Goal: Task Accomplishment & Management: Manage account settings

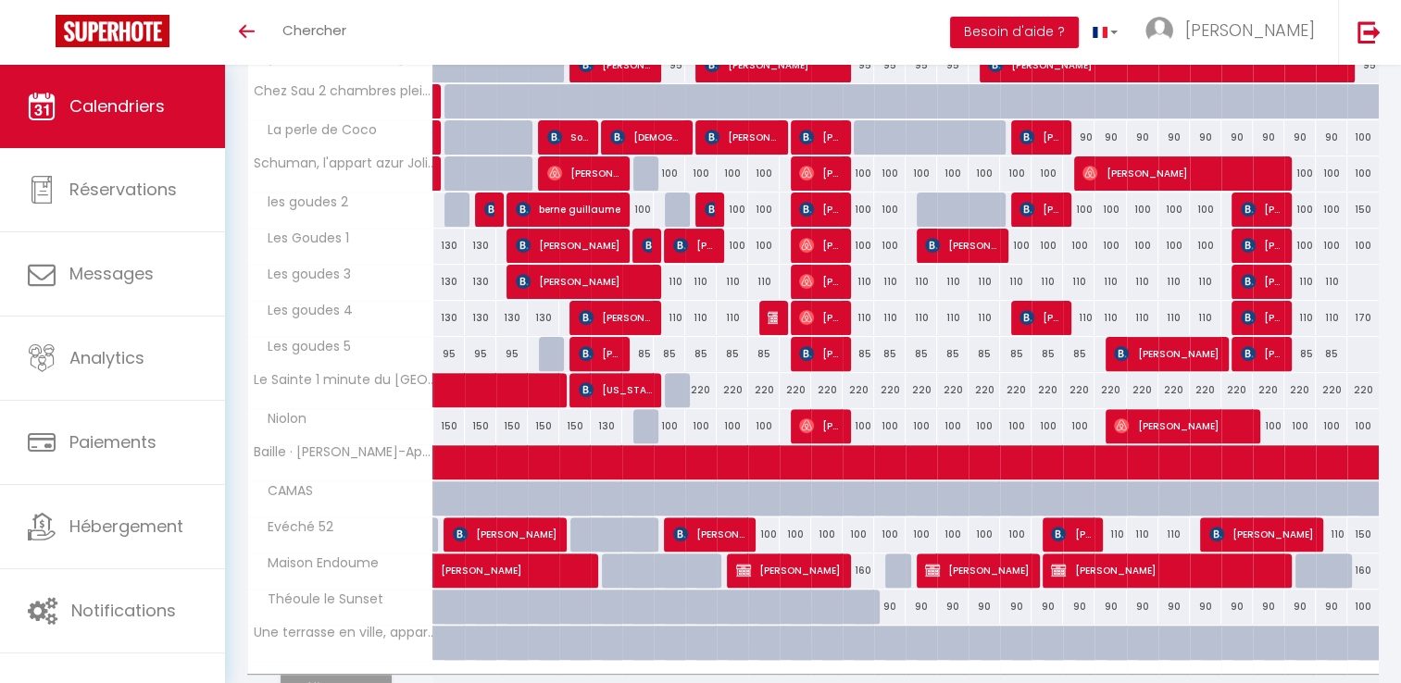
scroll to position [555, 0]
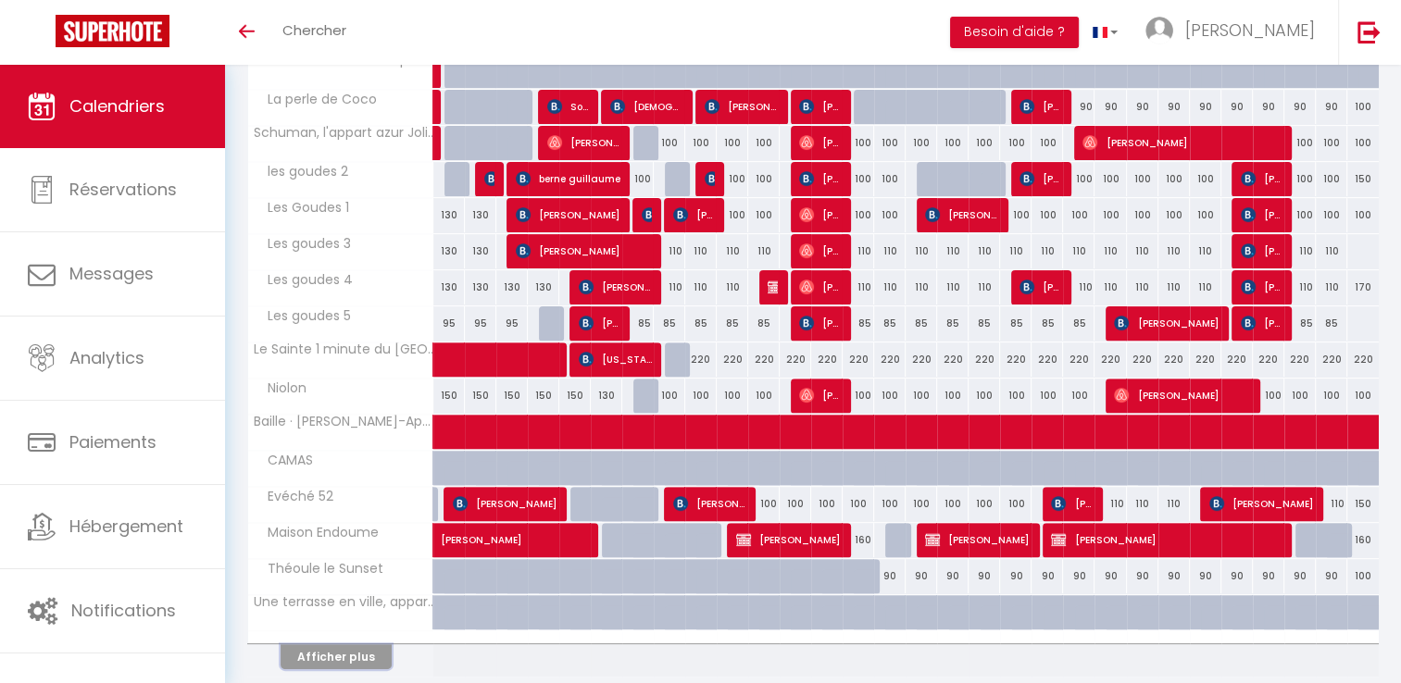
drag, startPoint x: 305, startPoint y: 646, endPoint x: 967, endPoint y: 225, distance: 784.5
click at [305, 646] on button "Afficher plus" at bounding box center [335, 656] width 111 height 25
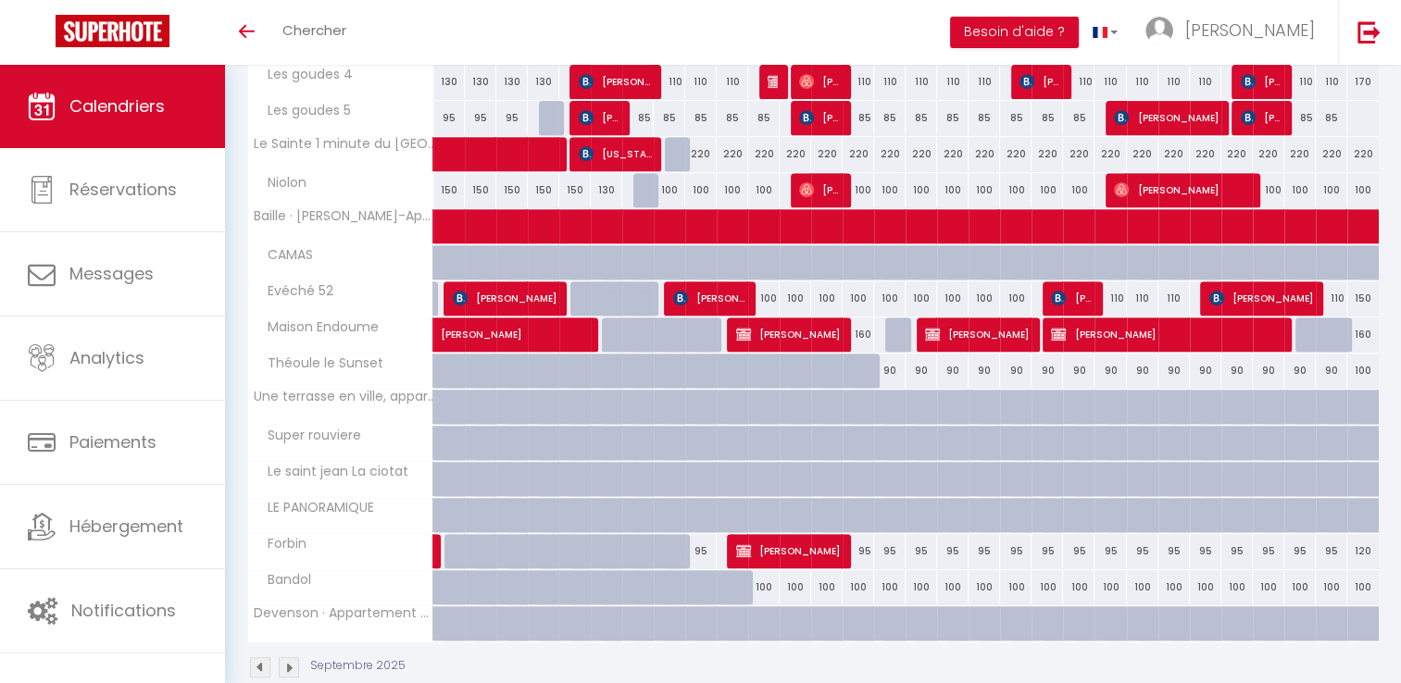
scroll to position [790, 0]
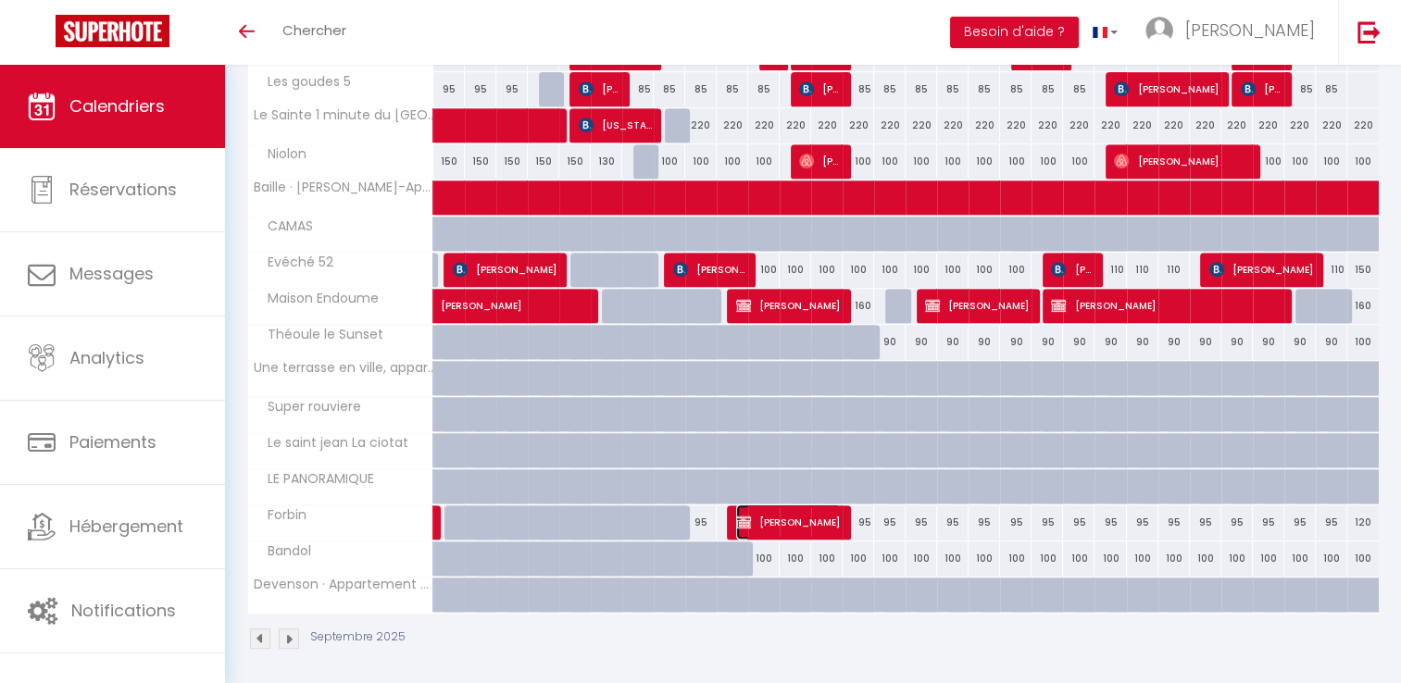
click at [739, 517] on img at bounding box center [743, 522] width 15 height 15
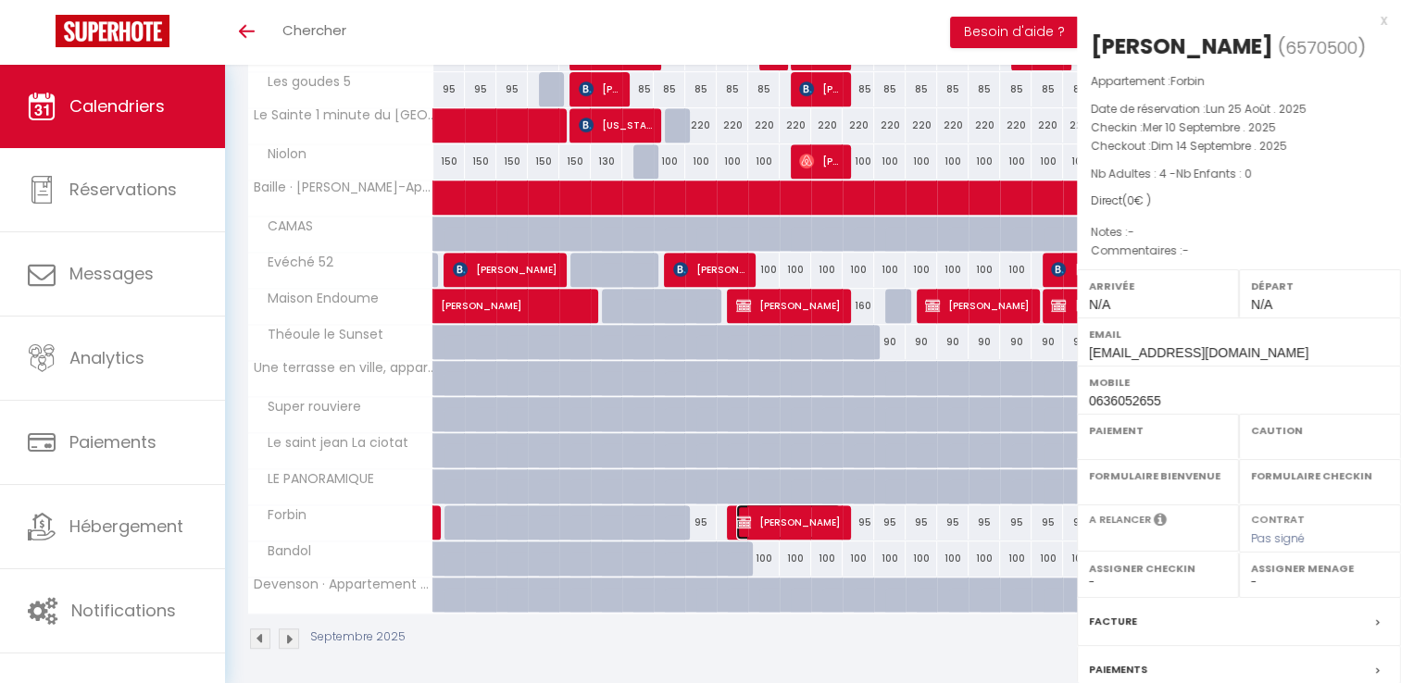
select select "OK"
select select "KO"
select select "0"
select select "1"
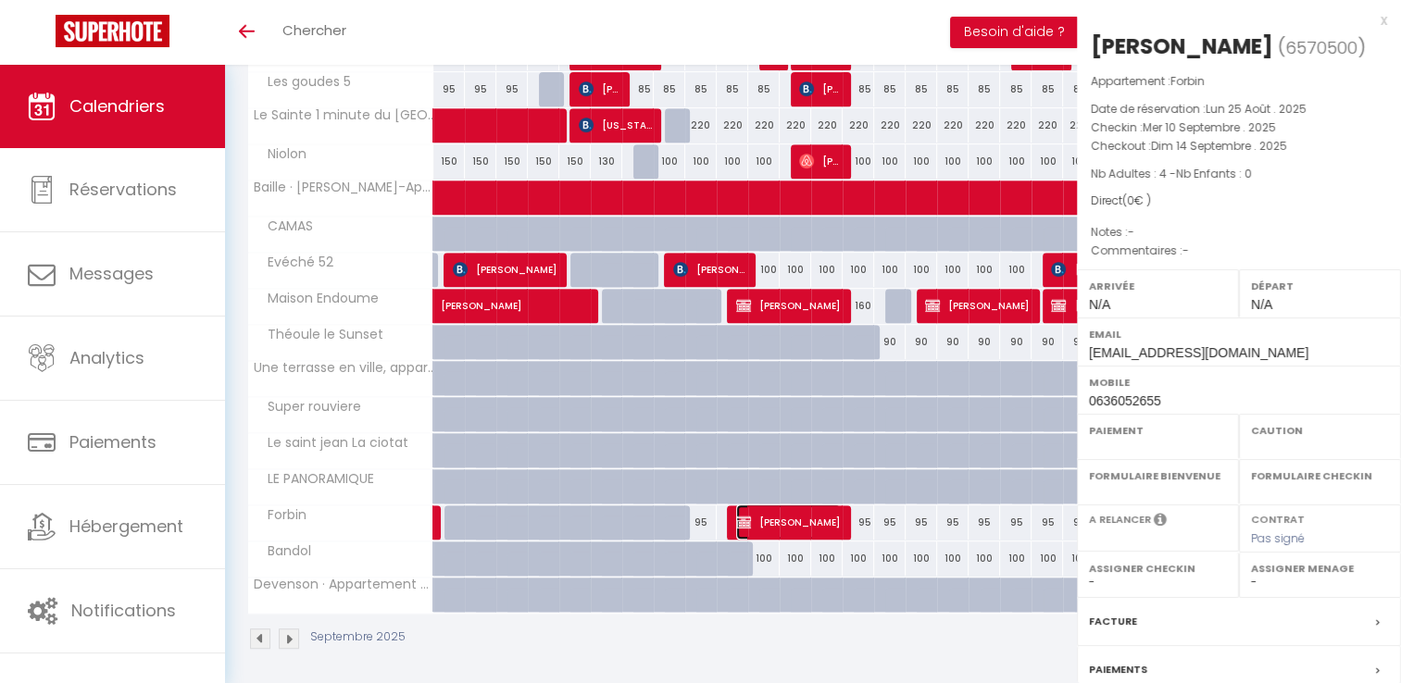
select select
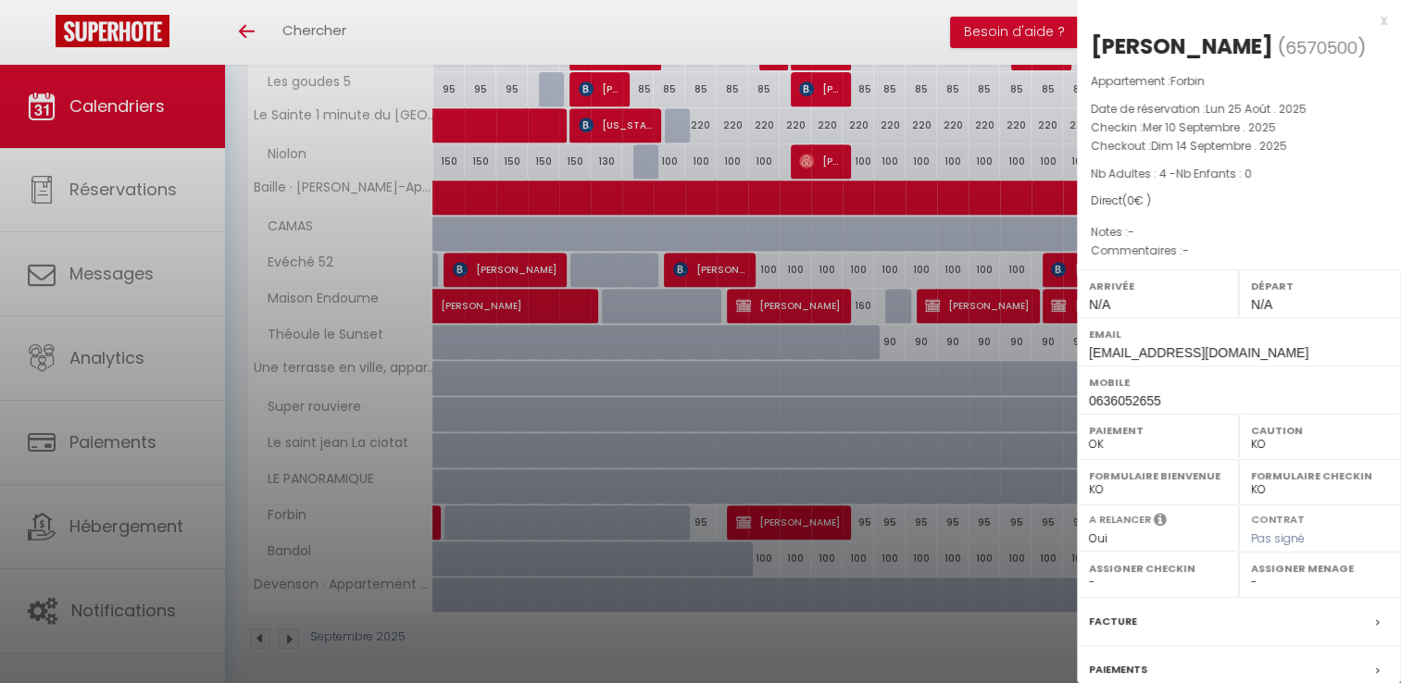
click at [1368, 20] on div "x" at bounding box center [1232, 20] width 310 height 22
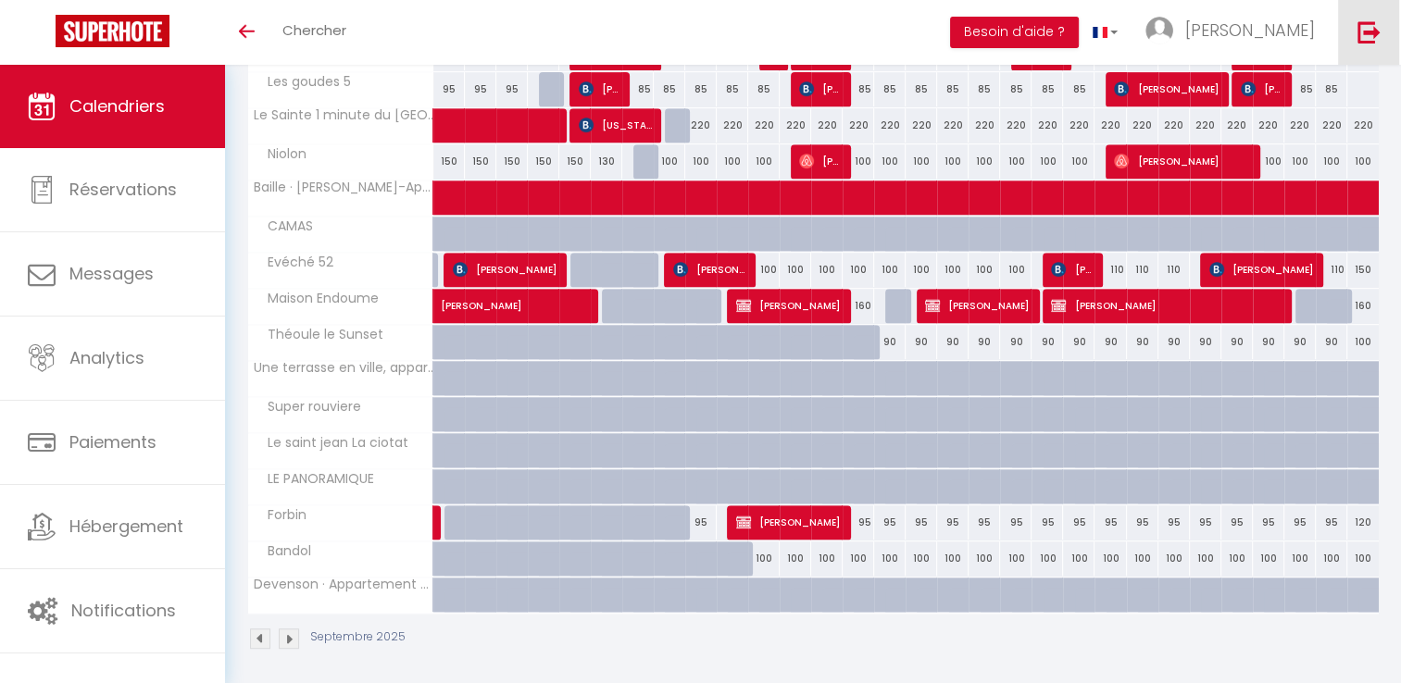
click at [1365, 27] on img at bounding box center [1368, 31] width 23 height 23
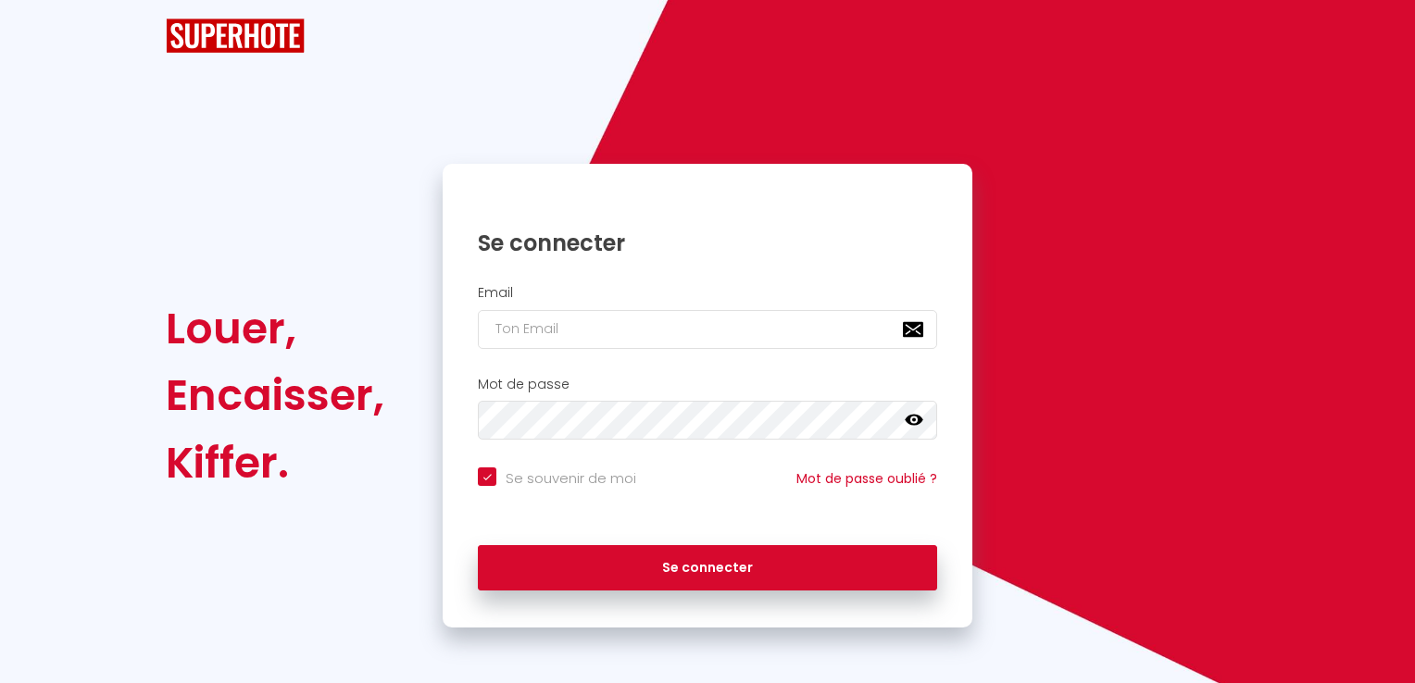
checkbox input "true"
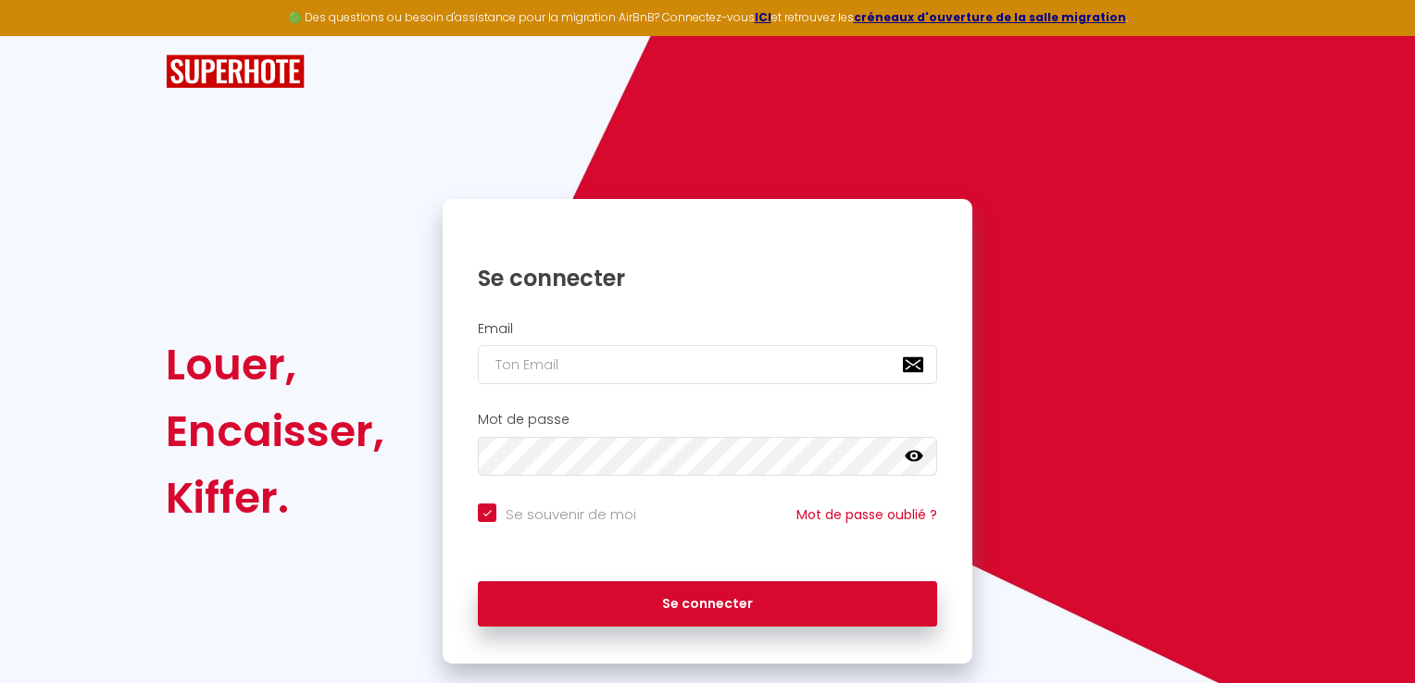
drag, startPoint x: 1366, startPoint y: 35, endPoint x: 1376, endPoint y: 54, distance: 20.7
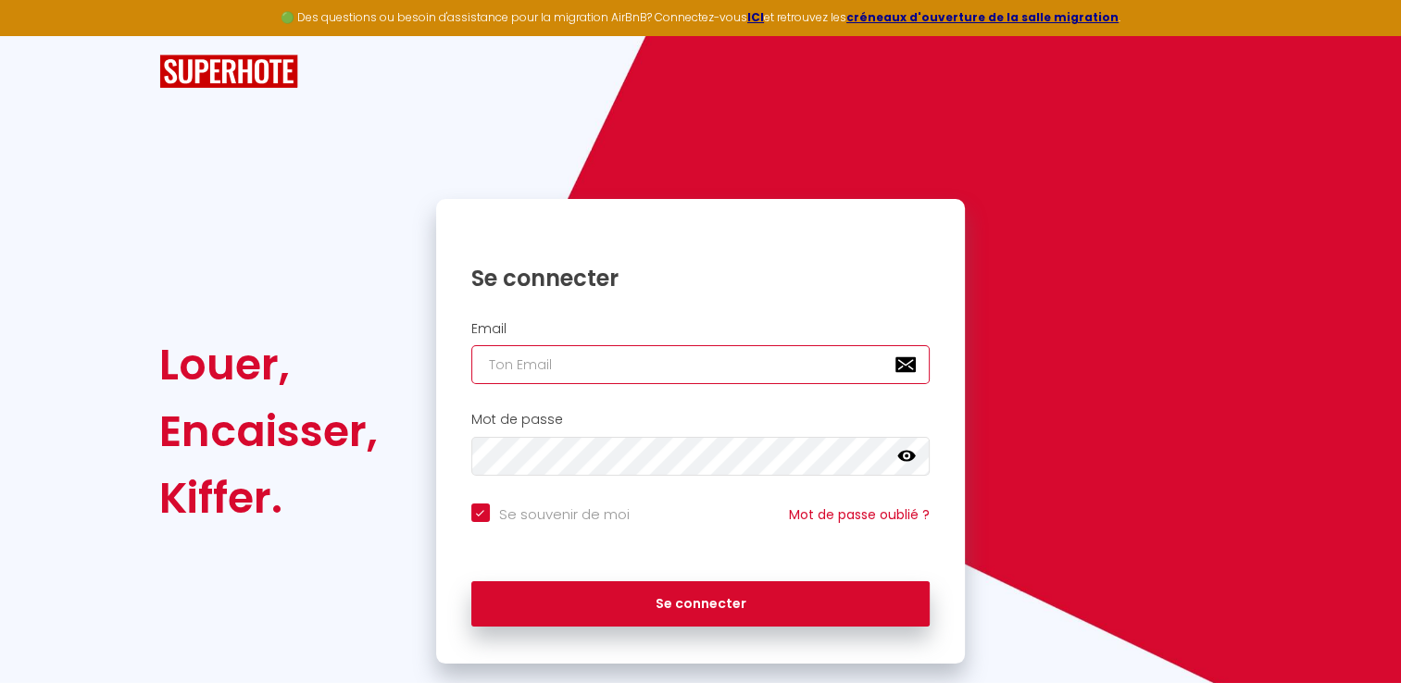
type input "[EMAIL_ADDRESS][DOMAIN_NAME]"
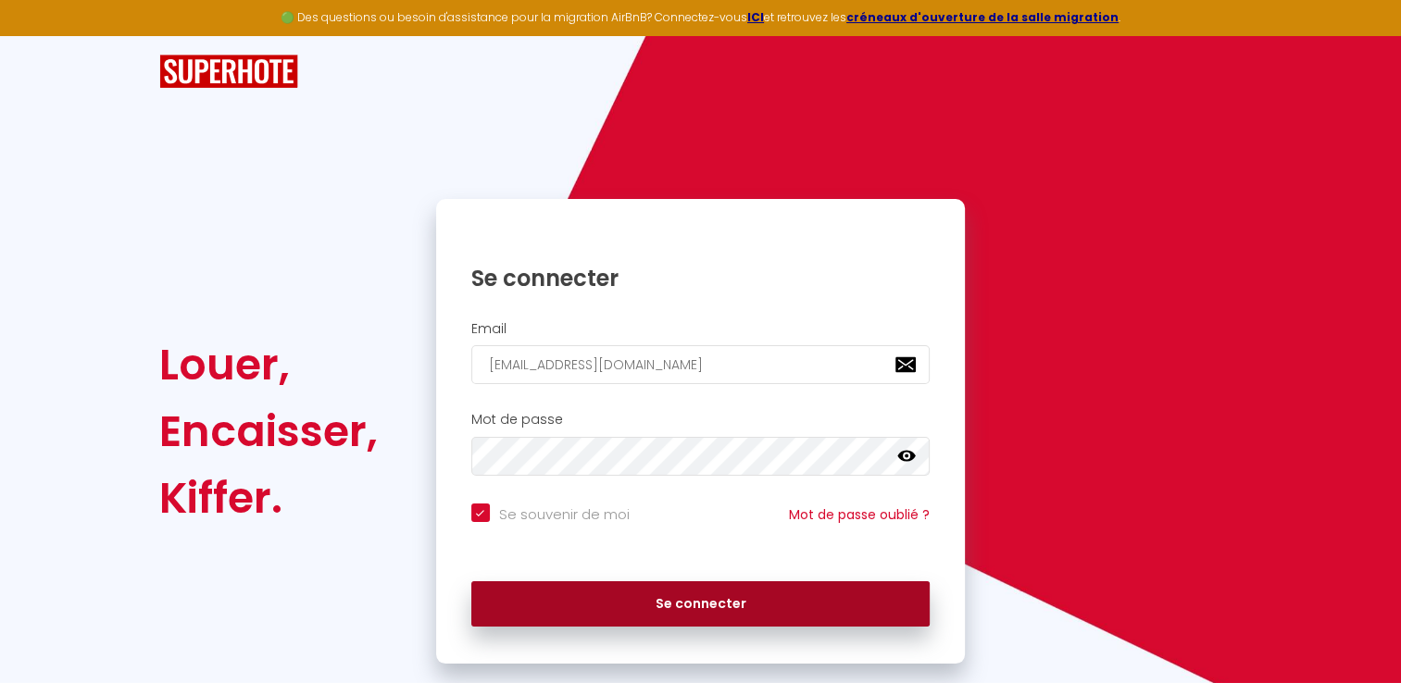
click at [729, 611] on button "Se connecter" at bounding box center [700, 604] width 459 height 46
checkbox input "true"
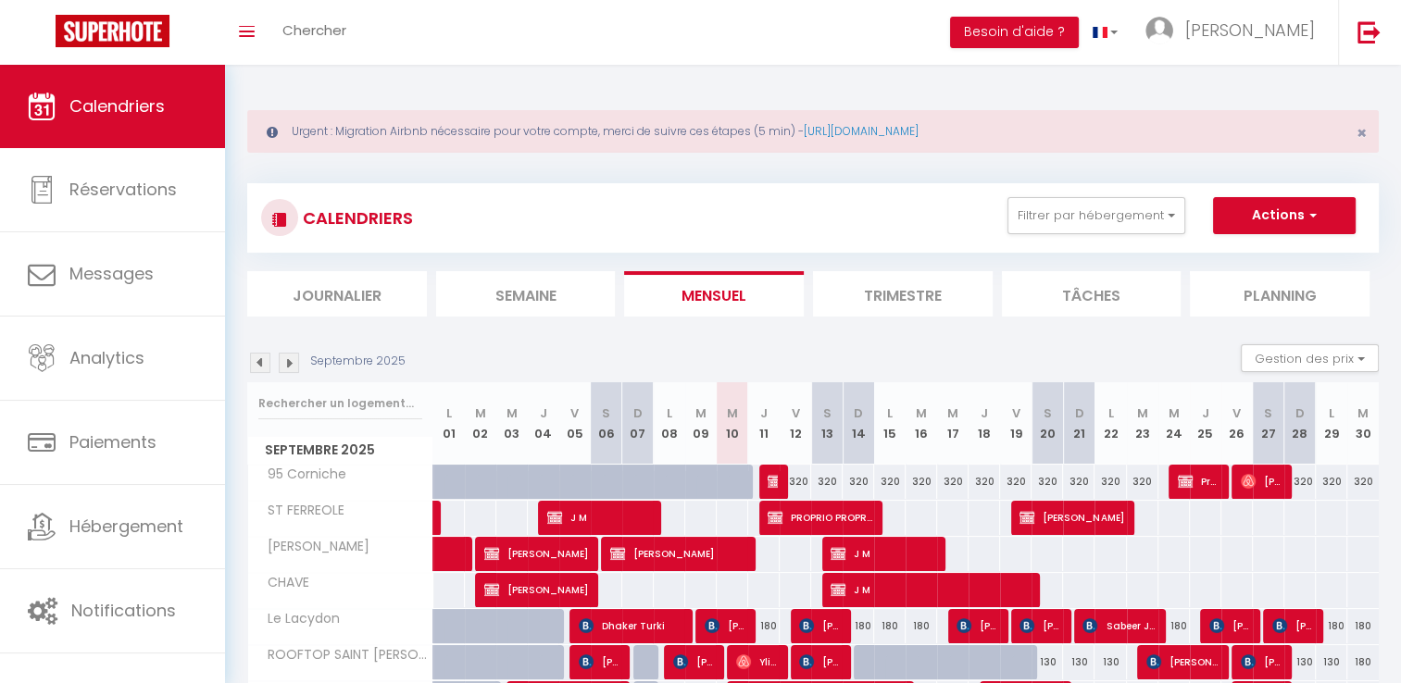
scroll to position [618, 0]
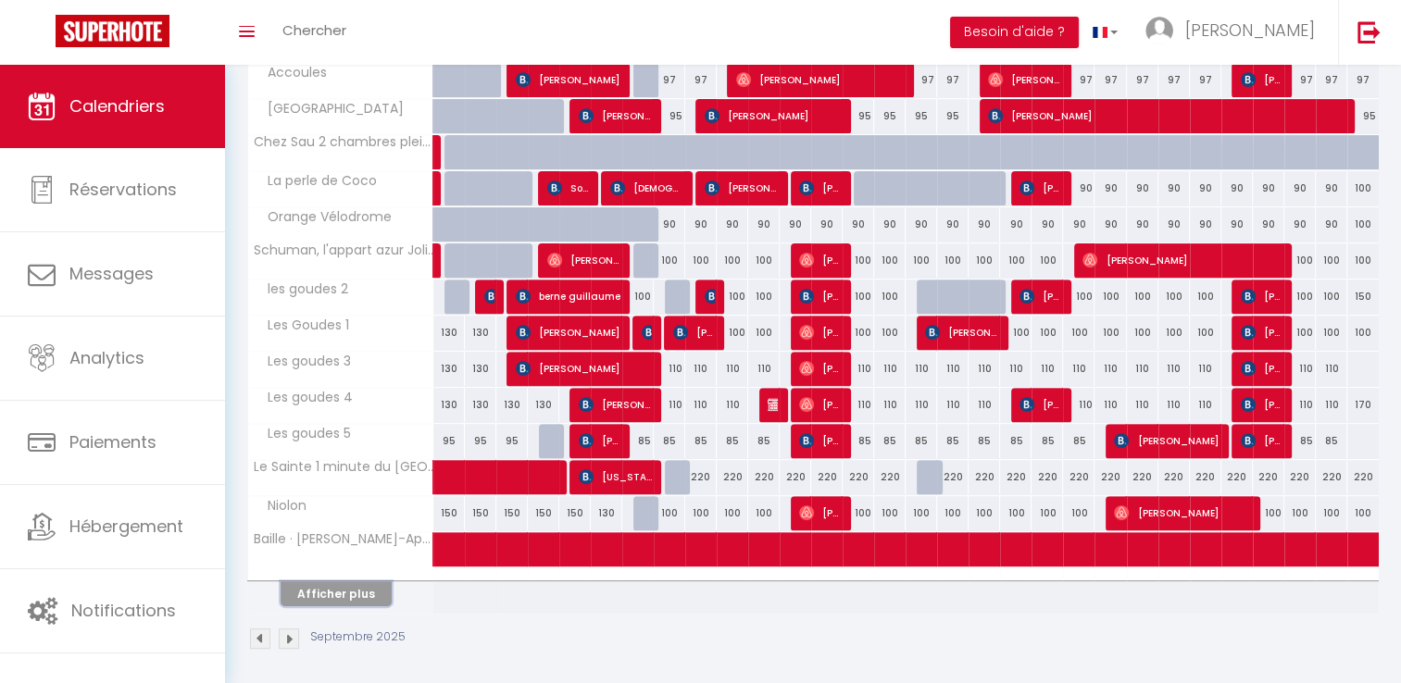
drag, startPoint x: 361, startPoint y: 599, endPoint x: 632, endPoint y: 487, distance: 293.5
click at [361, 599] on button "Afficher plus" at bounding box center [335, 593] width 111 height 25
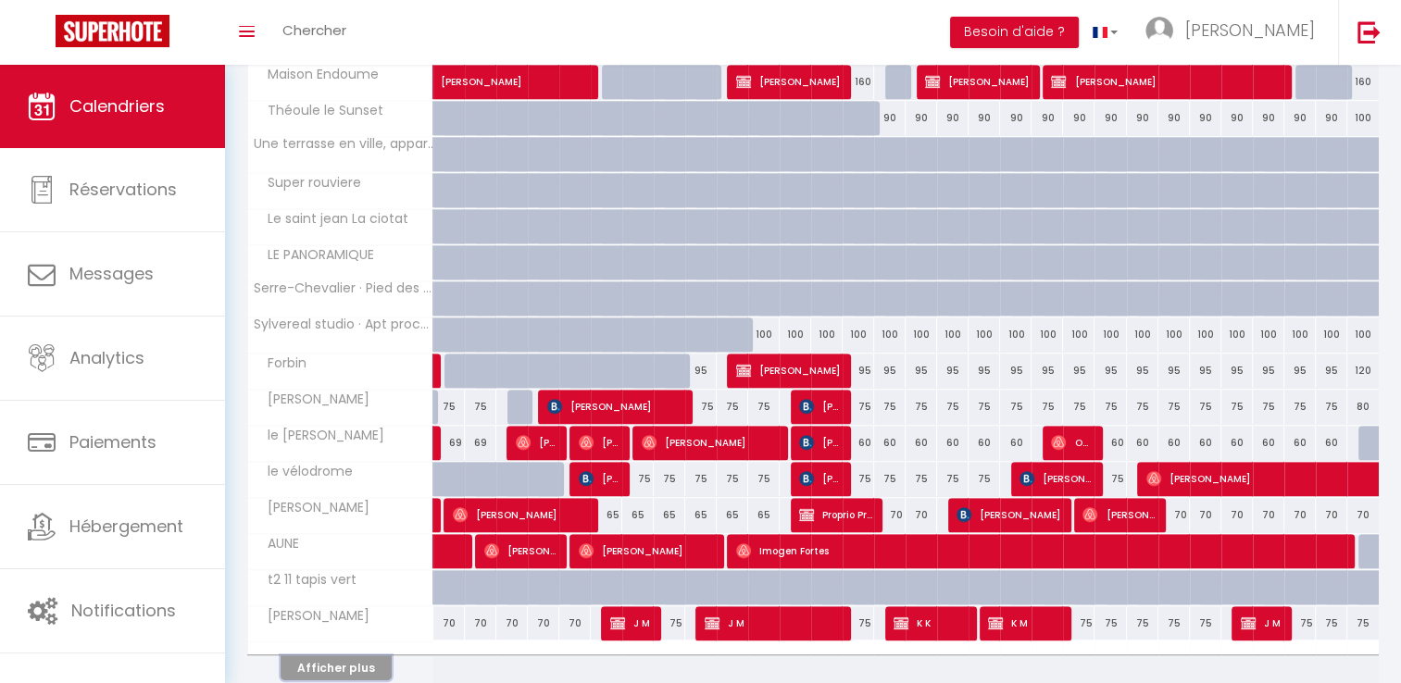
scroll to position [1337, 0]
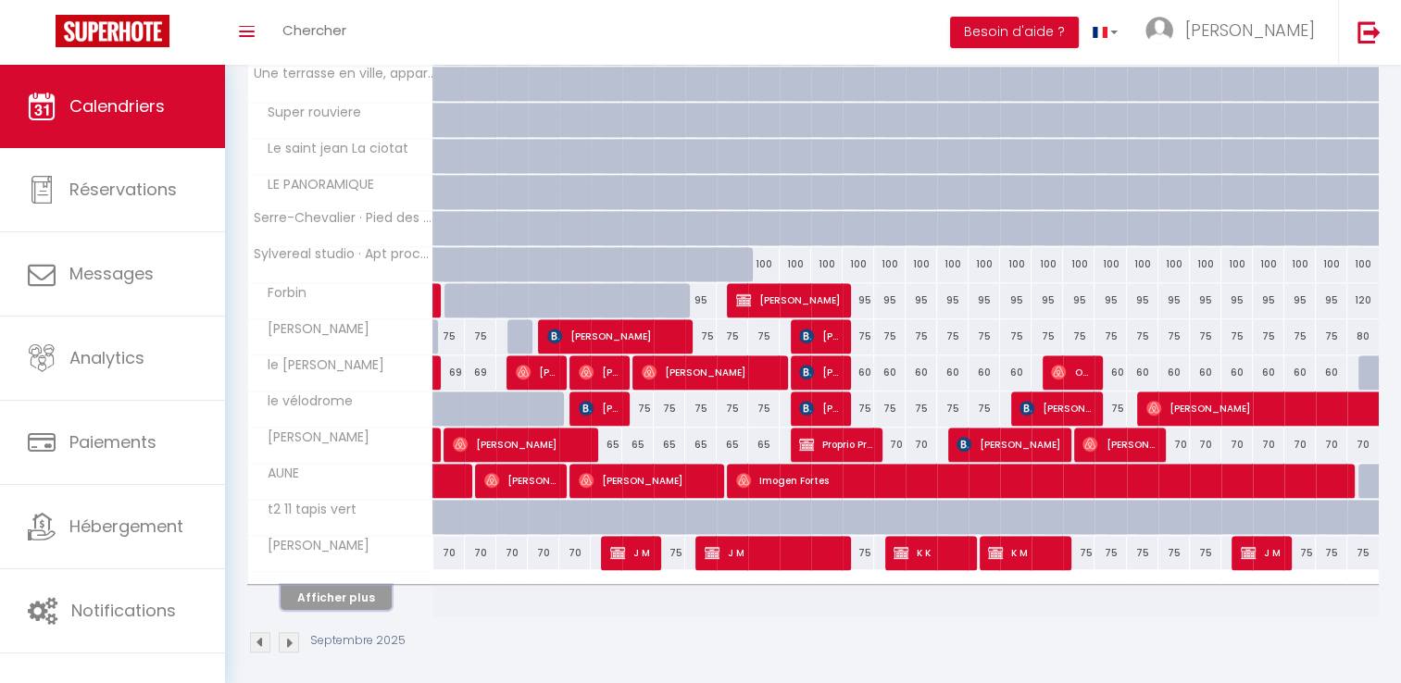
click at [364, 585] on button "Afficher plus" at bounding box center [335, 597] width 111 height 25
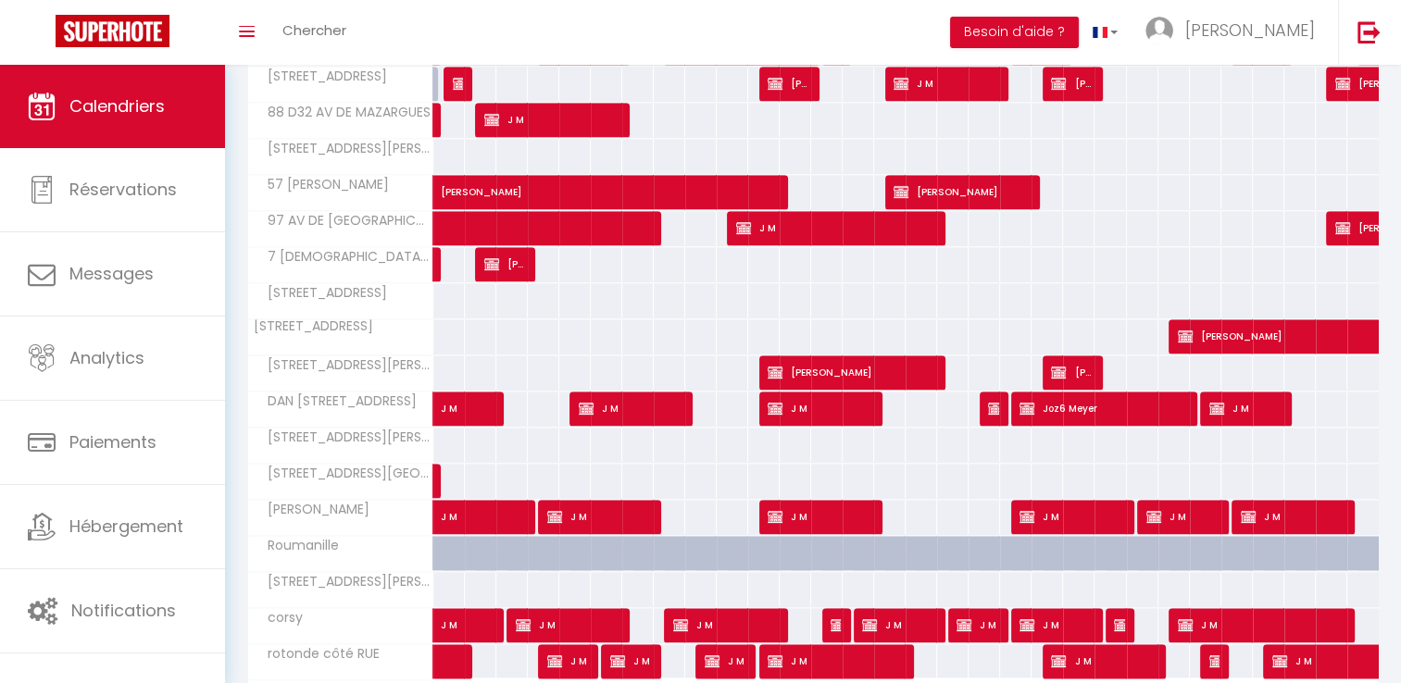
scroll to position [2055, 0]
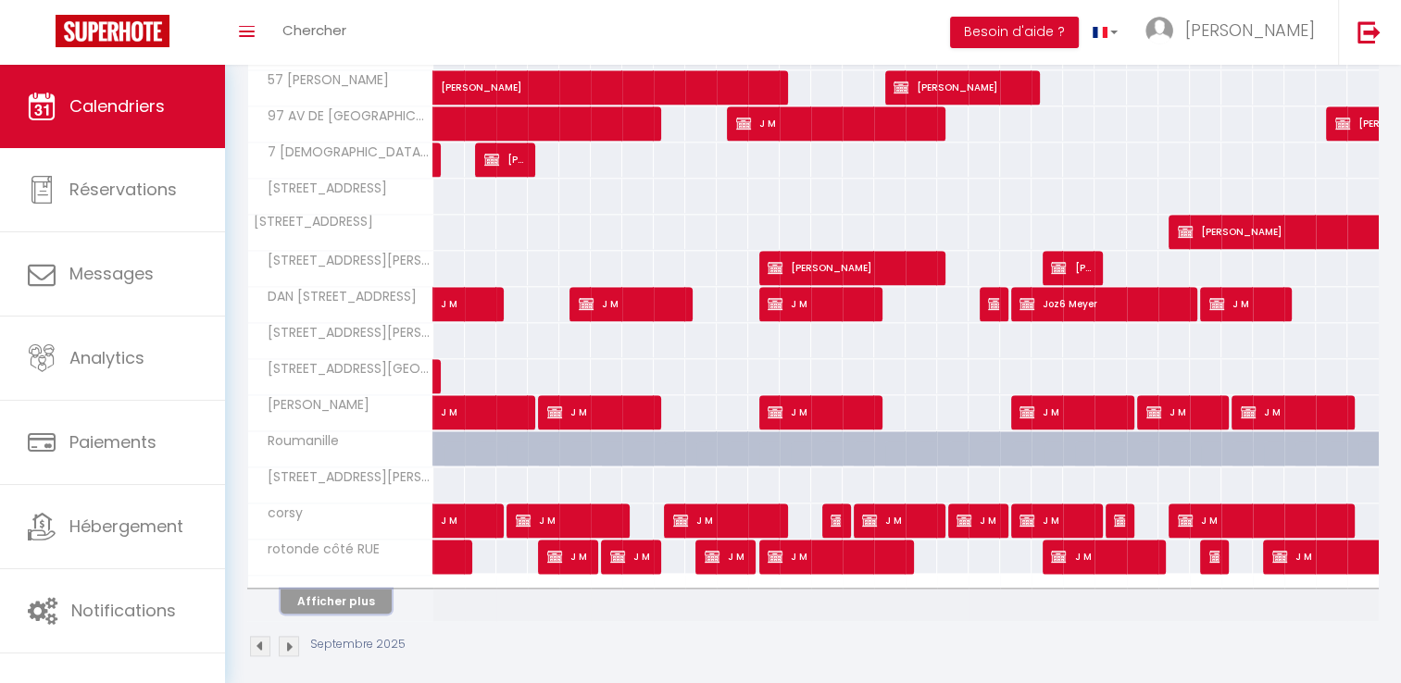
click at [340, 589] on button "Afficher plus" at bounding box center [335, 601] width 111 height 25
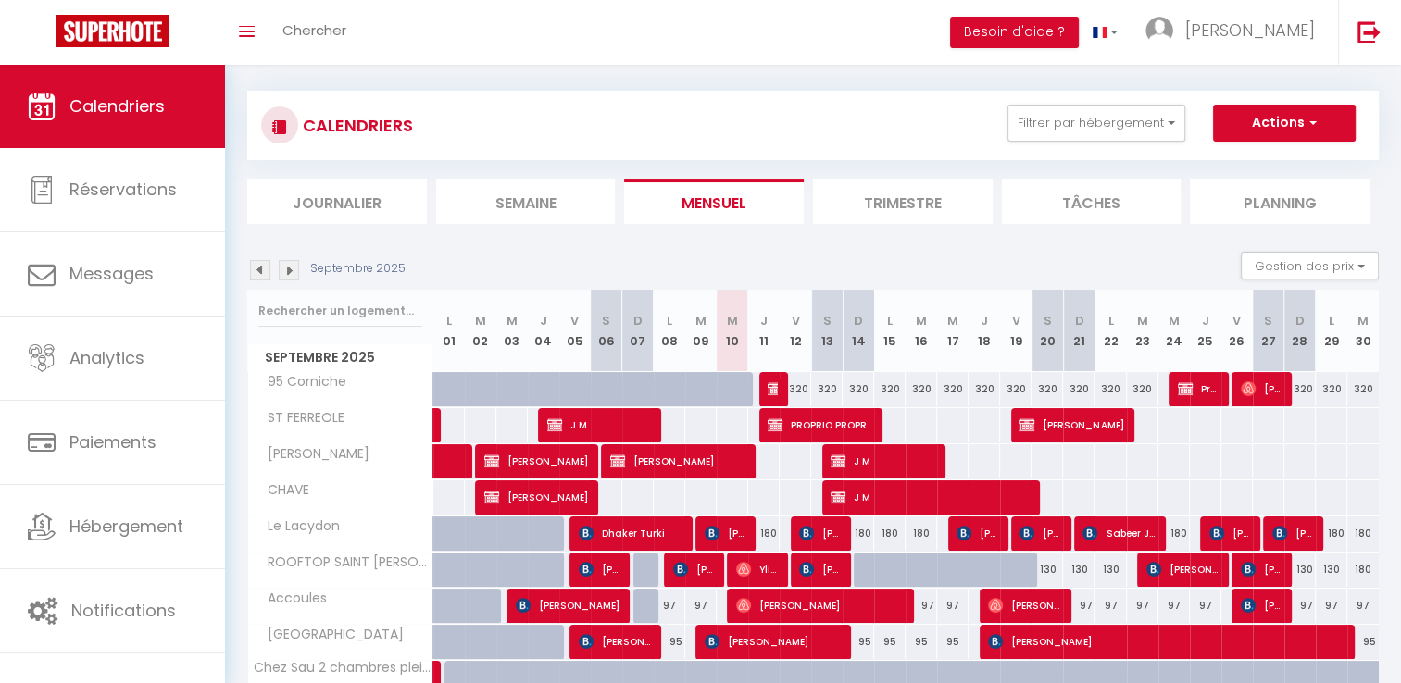
scroll to position [0, 0]
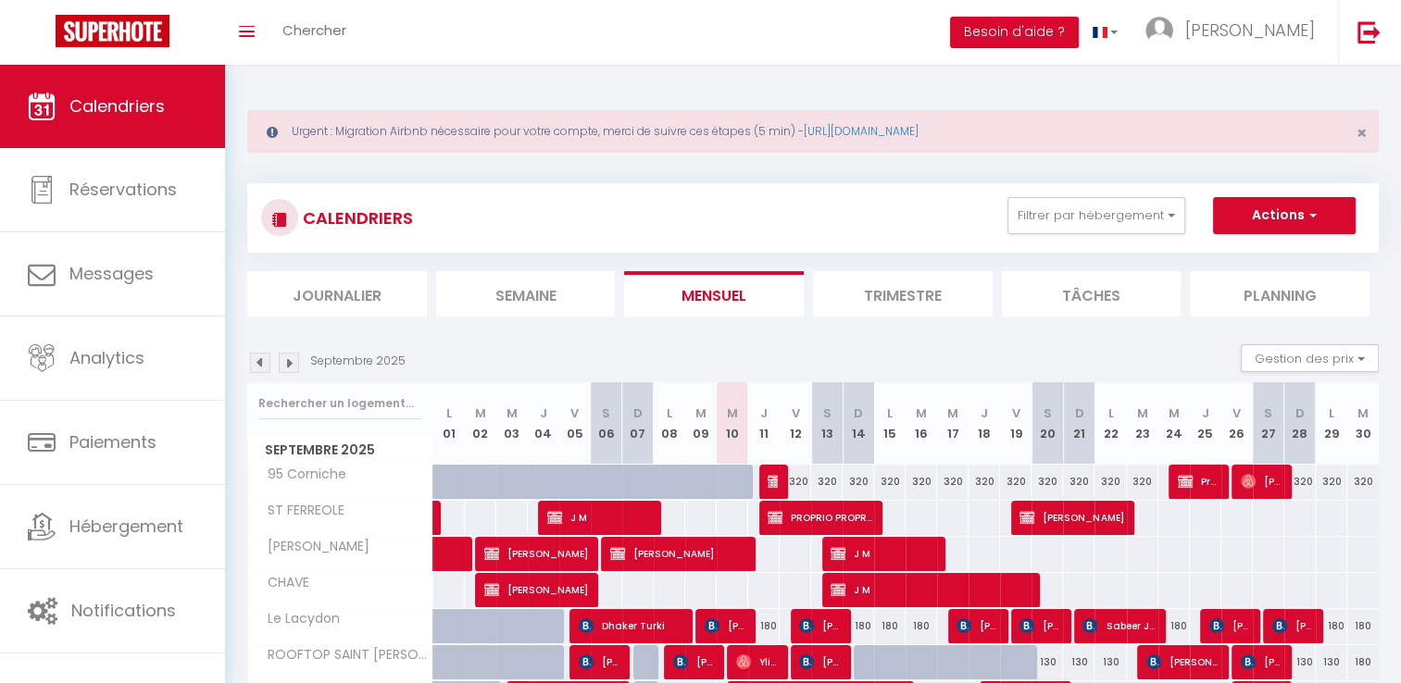
click at [255, 364] on img at bounding box center [260, 363] width 20 height 20
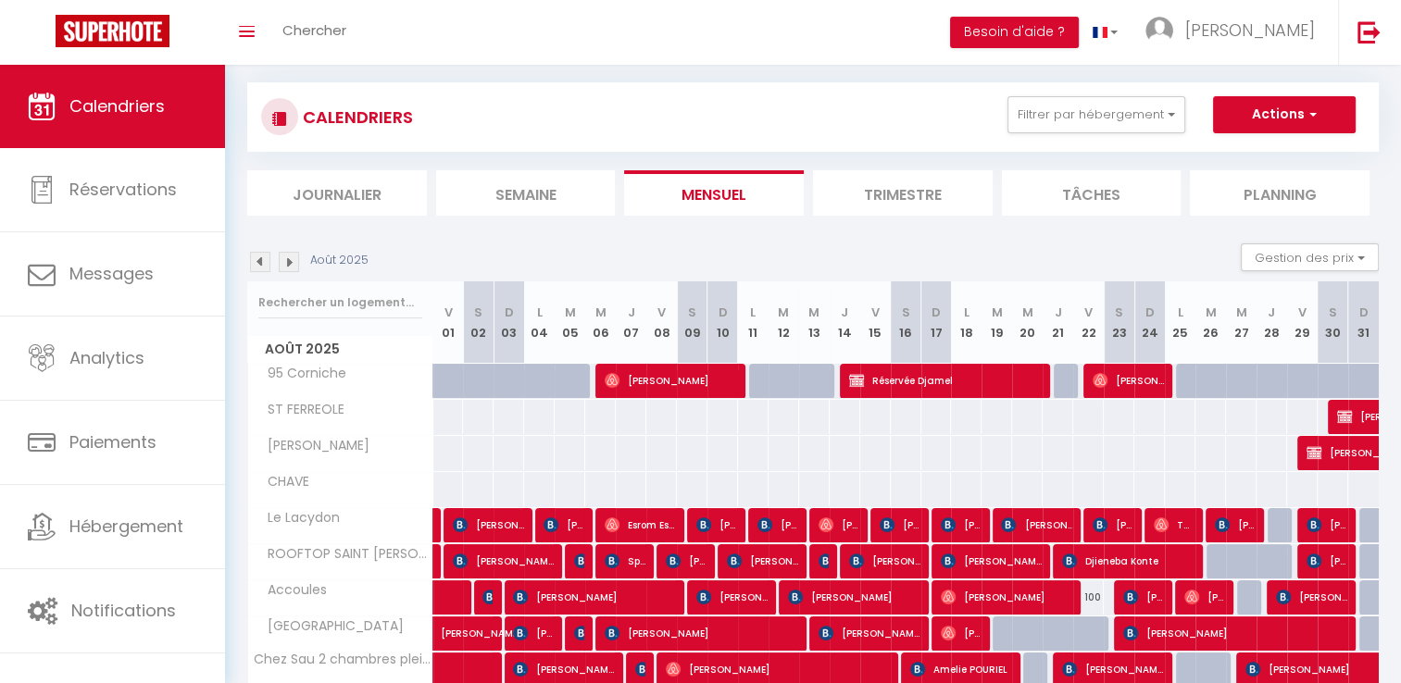
scroll to position [93, 0]
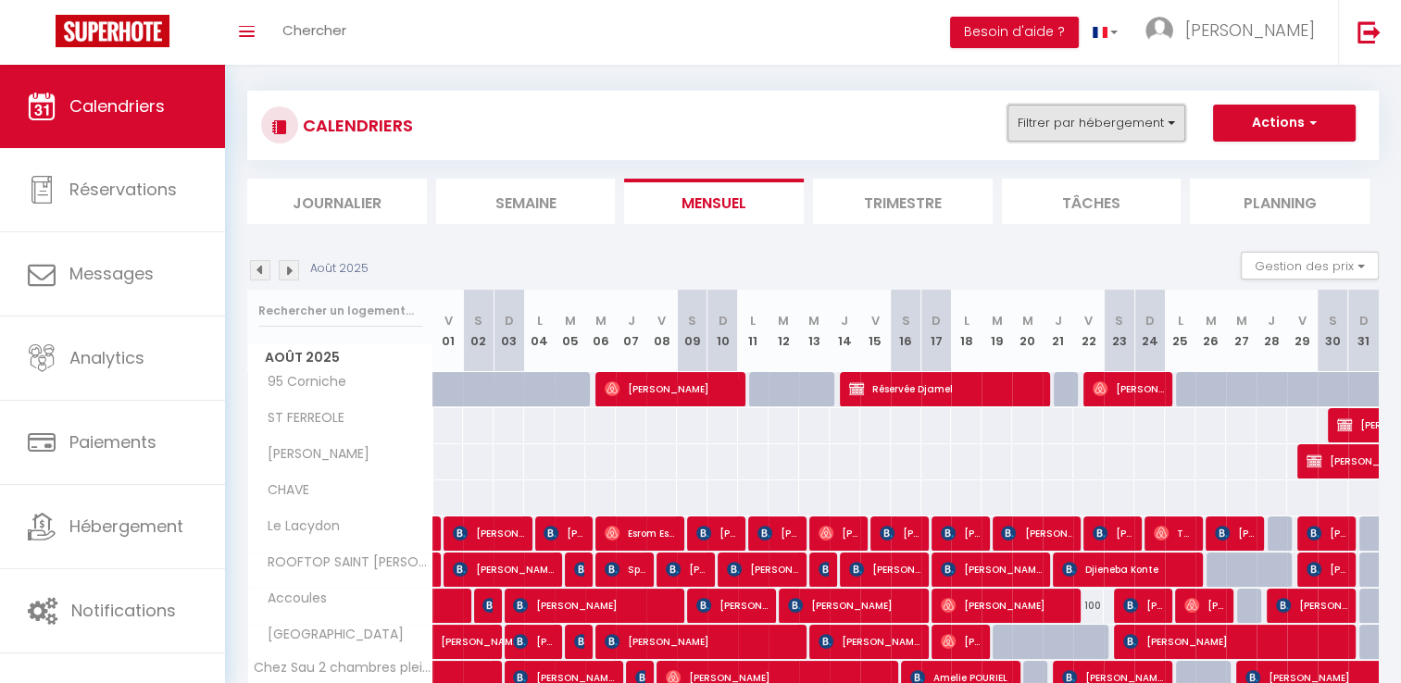
click at [1107, 119] on button "Filtrer par hébergement" at bounding box center [1096, 123] width 178 height 37
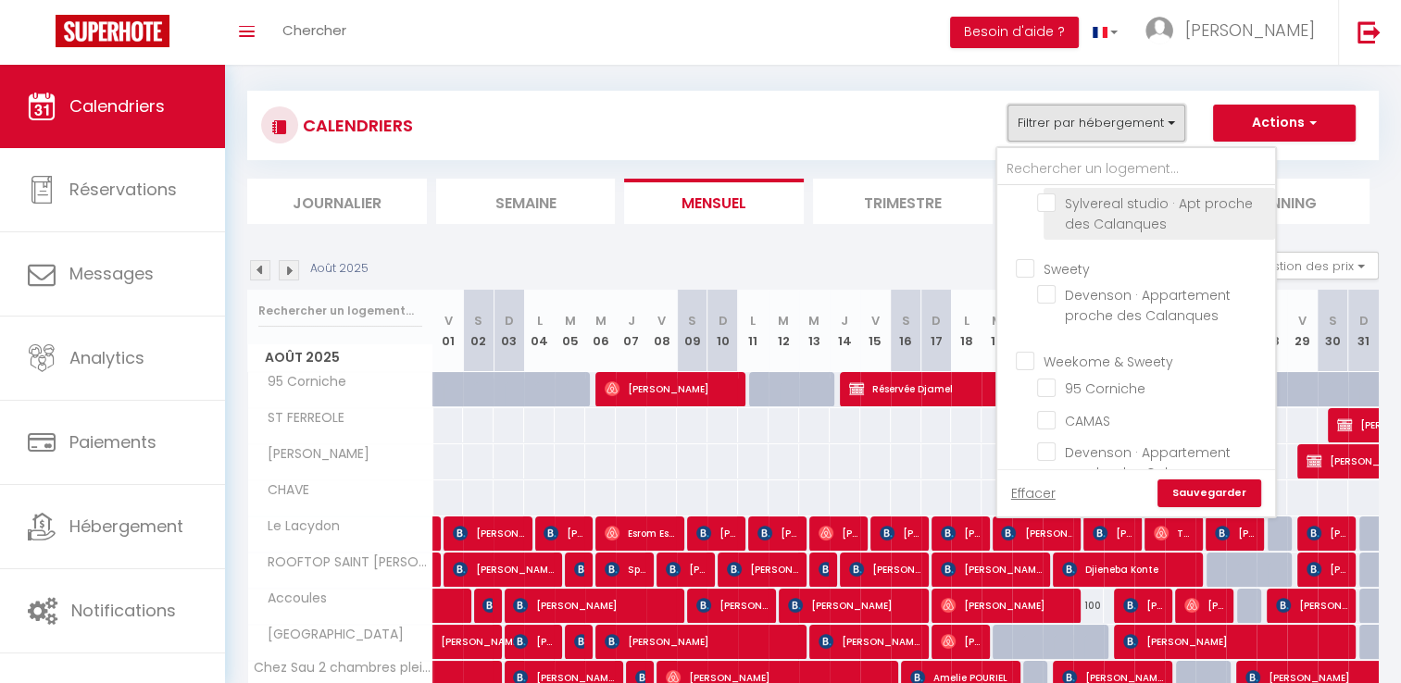
scroll to position [278, 0]
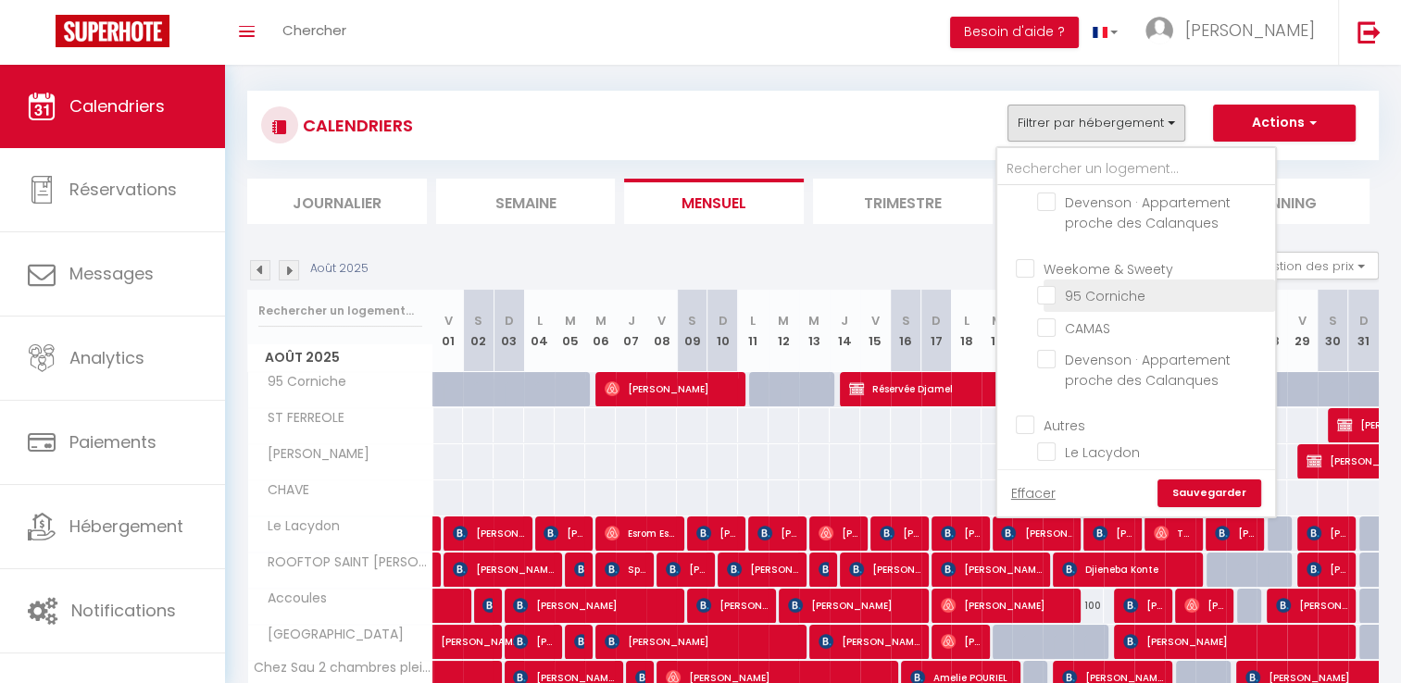
click at [1212, 304] on input "95 Corniche" at bounding box center [1152, 294] width 231 height 19
checkbox input "true"
checkbox input "false"
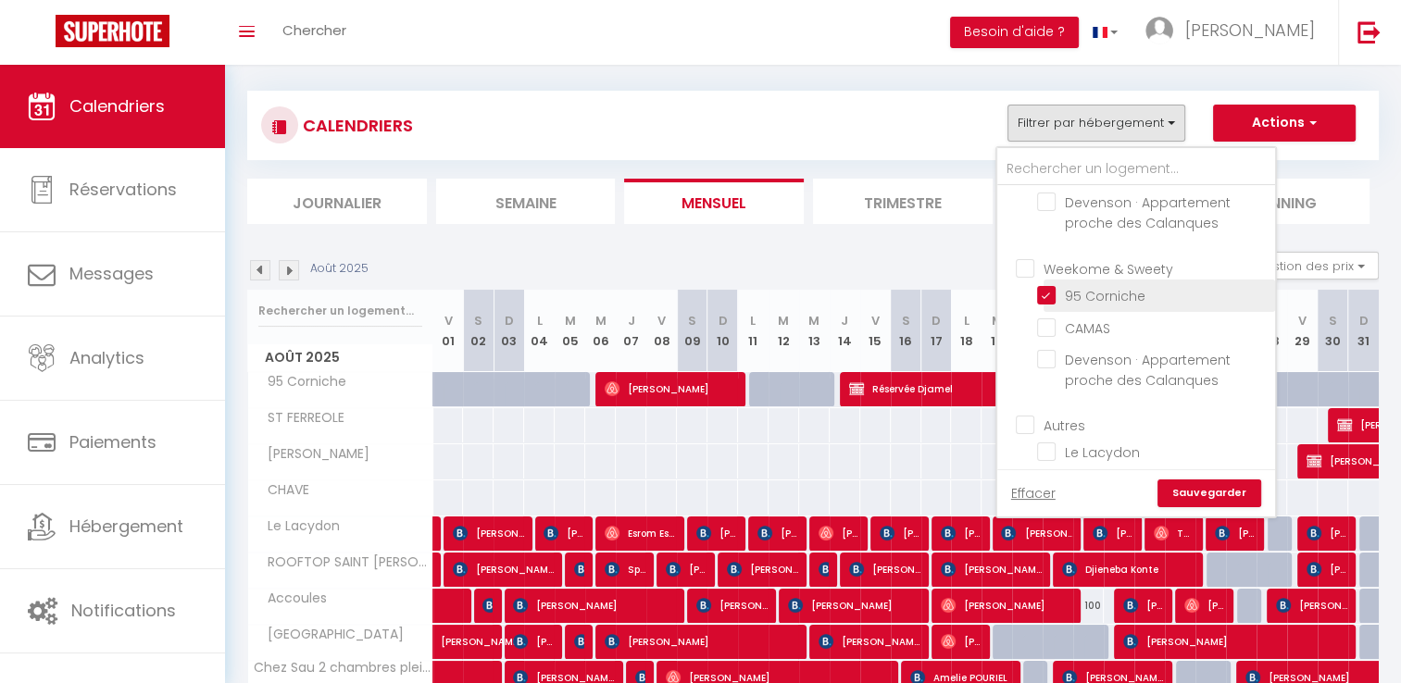
checkbox input "false"
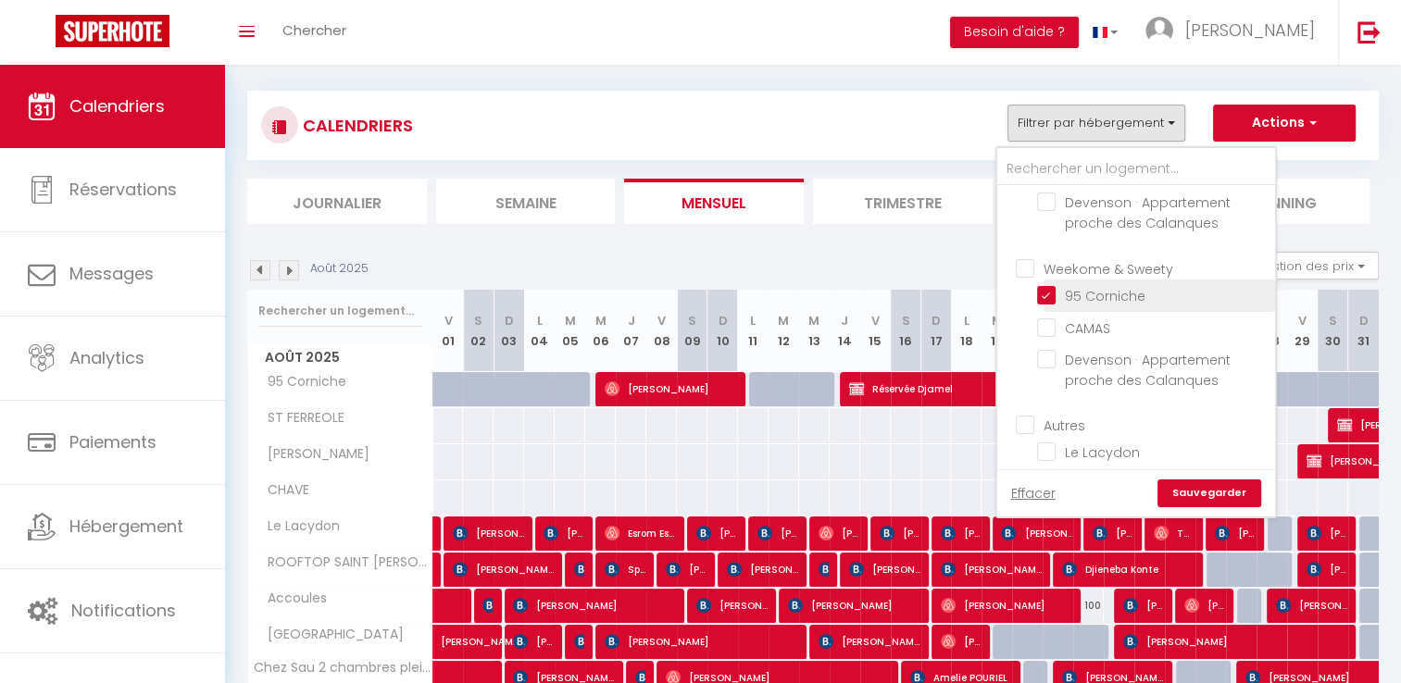
checkbox input "false"
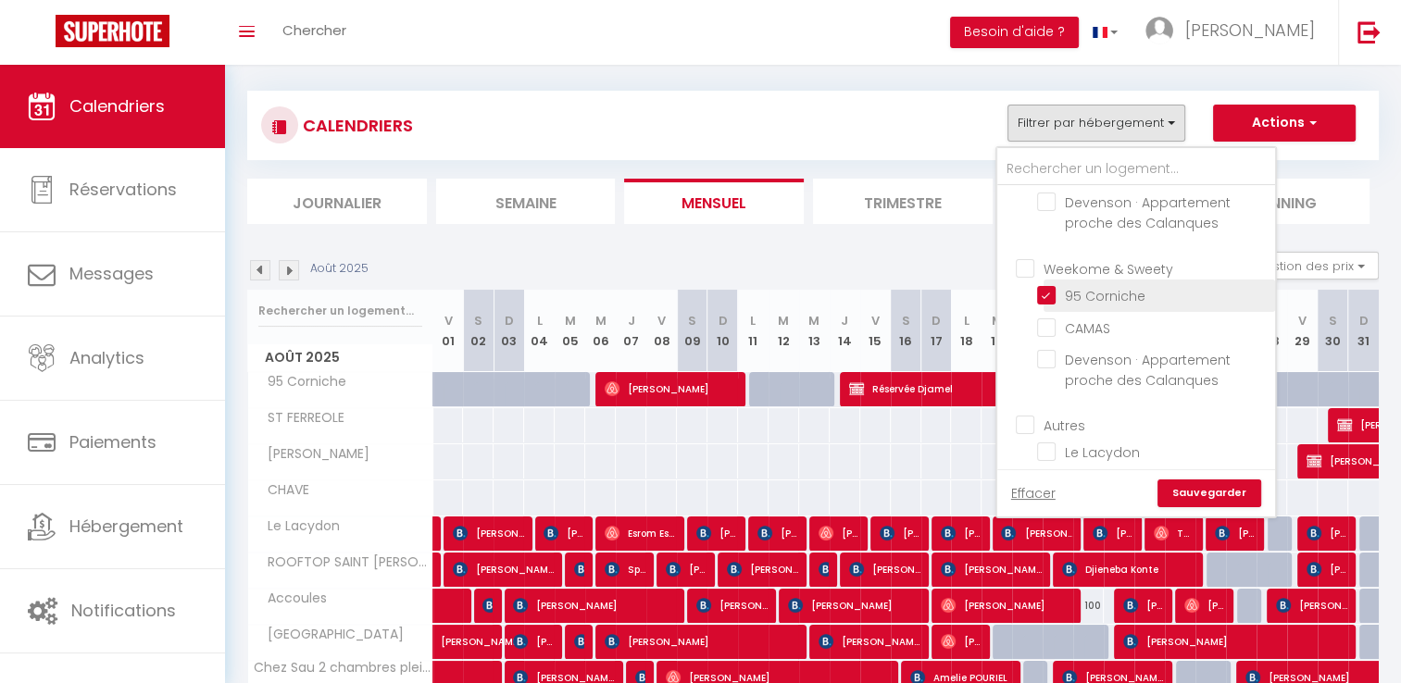
checkbox input "false"
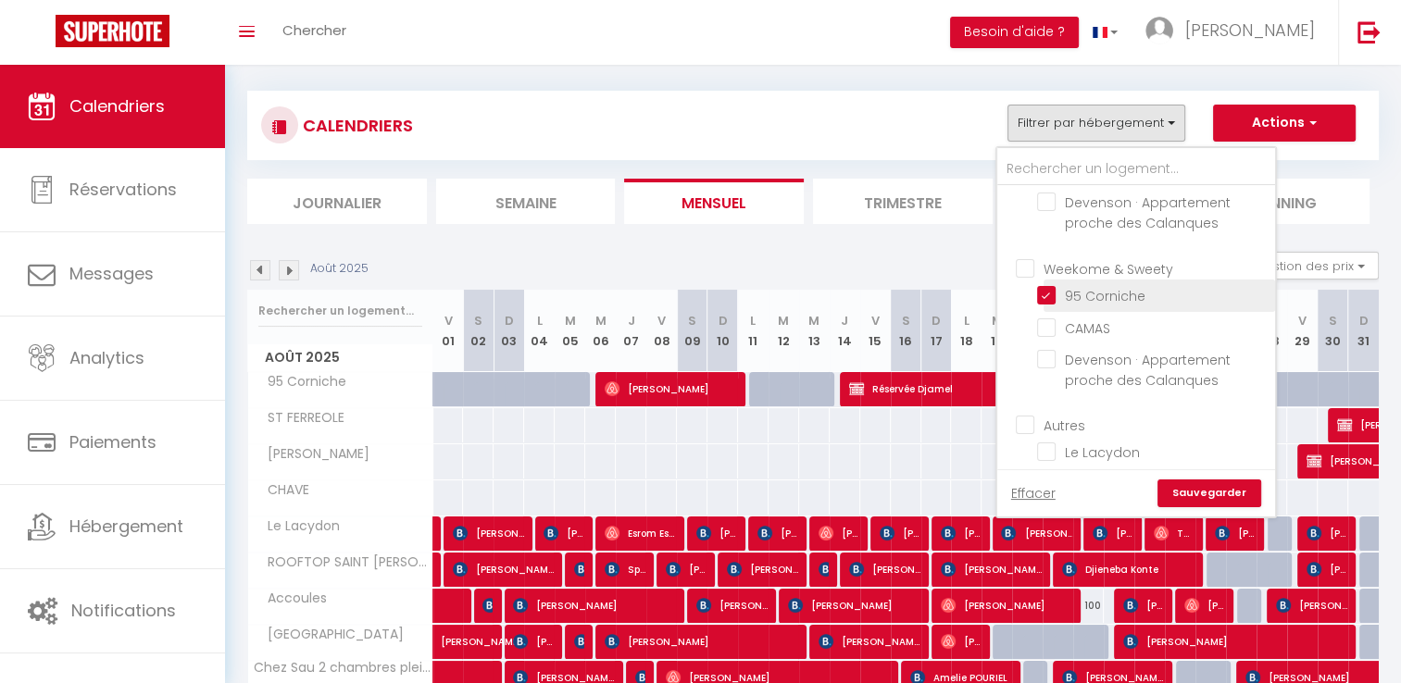
checkbox input "false"
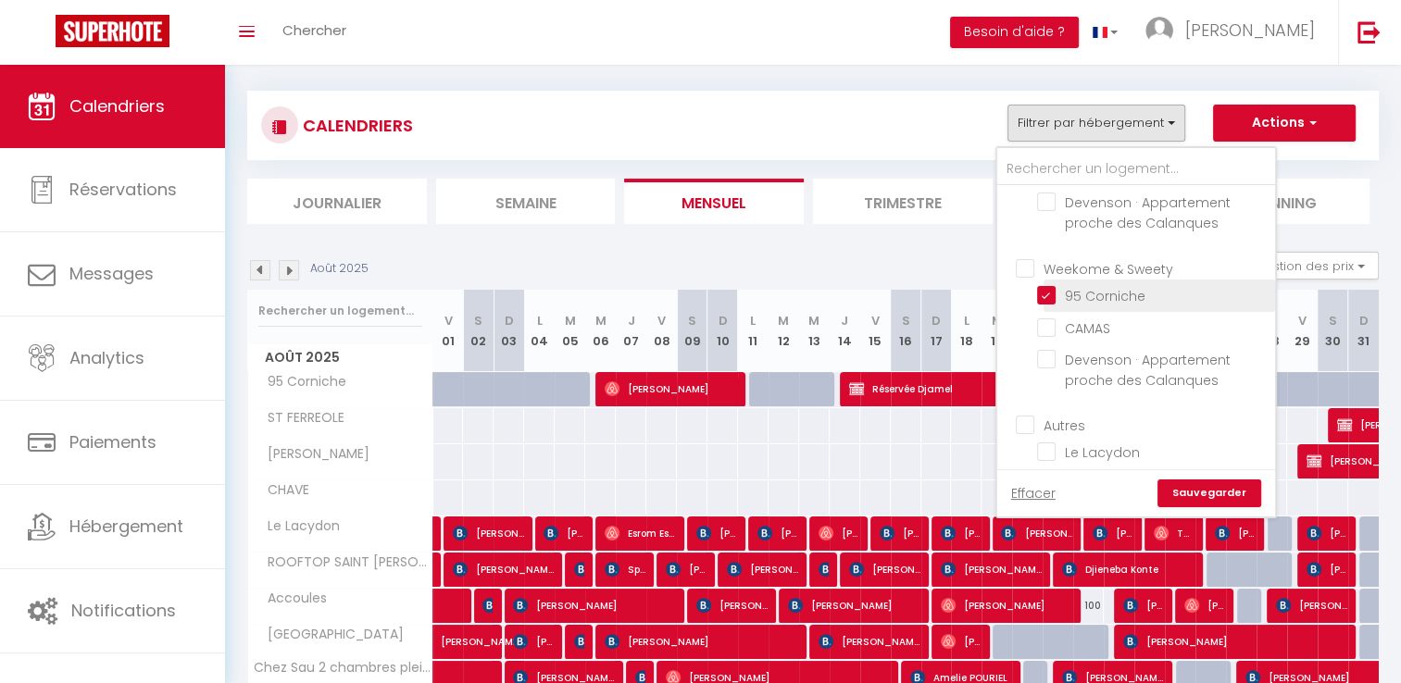
checkbox input "false"
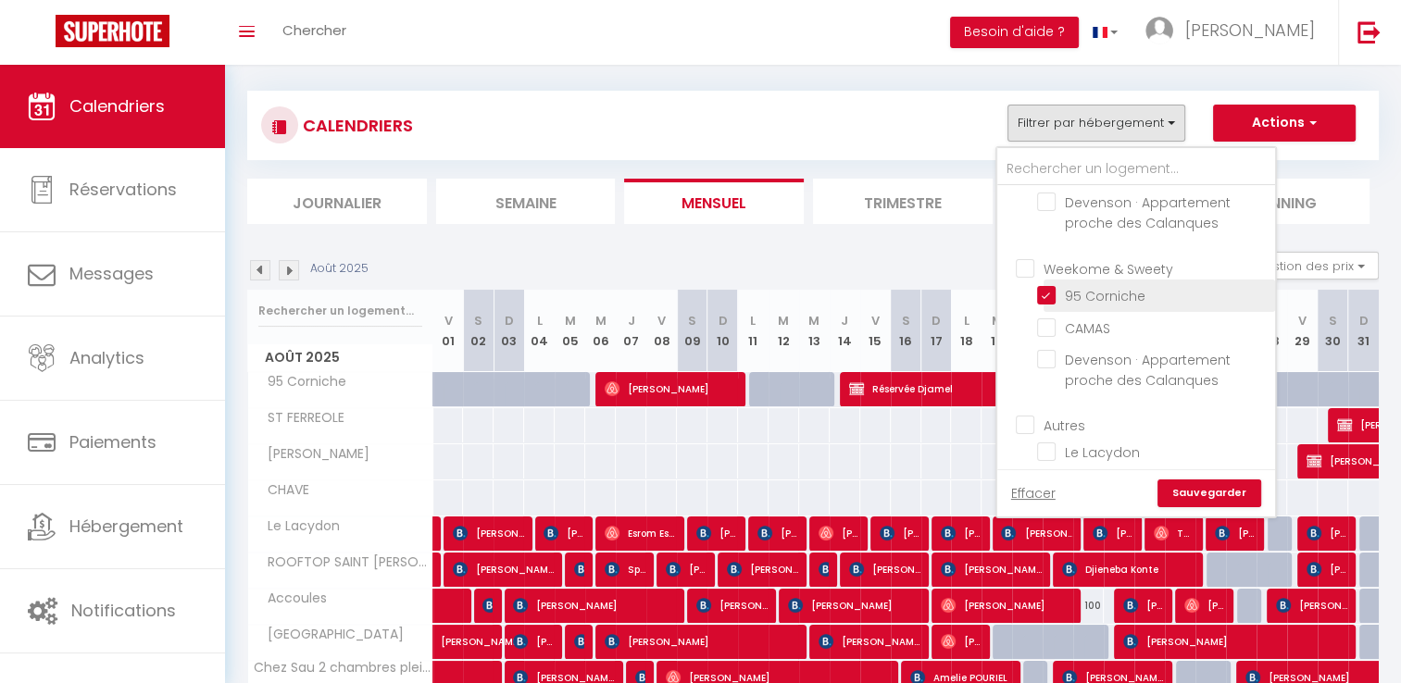
checkbox input "false"
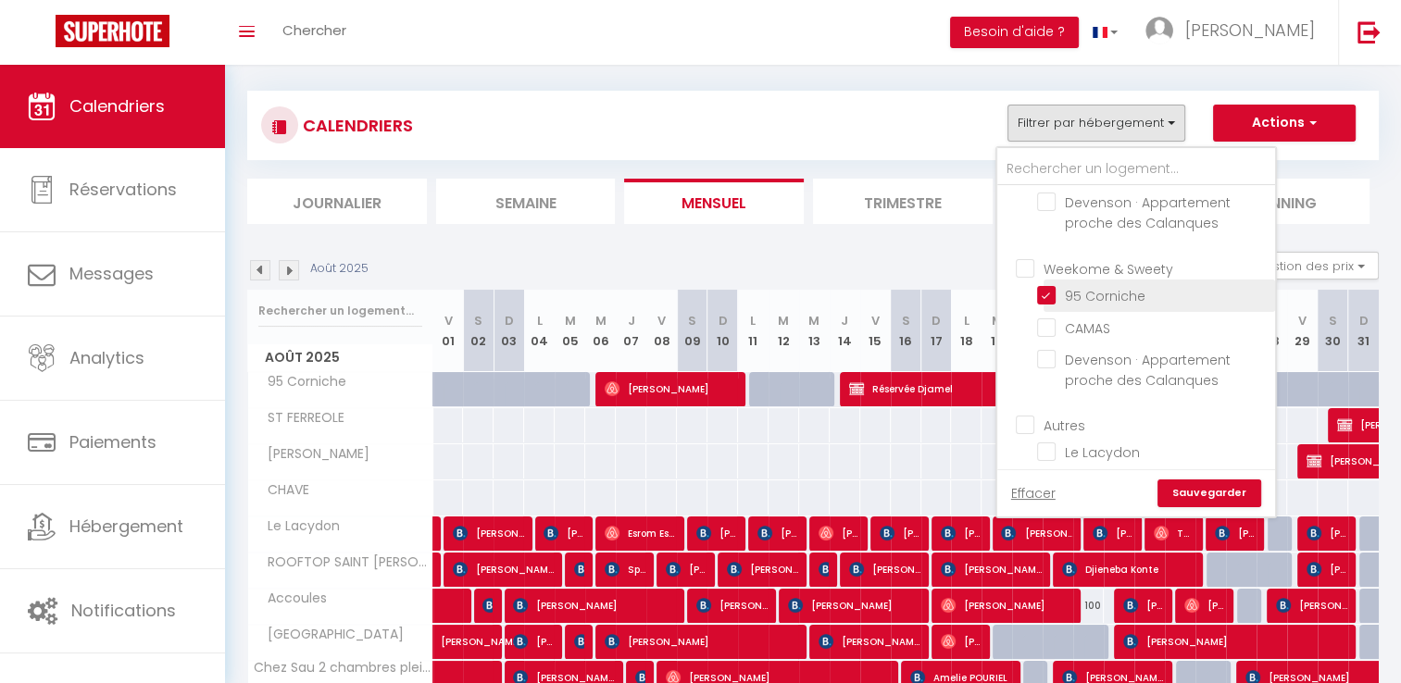
checkbox input "false"
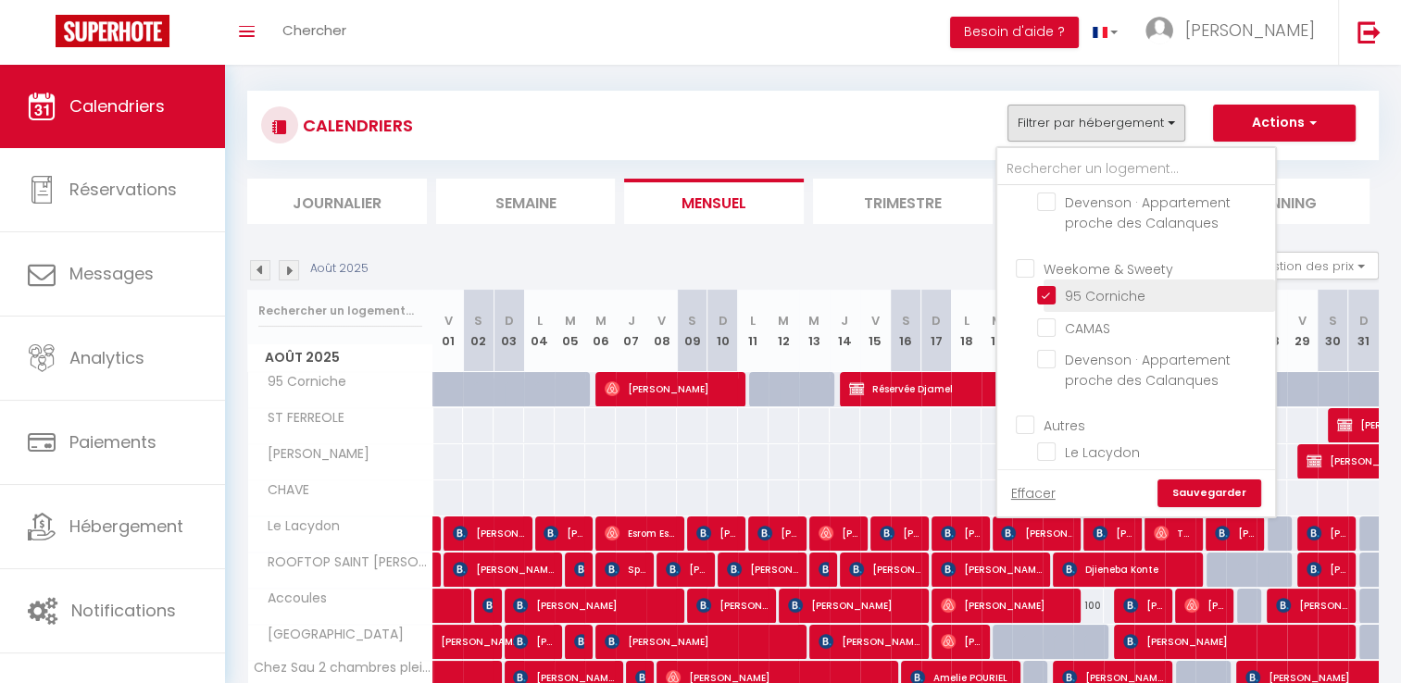
checkbox input "false"
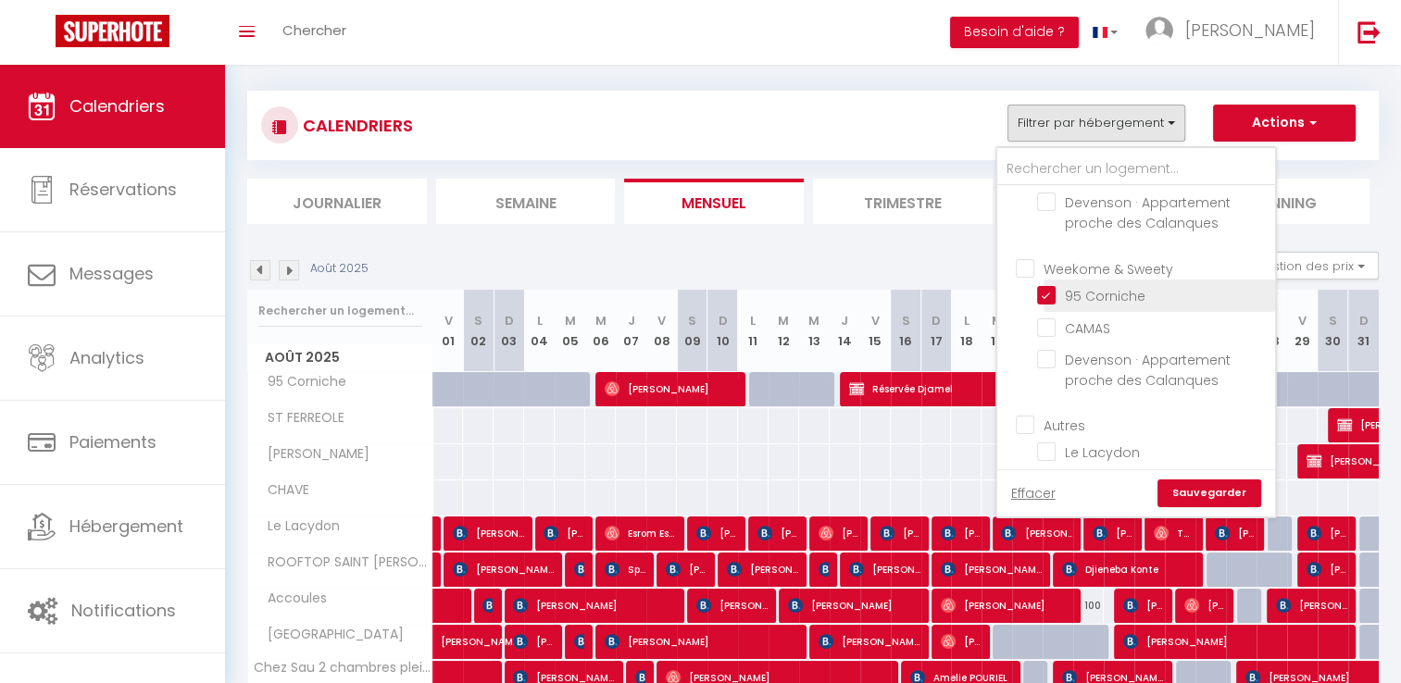
checkbox input "false"
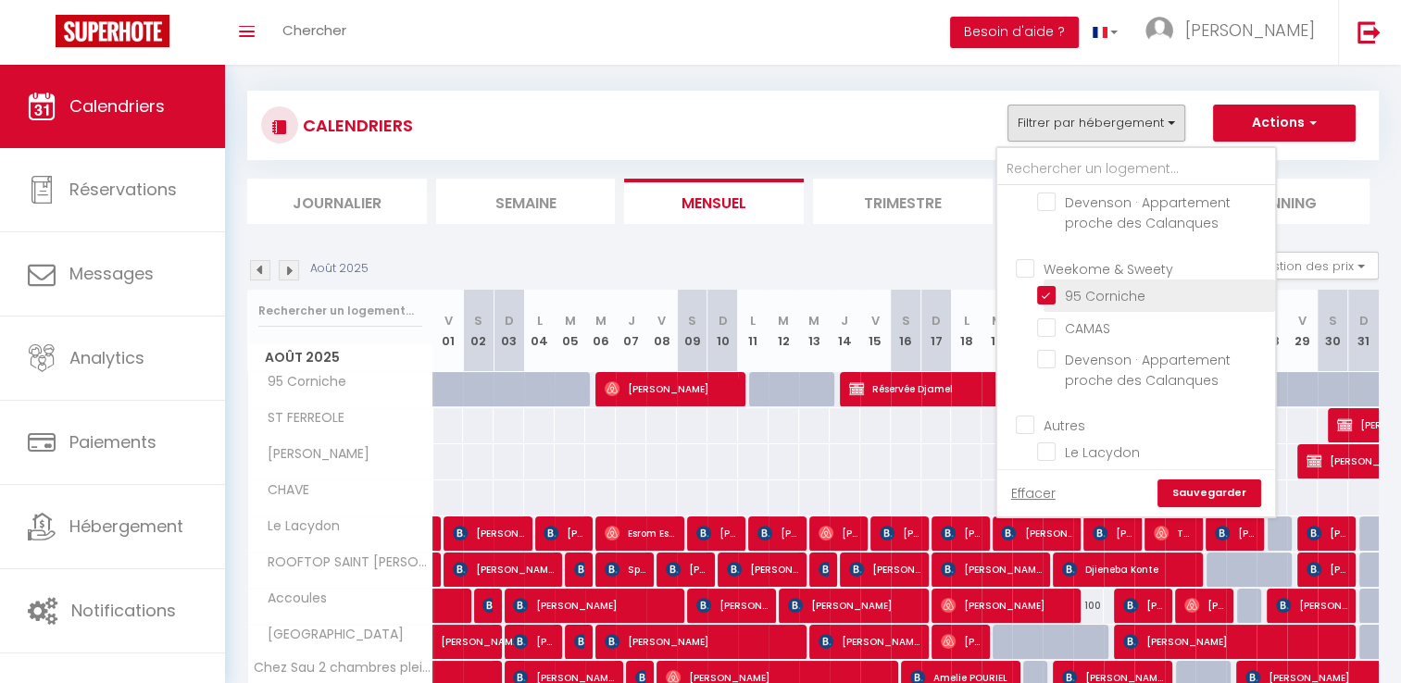
checkbox input "false"
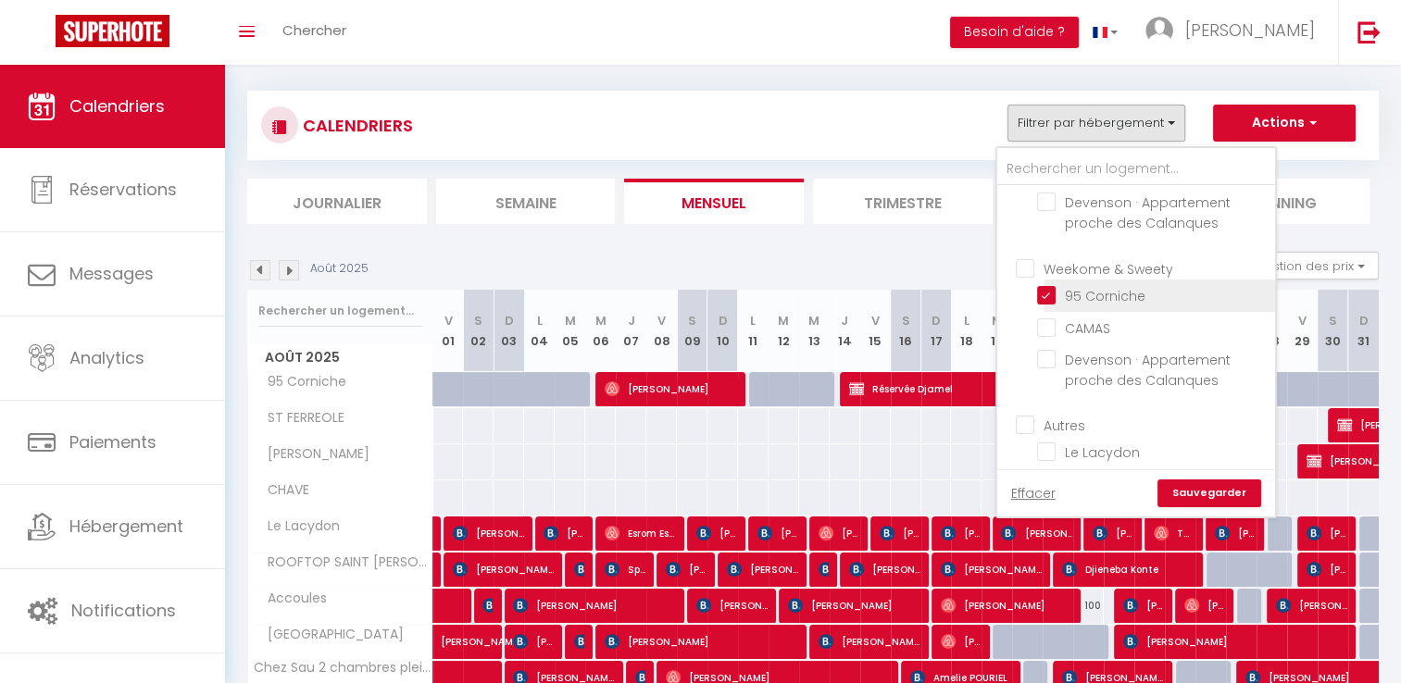
checkbox input "false"
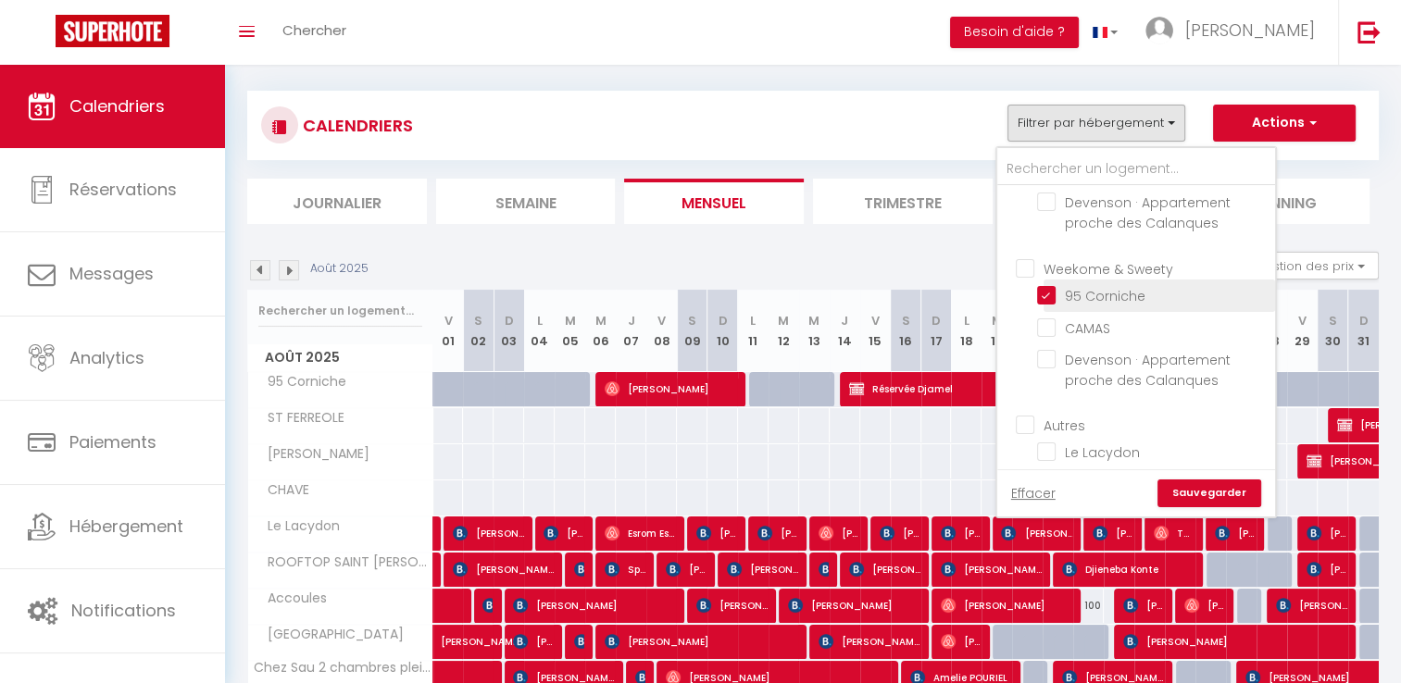
checkbox input "false"
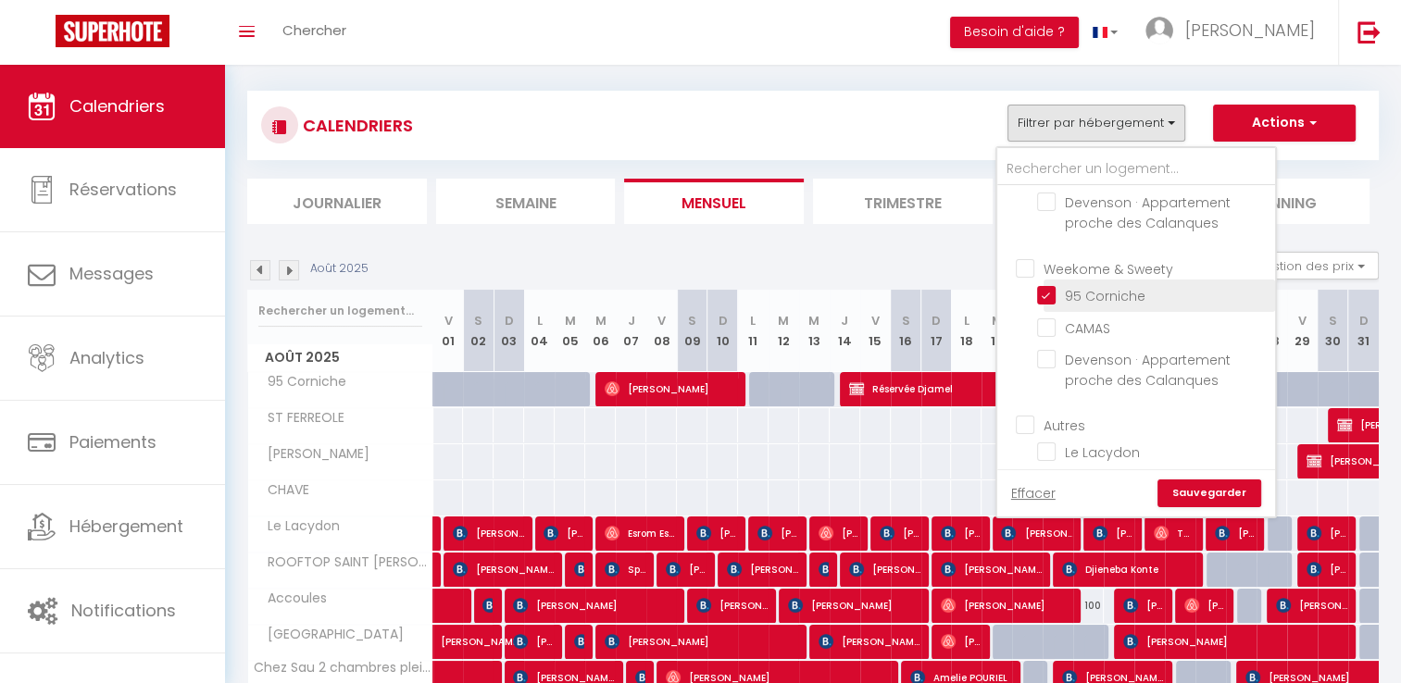
checkbox input "false"
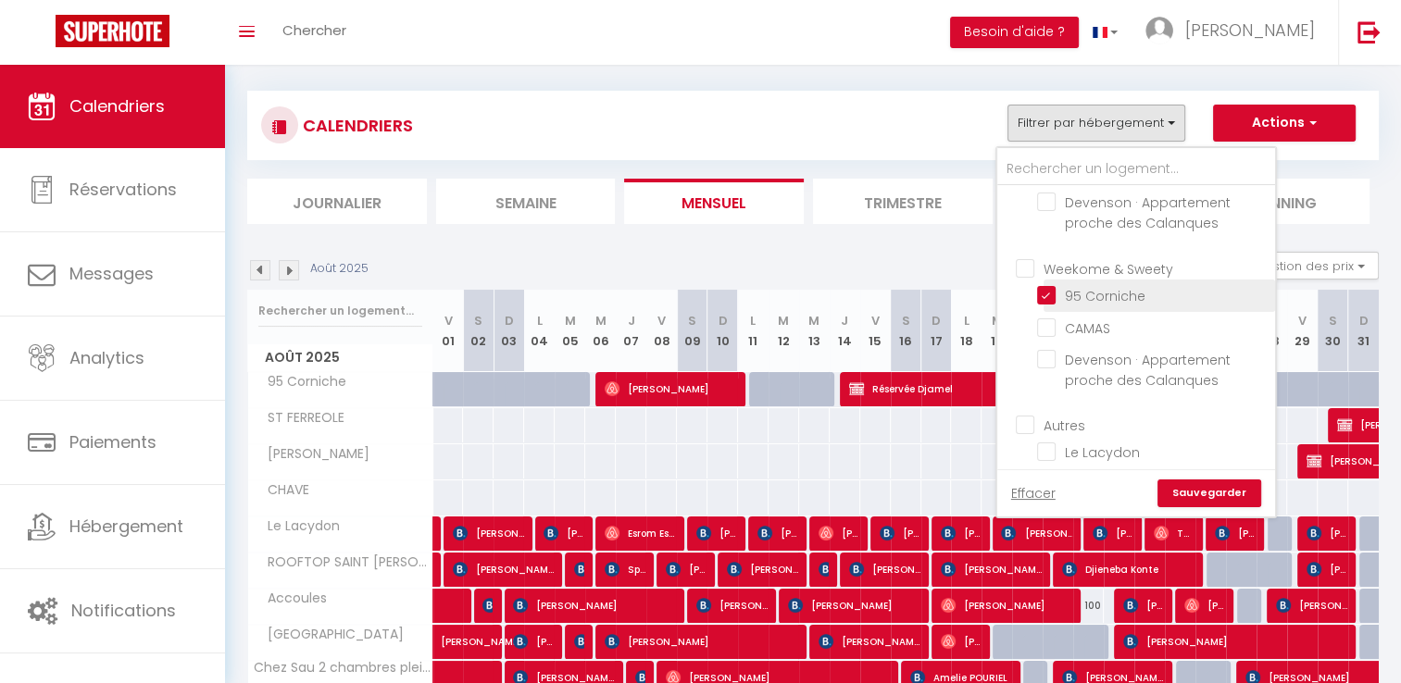
checkbox input "false"
click at [1155, 336] on input "CAMAS" at bounding box center [1152, 327] width 231 height 19
checkbox input "true"
checkbox input "false"
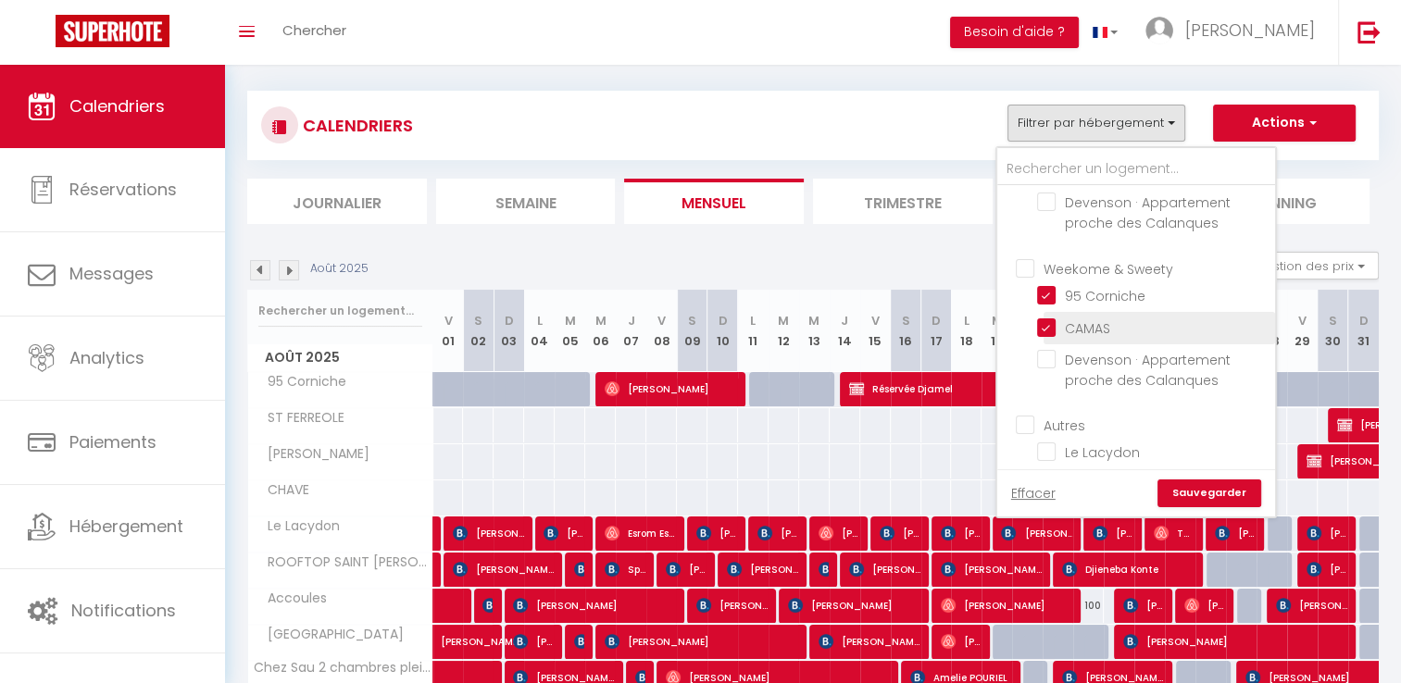
checkbox input "false"
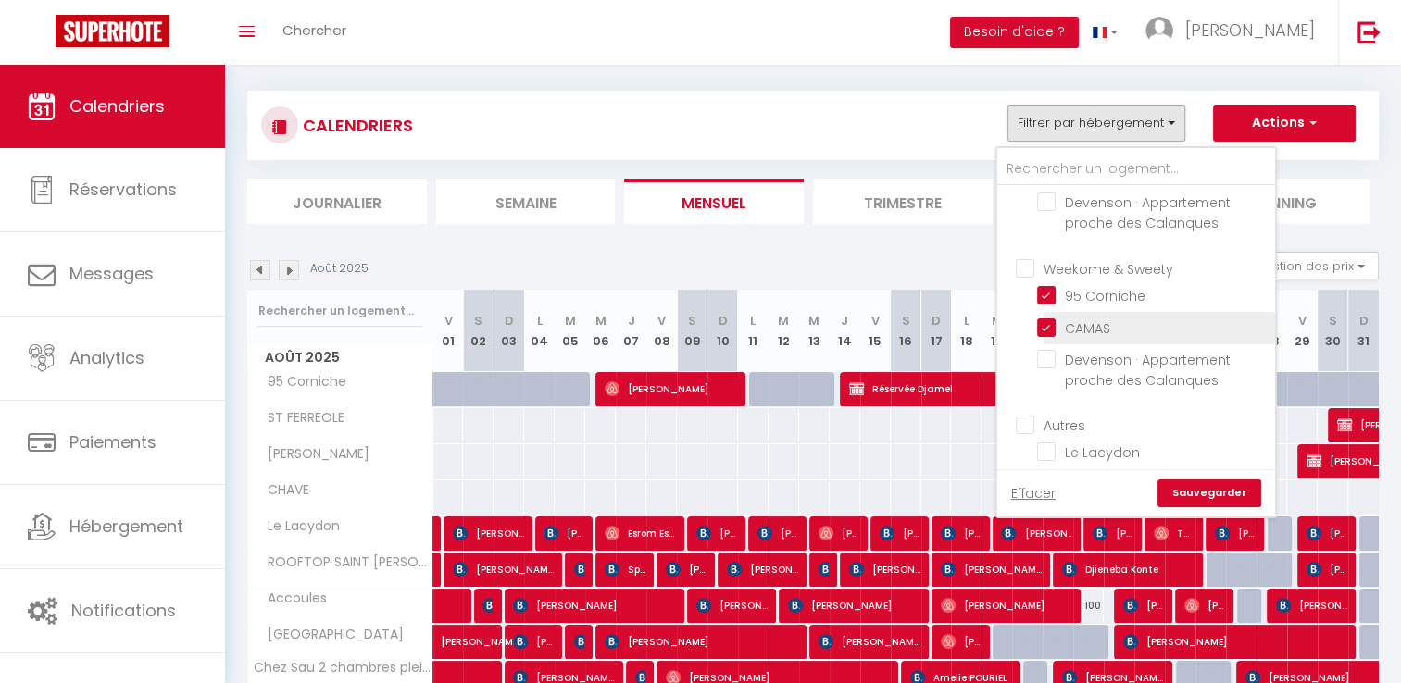
checkbox input "false"
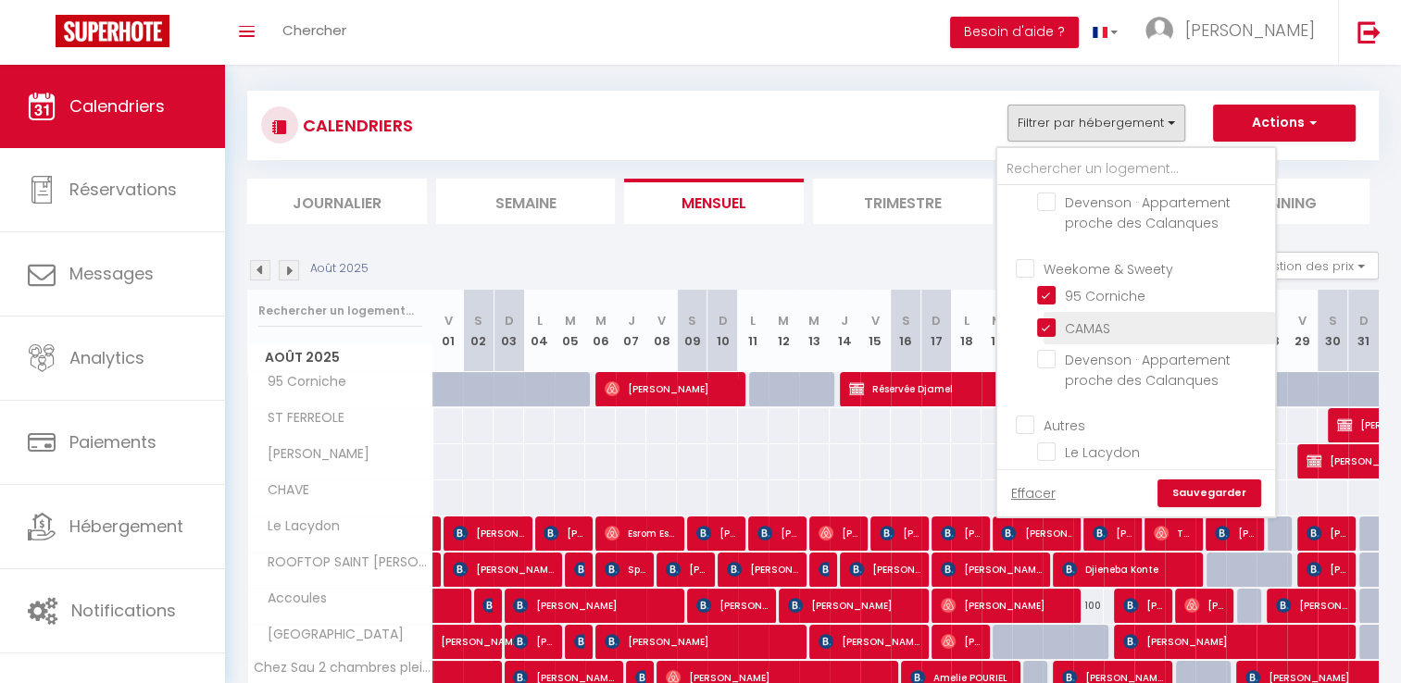
checkbox input "false"
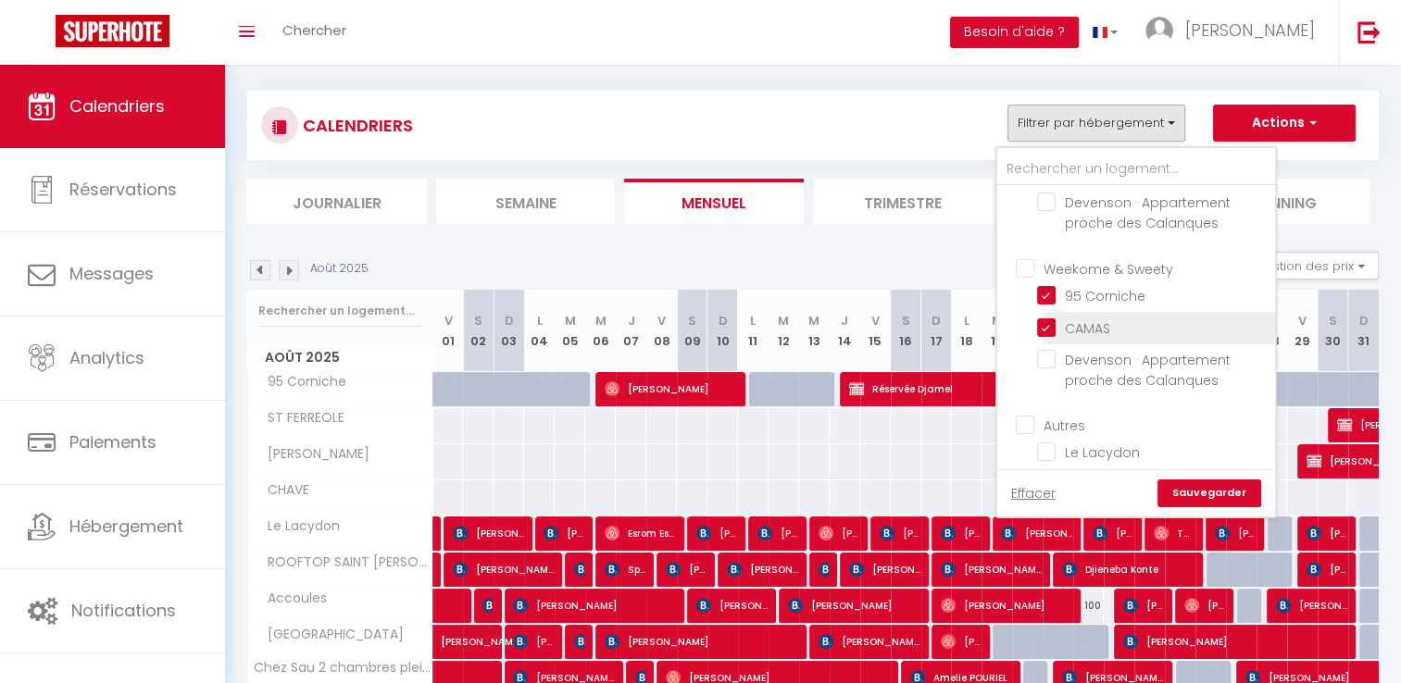
checkbox input "false"
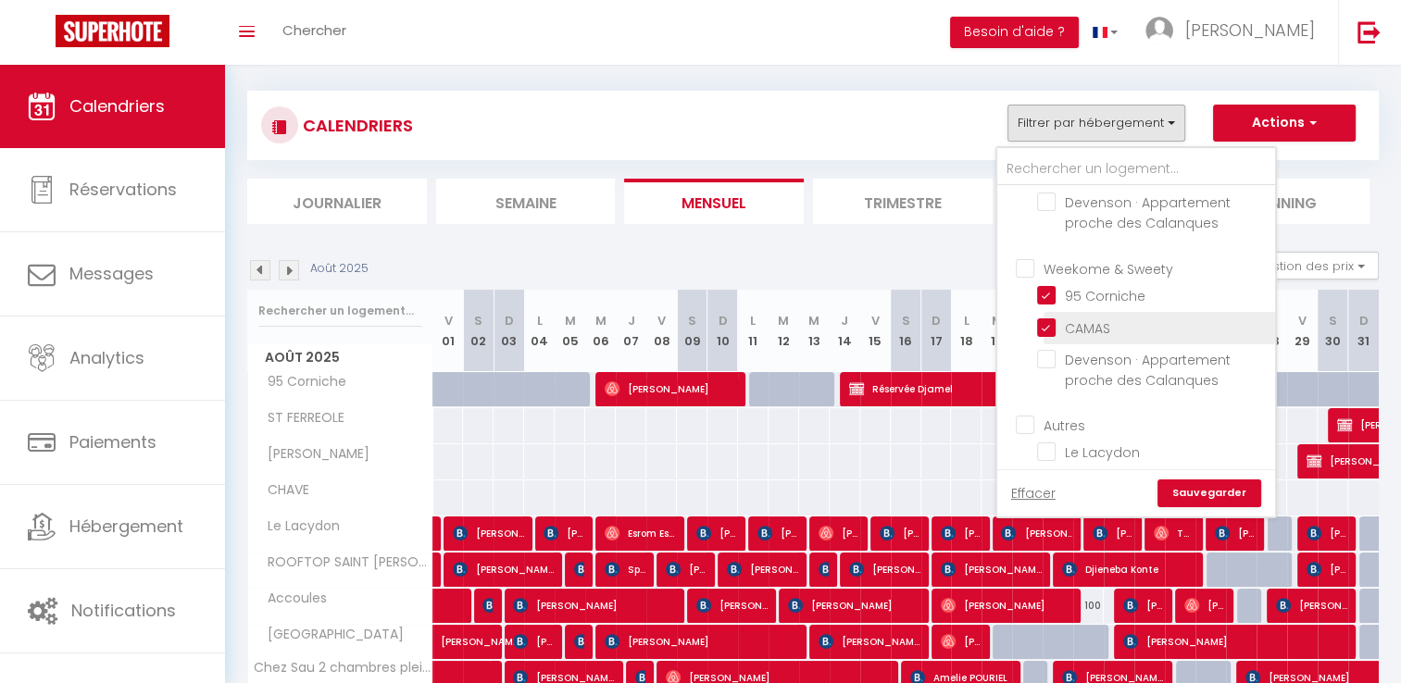
checkbox input "false"
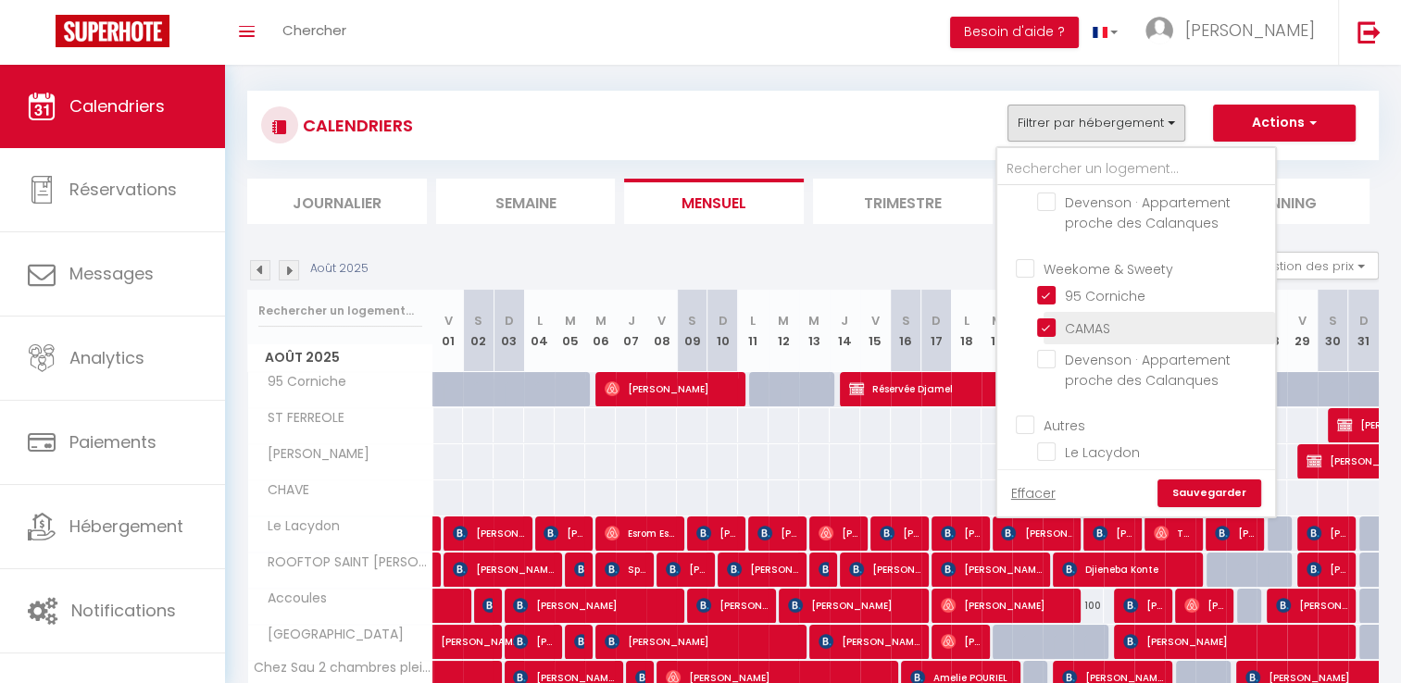
checkbox input "false"
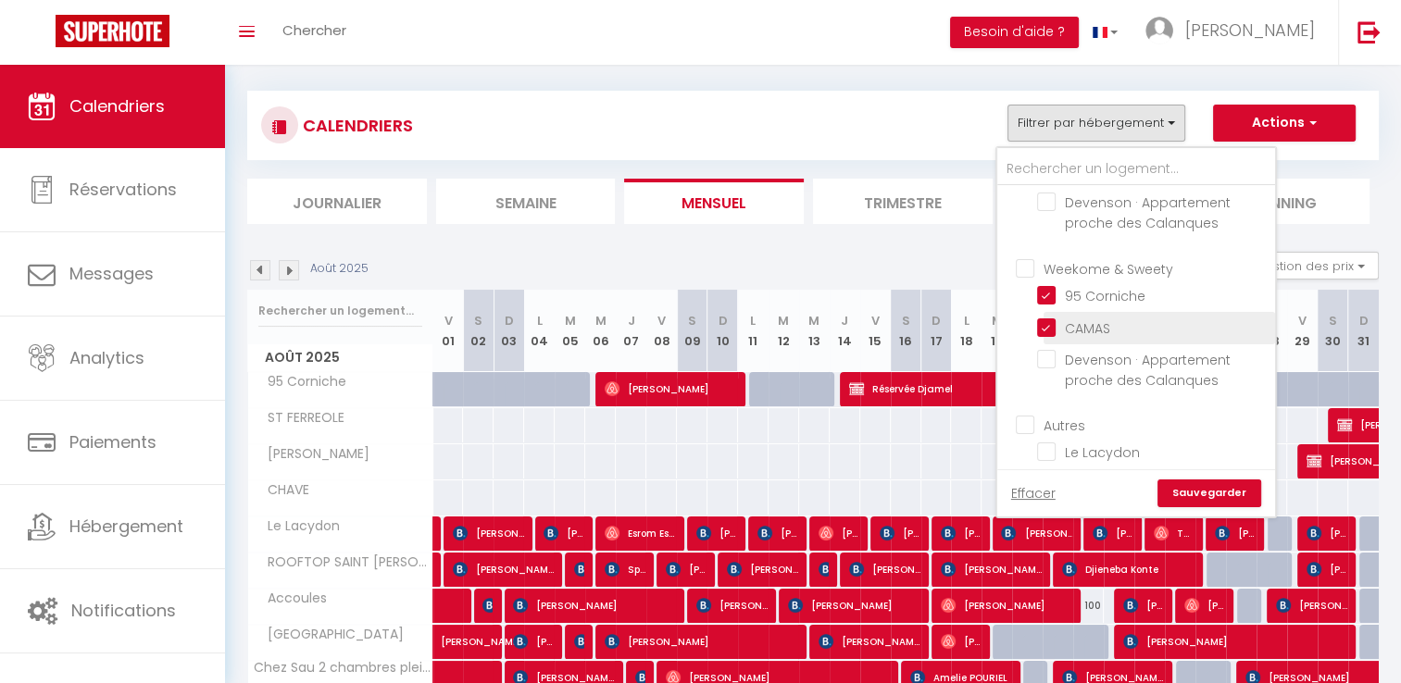
checkbox input "false"
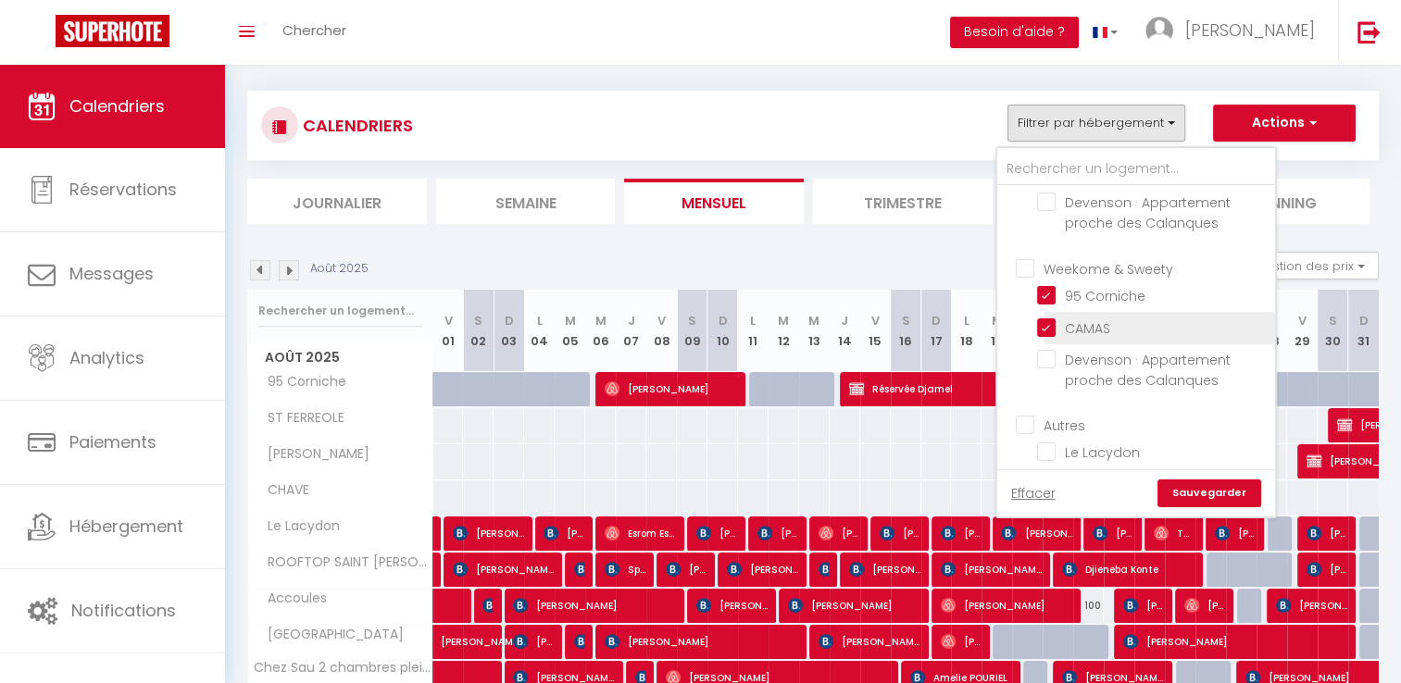
checkbox input "false"
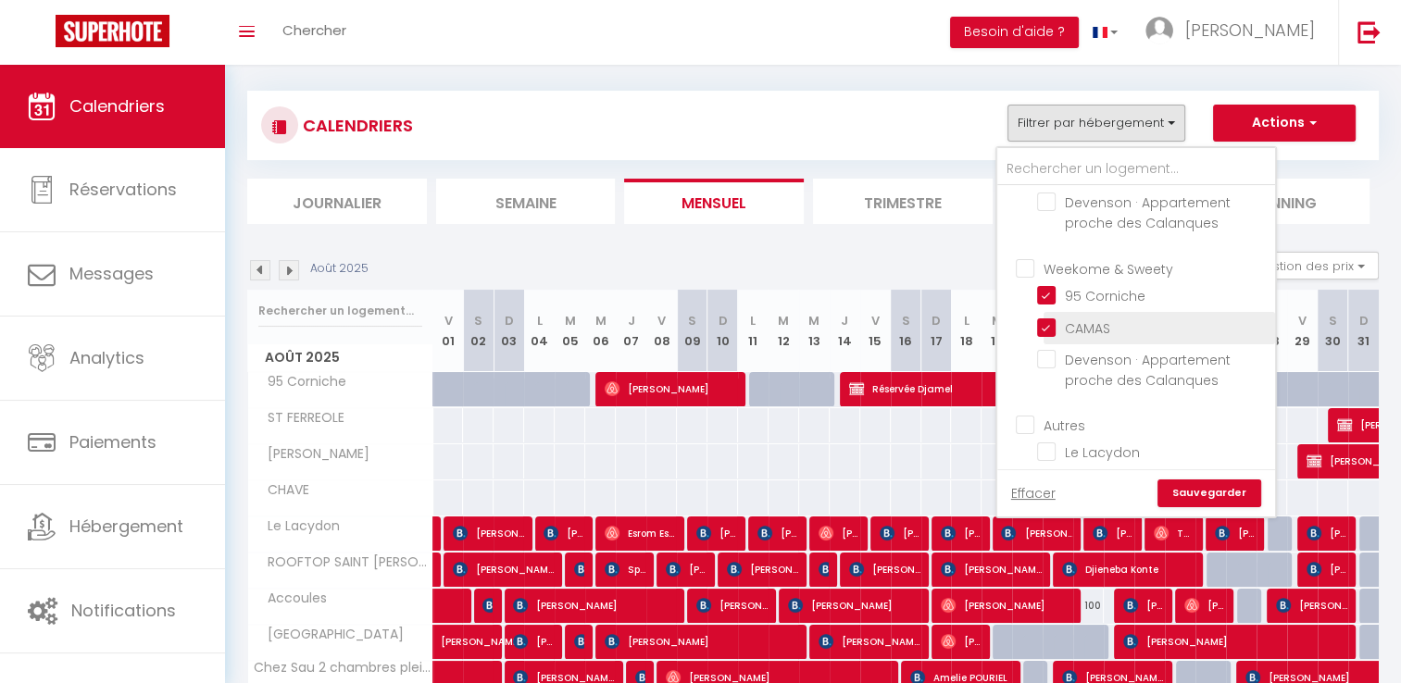
checkbox input "false"
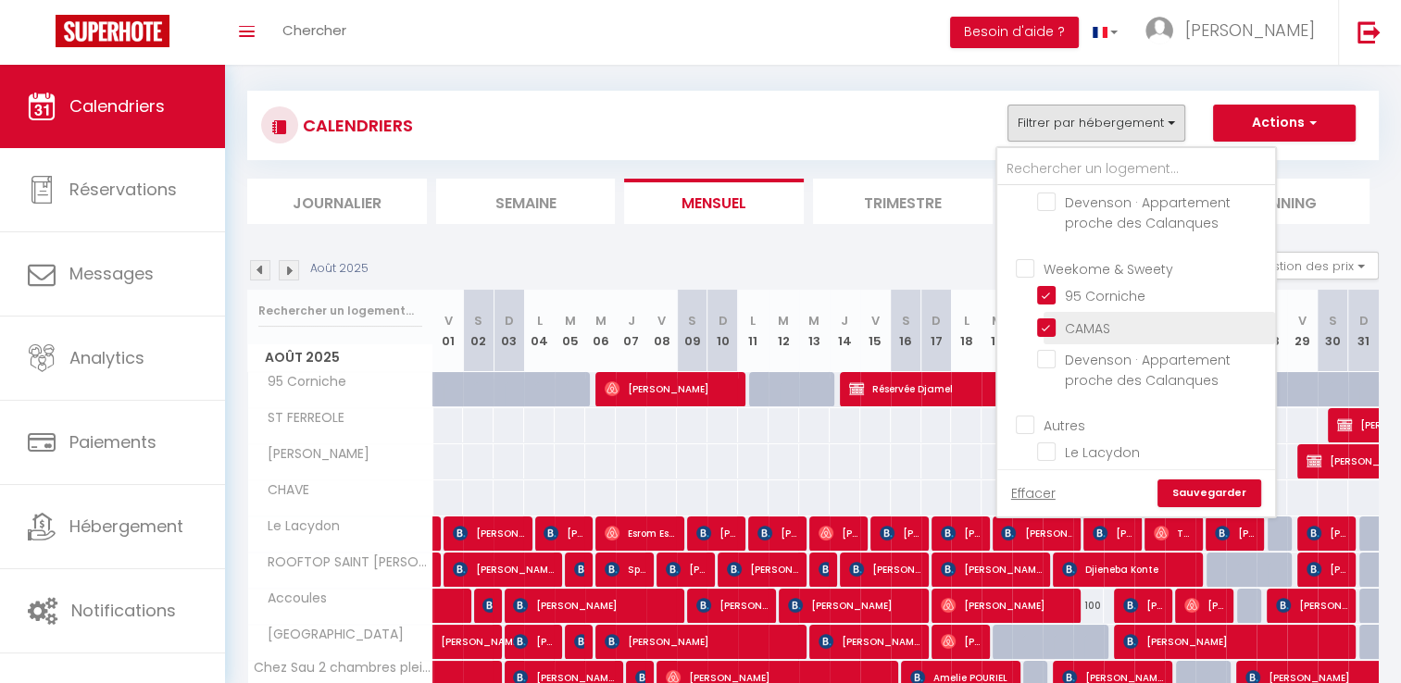
checkbox input "false"
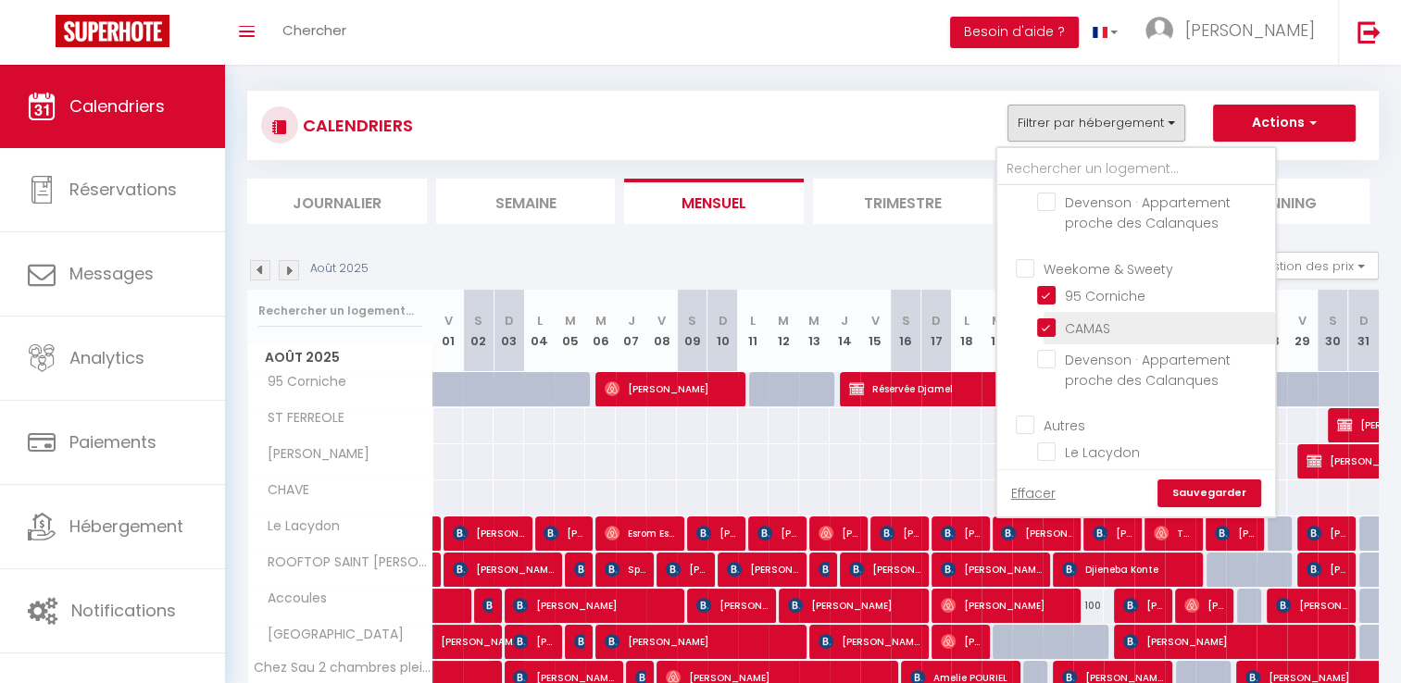
checkbox input "false"
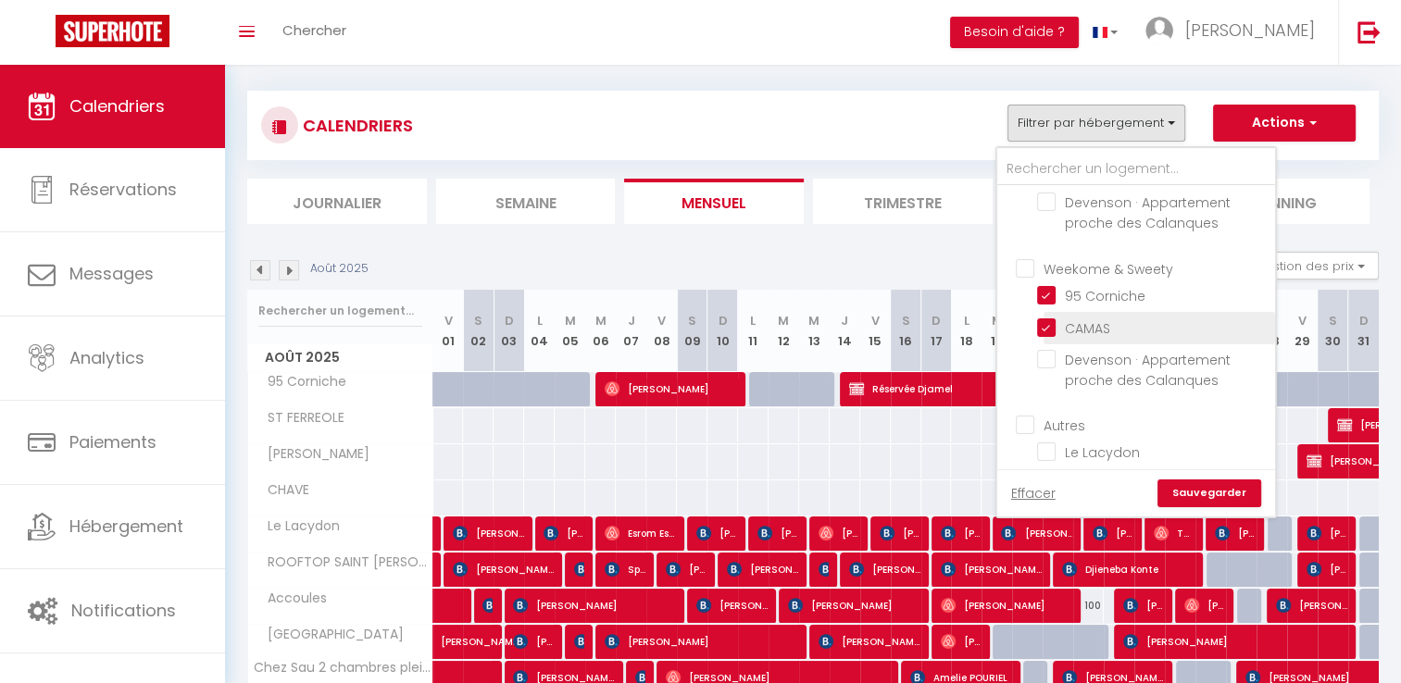
checkbox input "false"
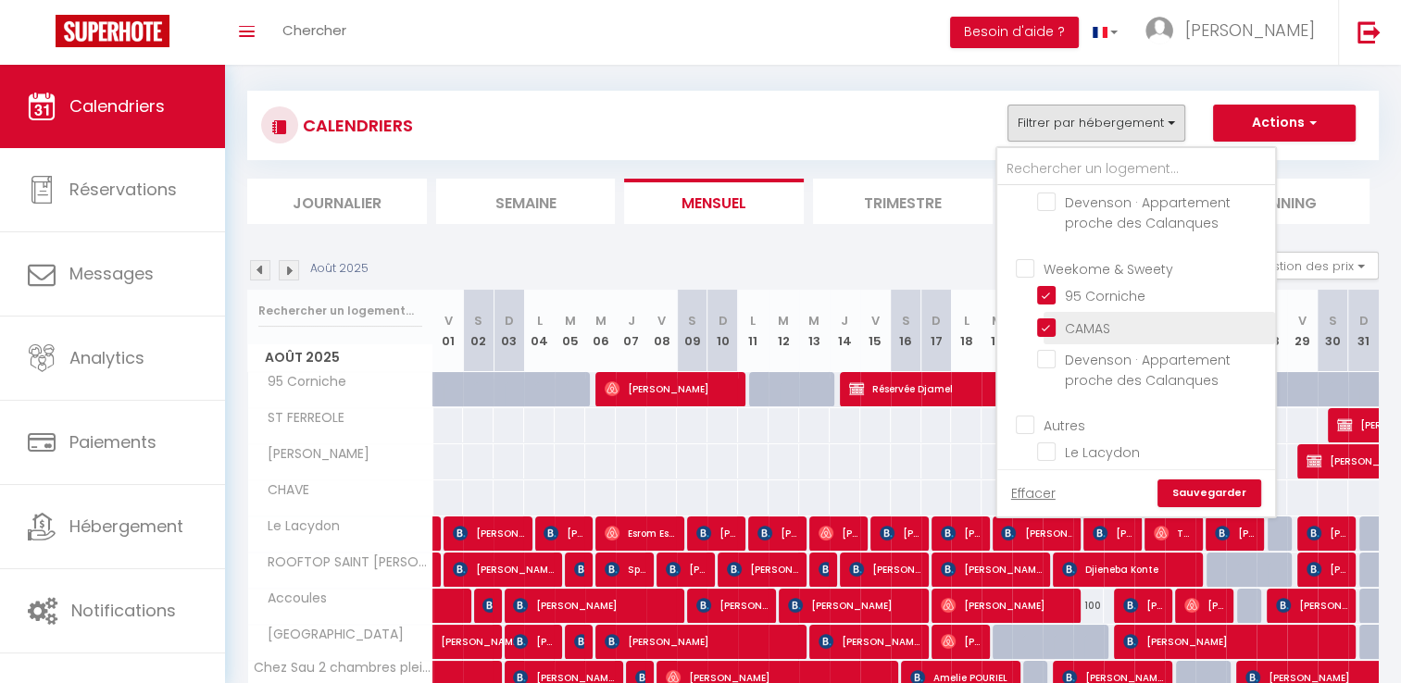
checkbox input "false"
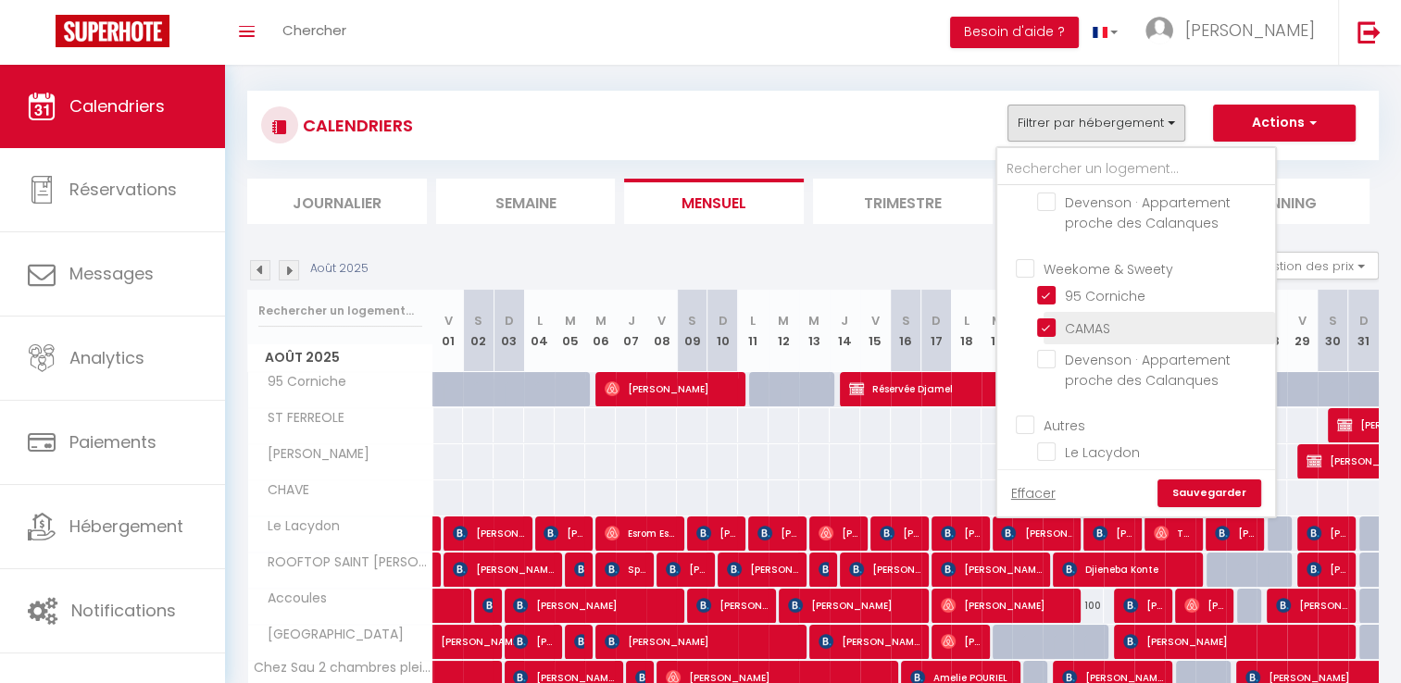
checkbox input "false"
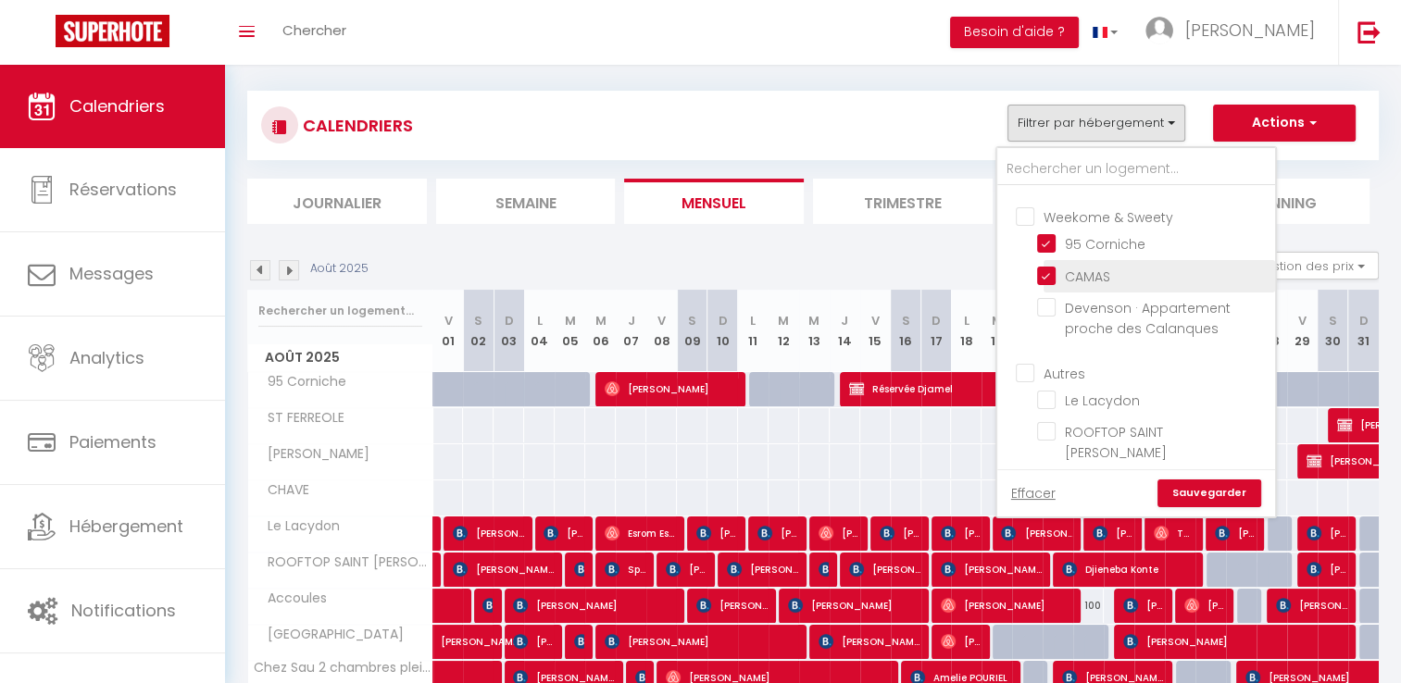
scroll to position [370, 0]
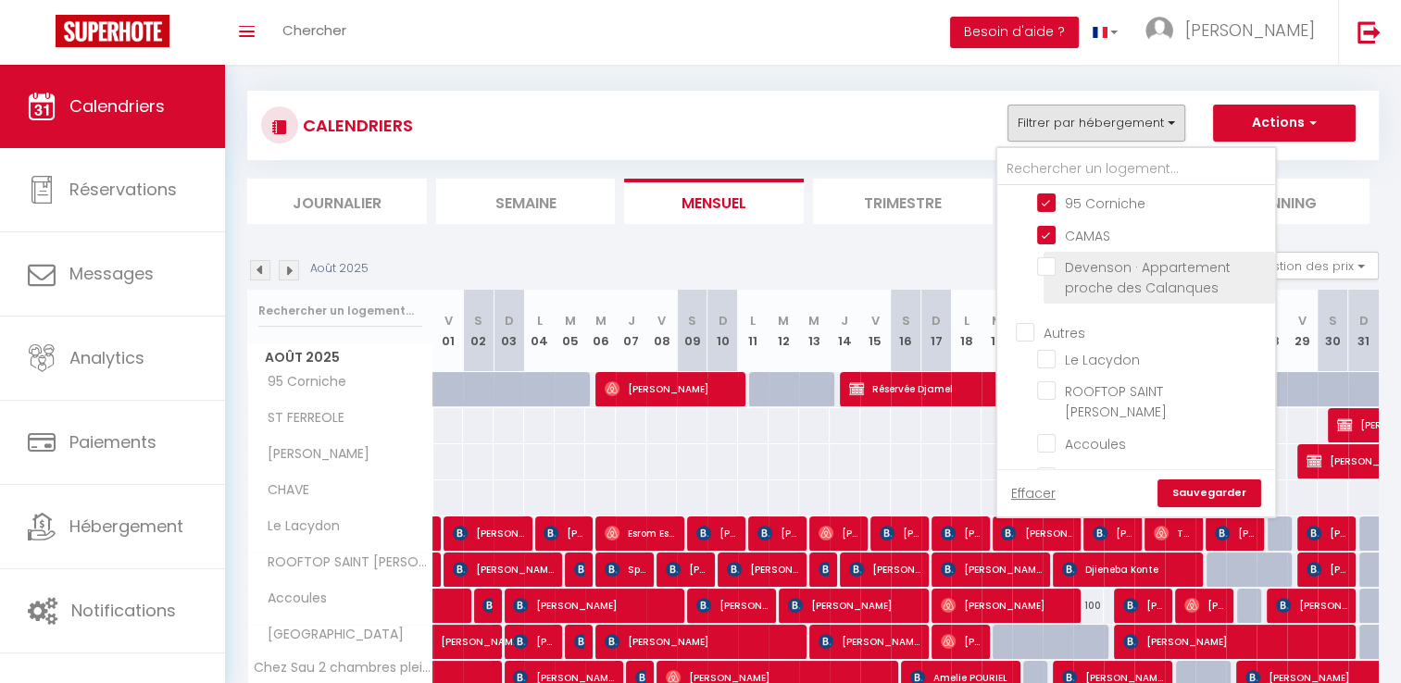
click at [1158, 297] on span "Devenson · Appartement proche des Calanques" at bounding box center [1148, 277] width 166 height 39
click at [1158, 118] on input "Devenson · Appartement proche des Calanques" at bounding box center [1152, 109] width 231 height 19
checkbox input "true"
checkbox input "false"
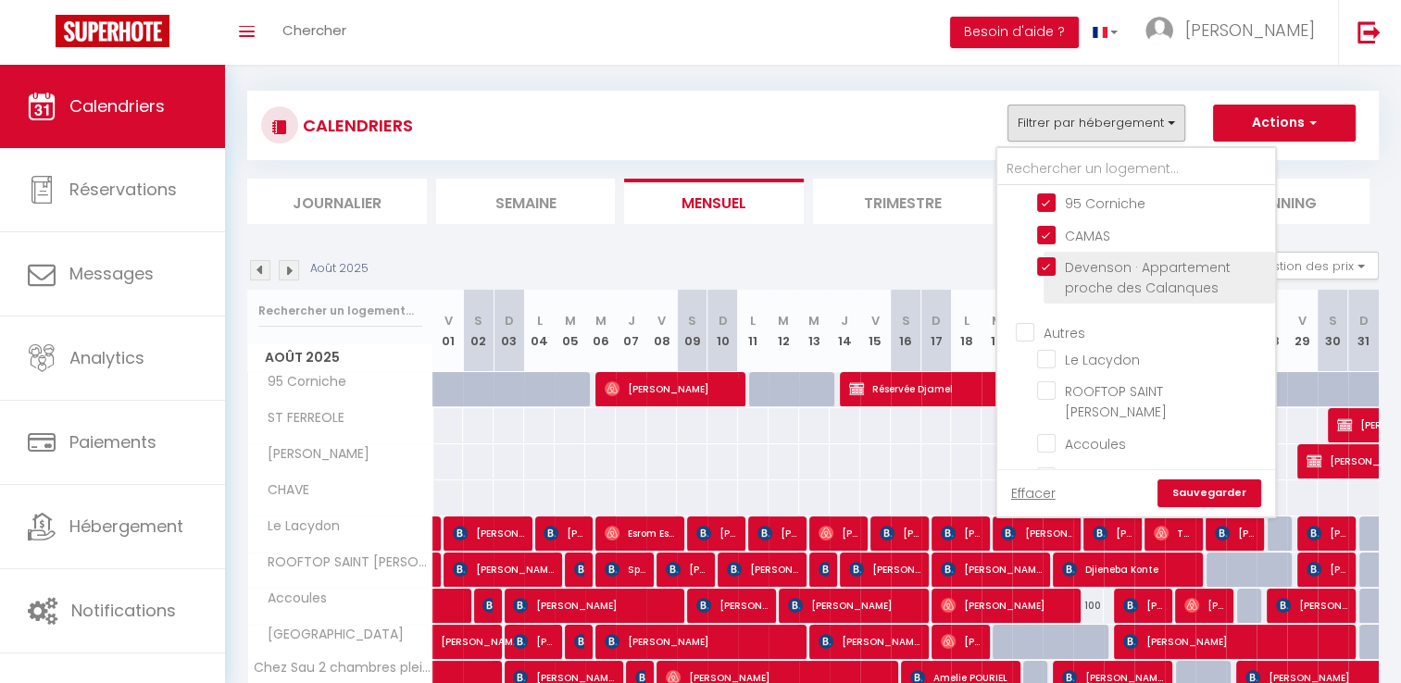
checkbox input "false"
checkbox input "true"
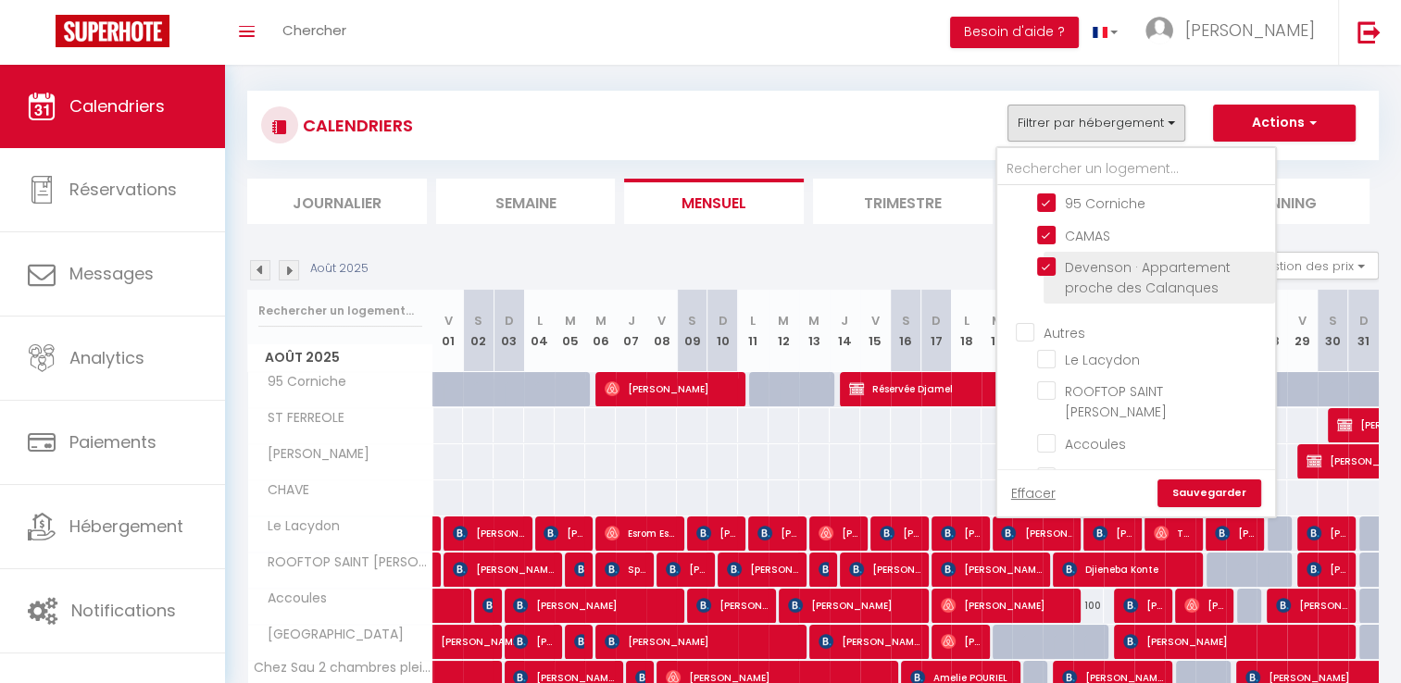
checkbox input "false"
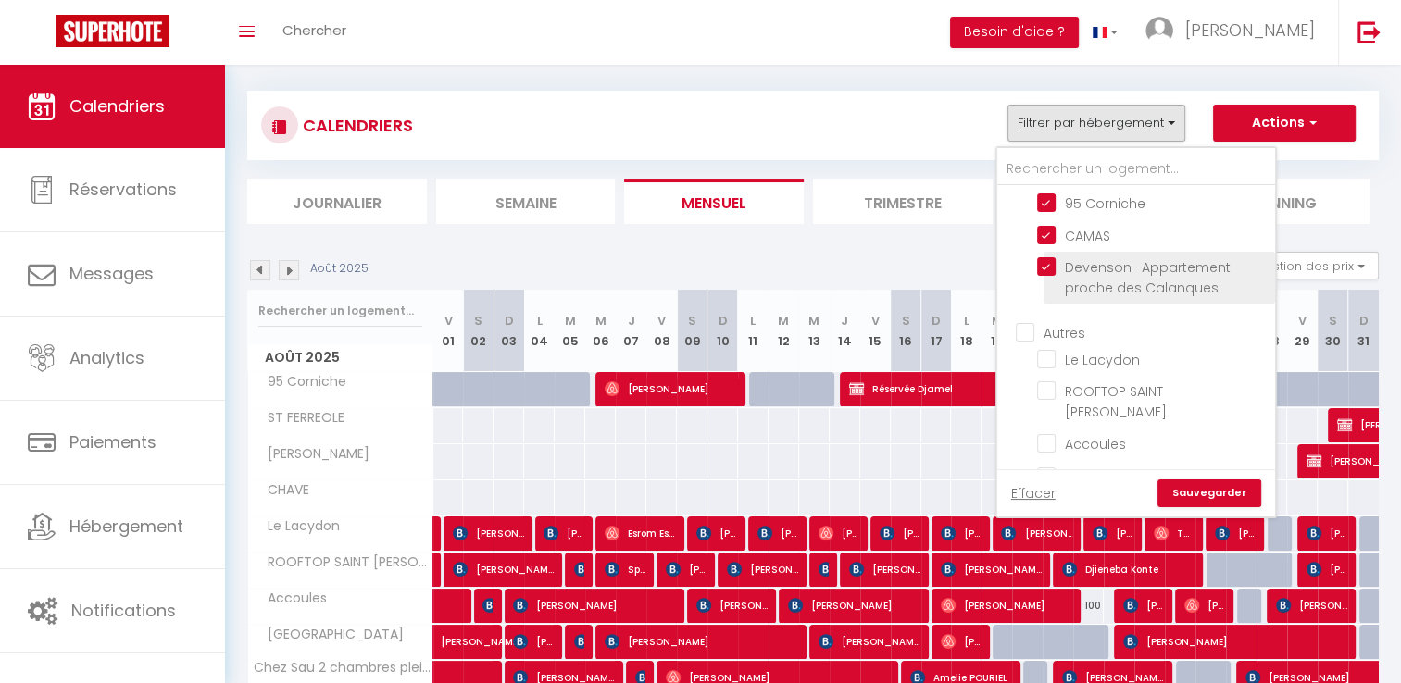
checkbox input "false"
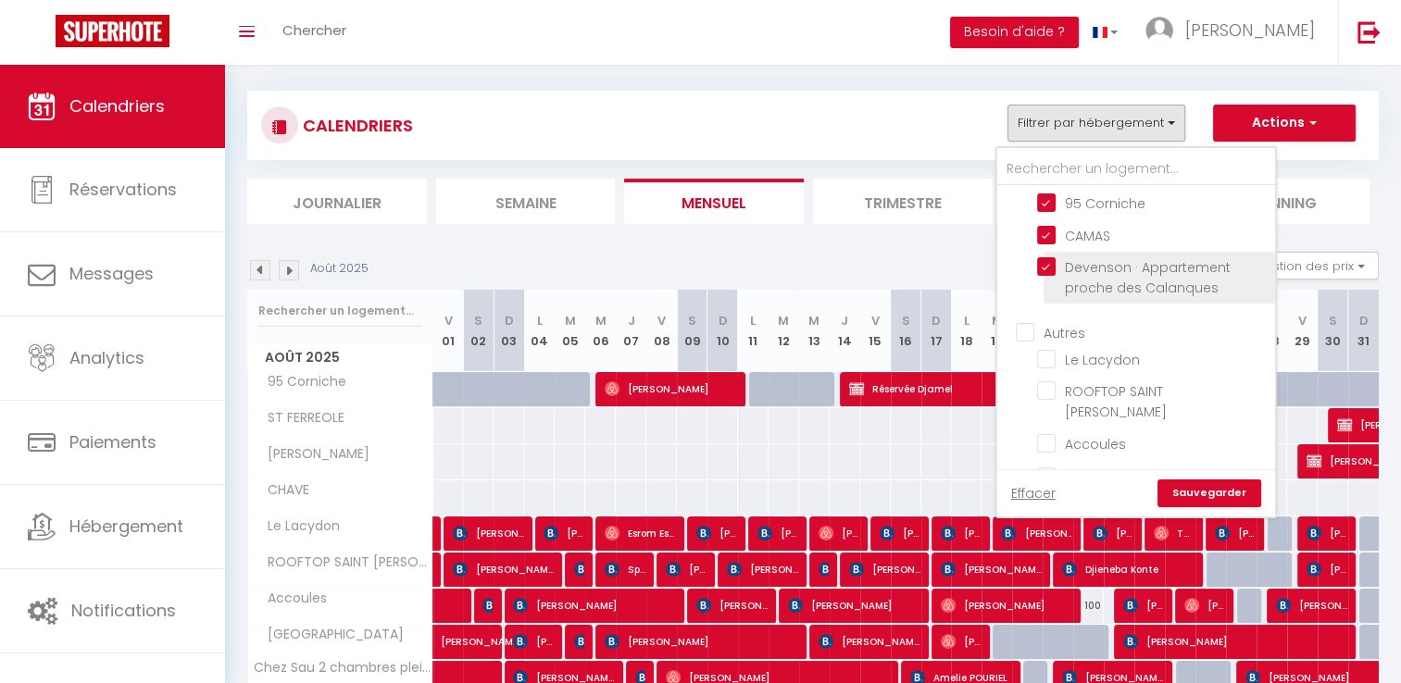
checkbox input "false"
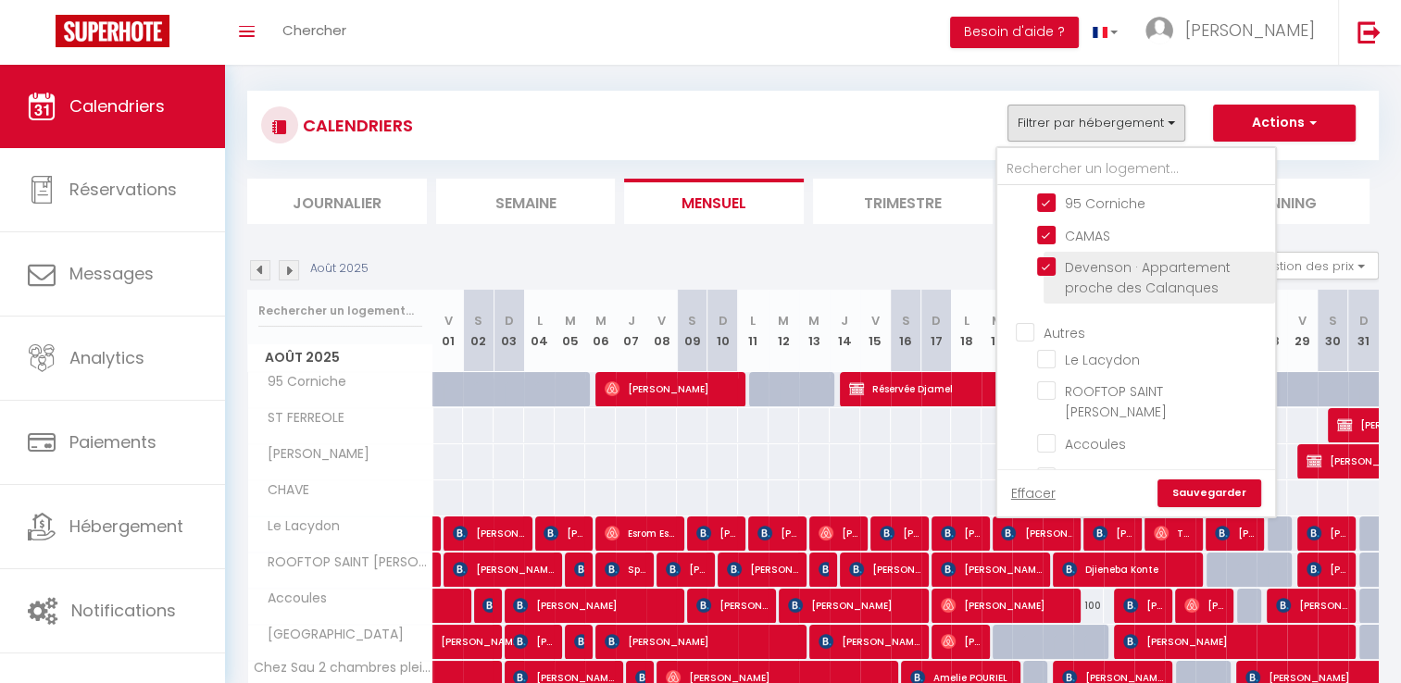
checkbox input "false"
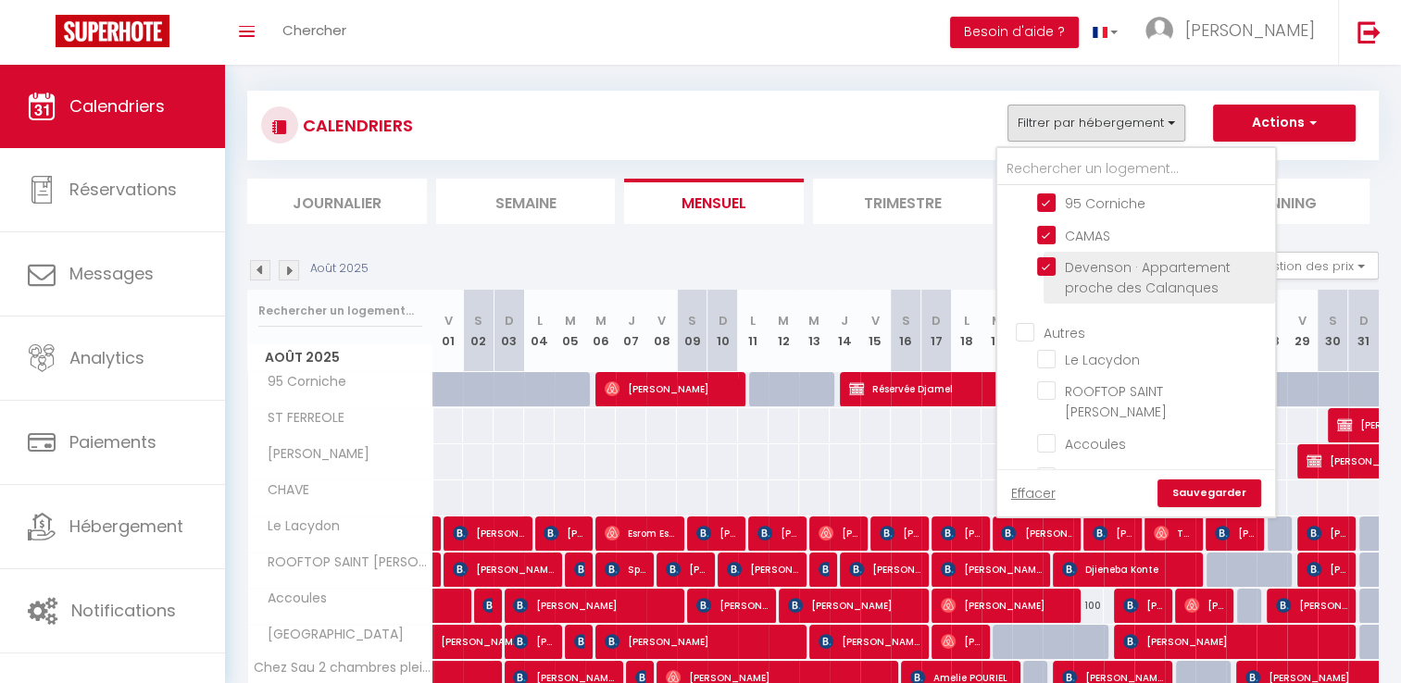
checkbox input "false"
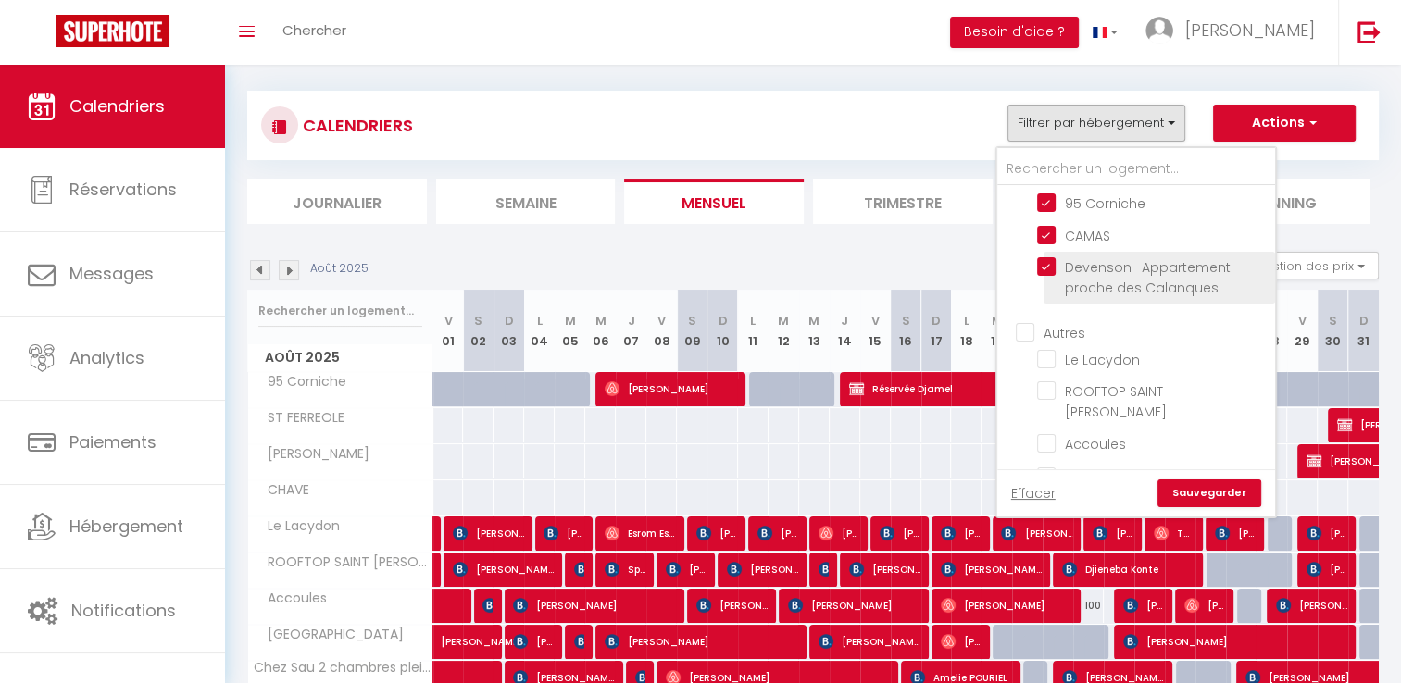
checkbox input "false"
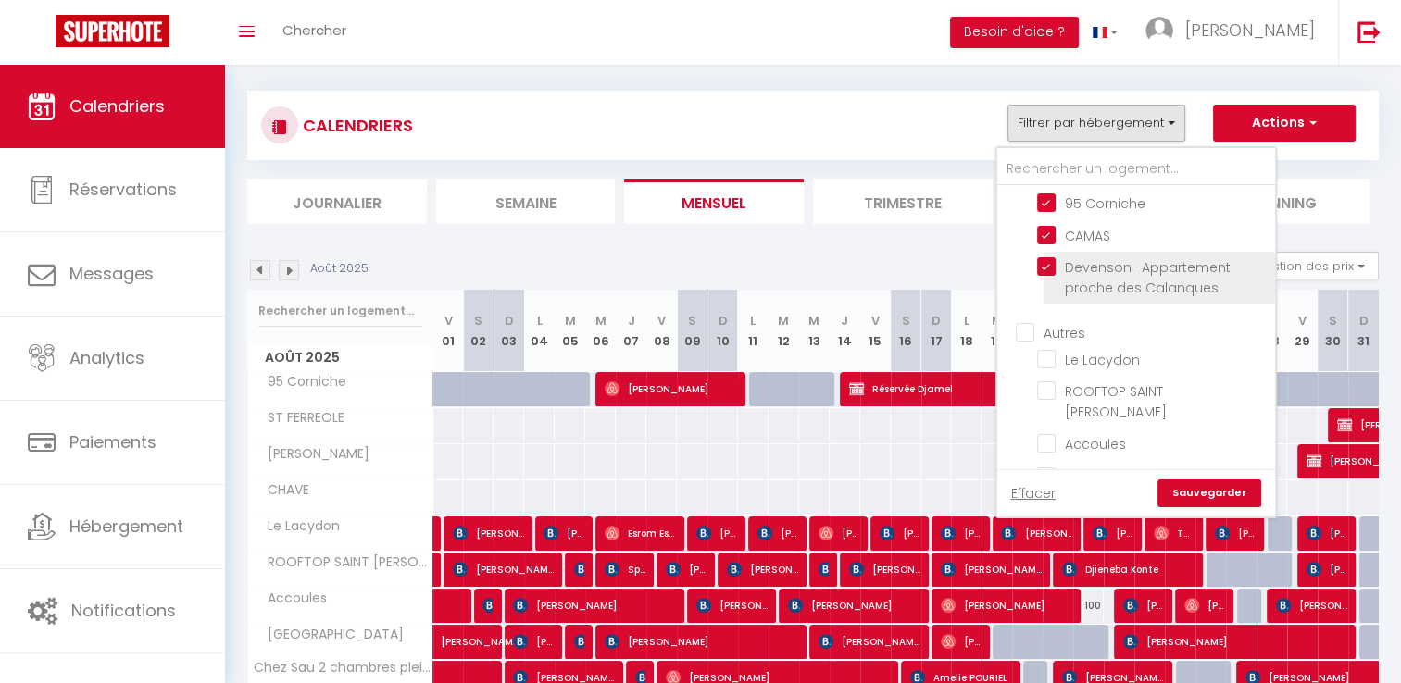
checkbox input "false"
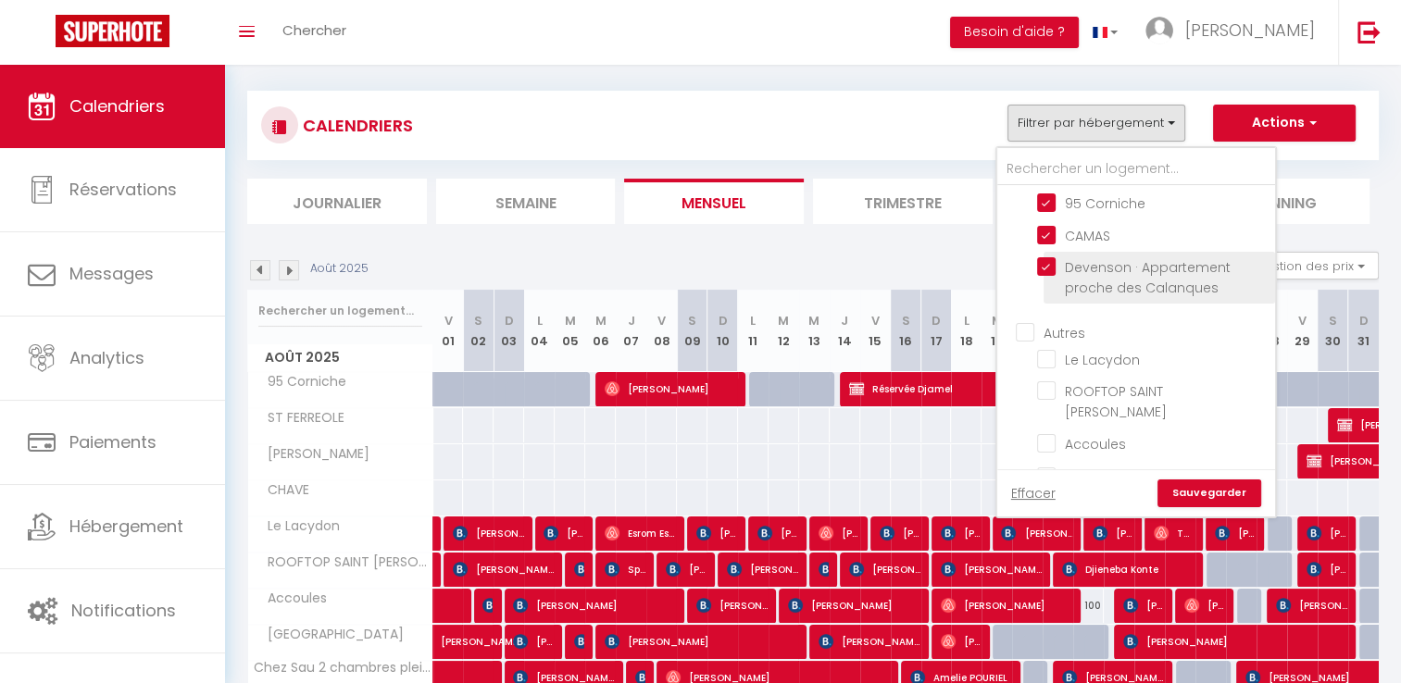
checkbox input "false"
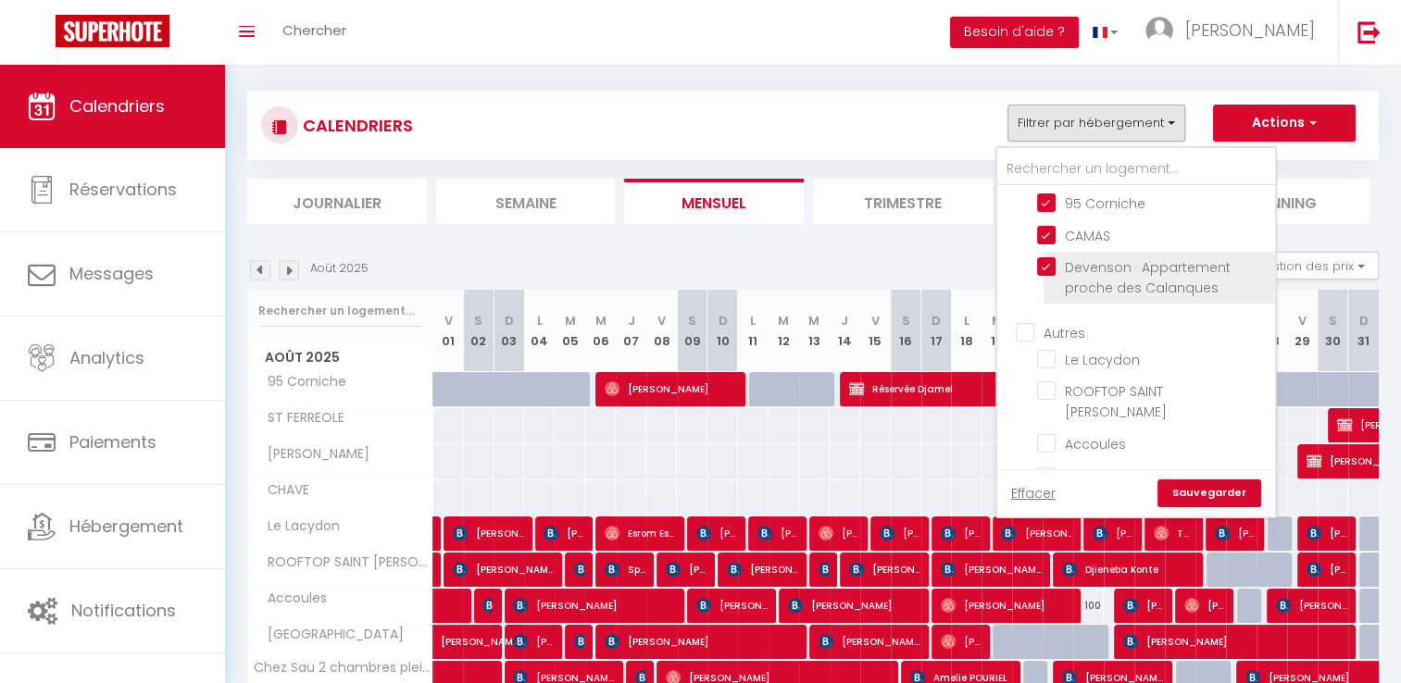
checkbox input "false"
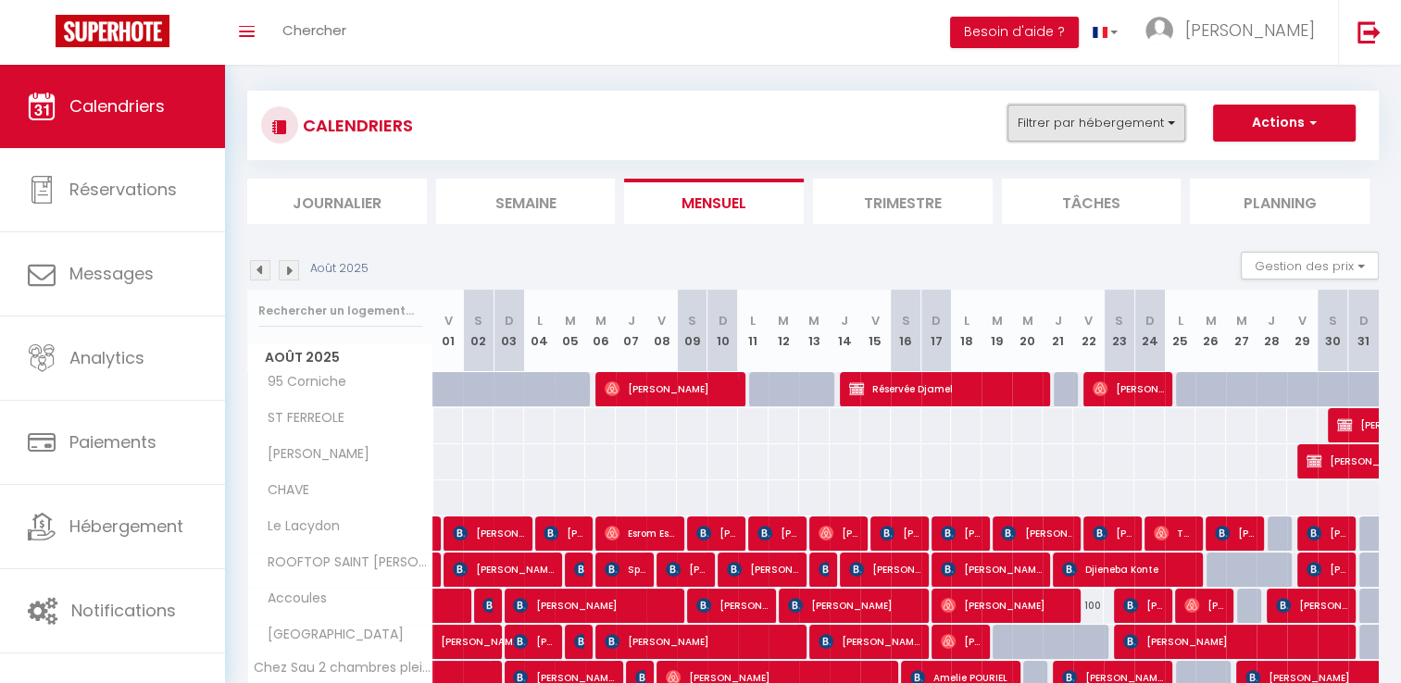
click at [1111, 125] on button "Filtrer par hébergement" at bounding box center [1096, 123] width 178 height 37
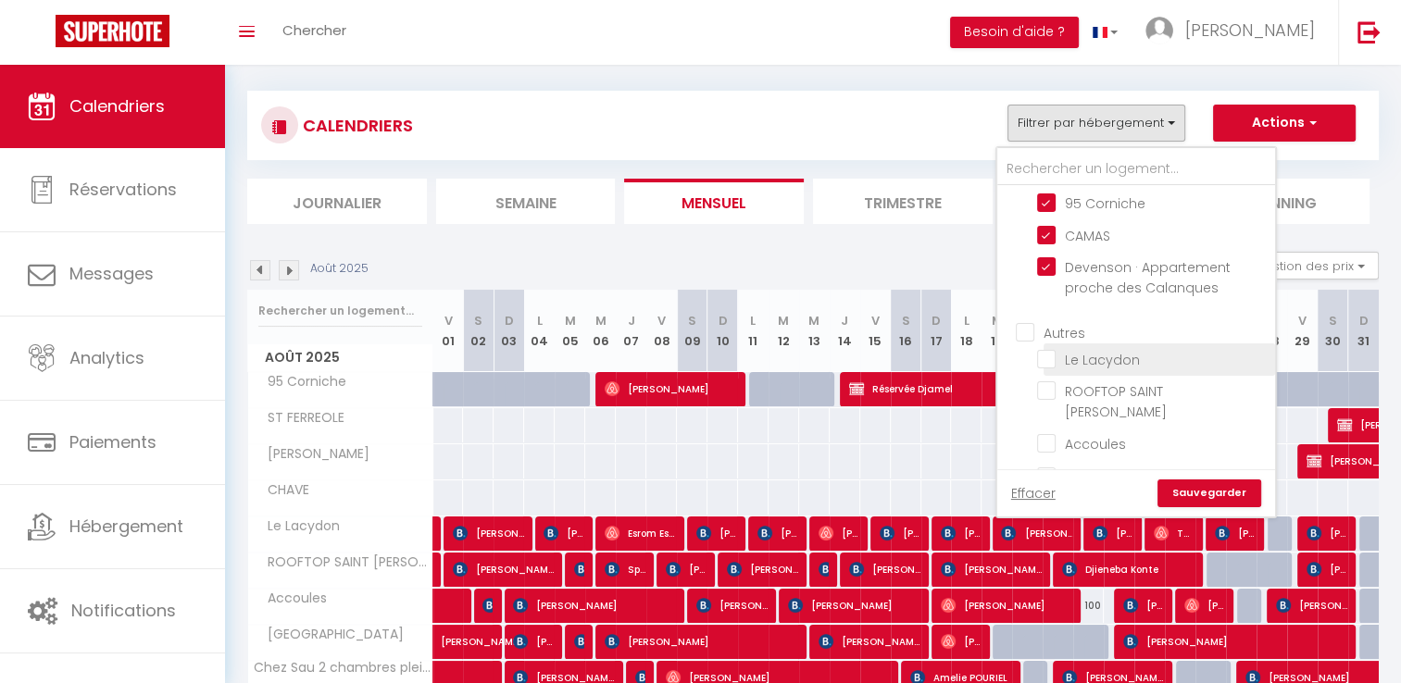
click at [1095, 361] on li "Le Lacydon" at bounding box center [1158, 359] width 231 height 32
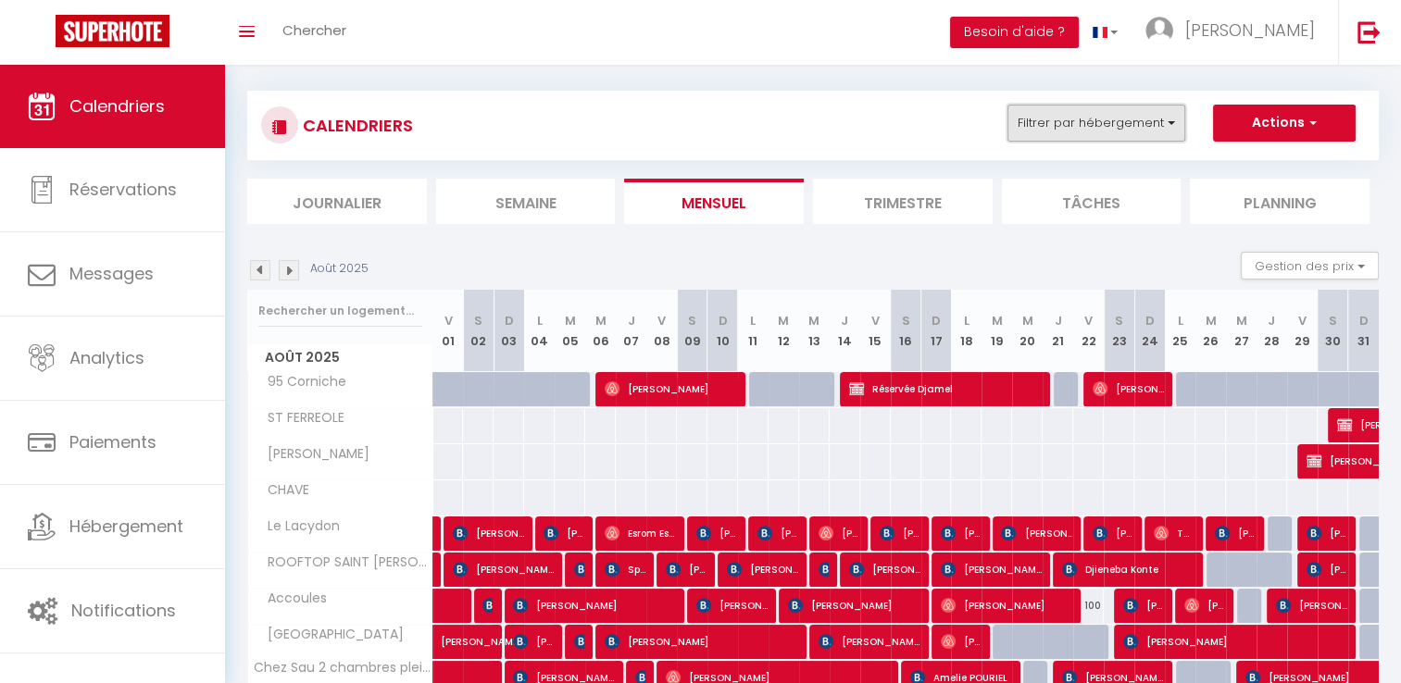
click at [1141, 124] on button "Filtrer par hébergement" at bounding box center [1096, 123] width 178 height 37
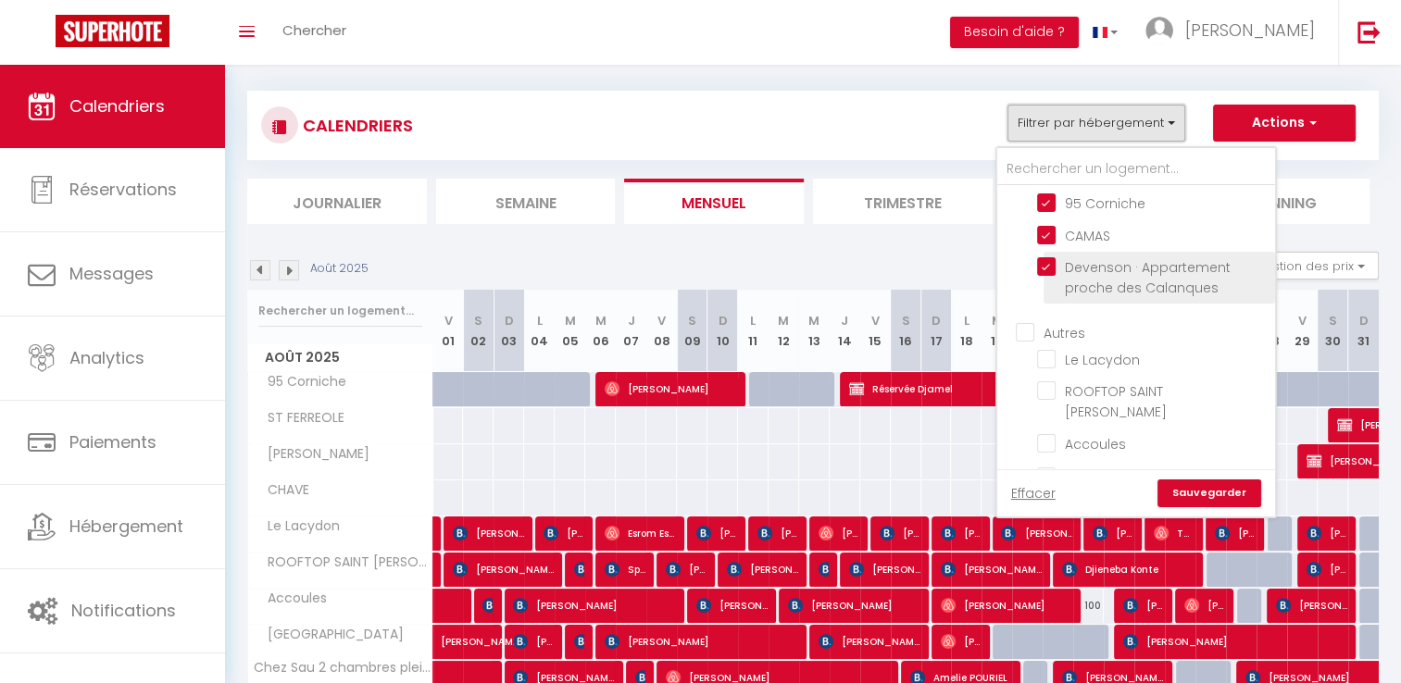
scroll to position [463, 0]
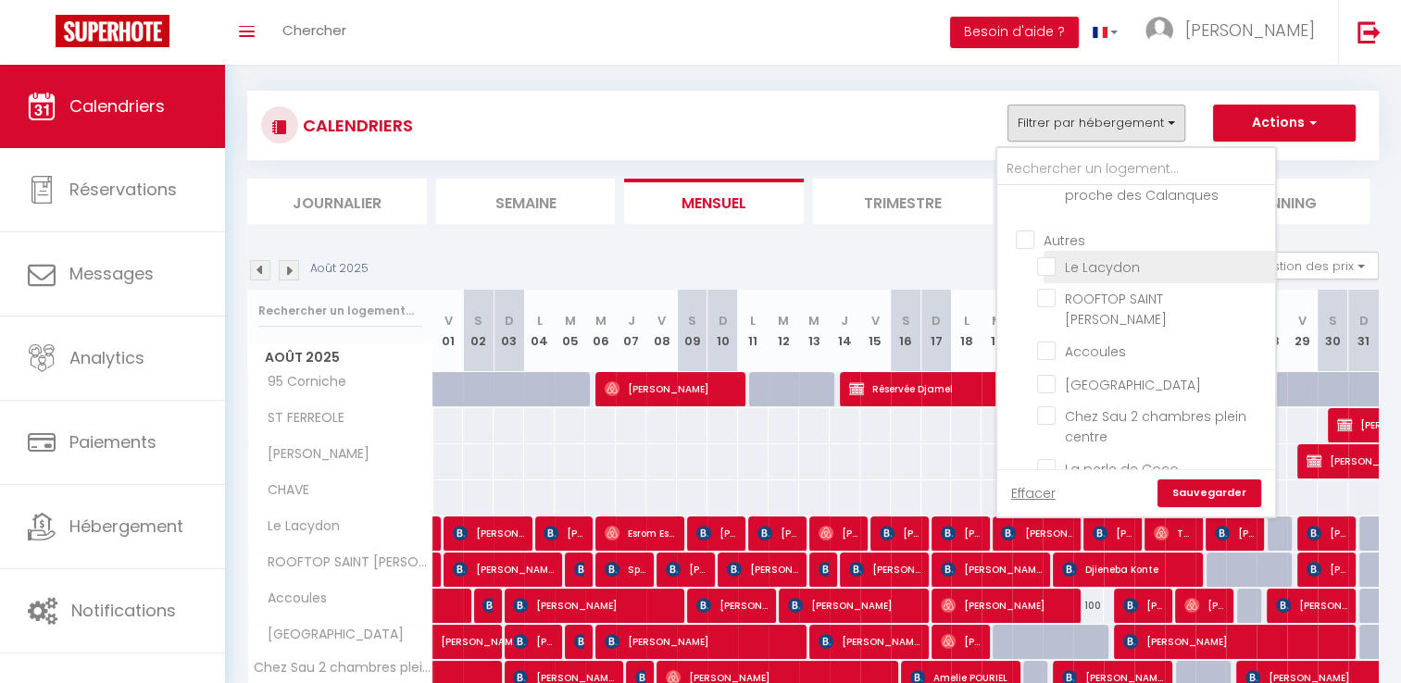
click at [1146, 275] on input "Le Lacydon" at bounding box center [1152, 265] width 231 height 19
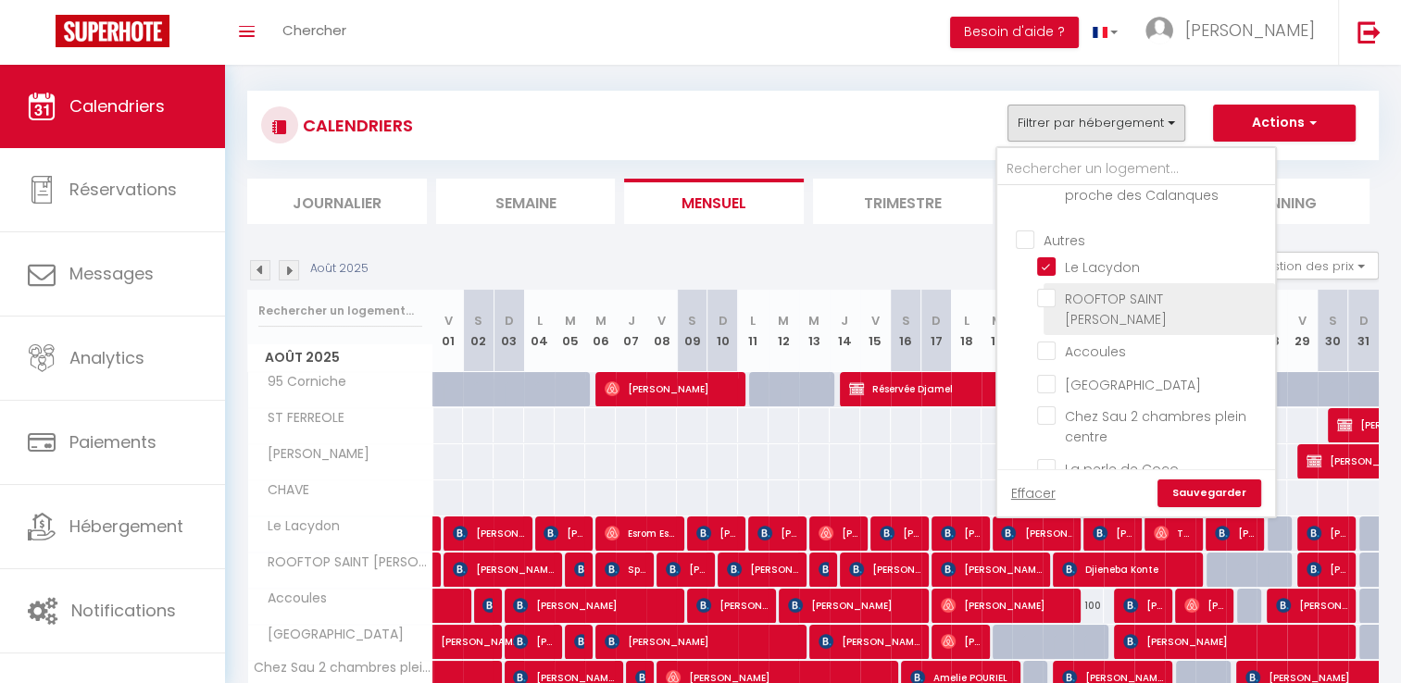
click at [1121, 307] on input "ROOFTOP SAINT [PERSON_NAME]" at bounding box center [1152, 298] width 231 height 19
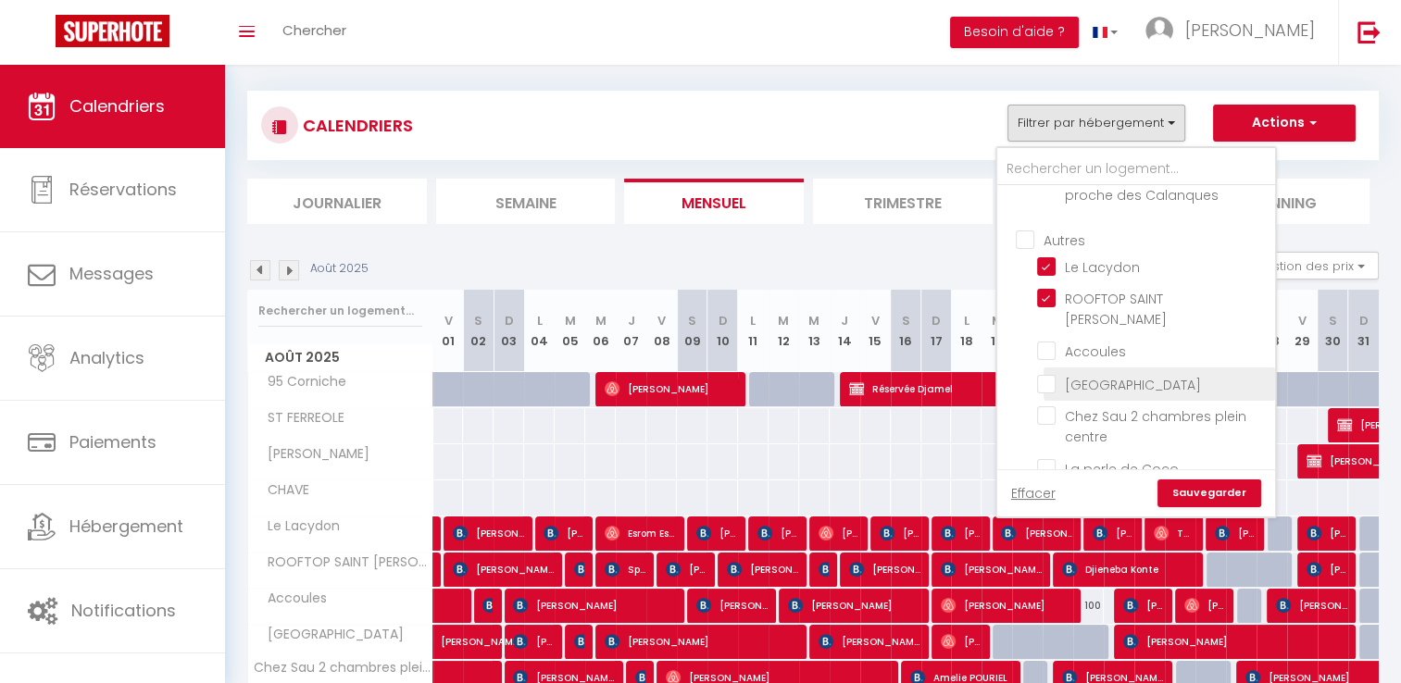
drag, startPoint x: 1100, startPoint y: 351, endPoint x: 1093, endPoint y: 382, distance: 32.1
click at [1102, 351] on input "Accoules" at bounding box center [1152, 350] width 231 height 19
click at [1092, 382] on input "[GEOGRAPHIC_DATA]" at bounding box center [1152, 382] width 231 height 19
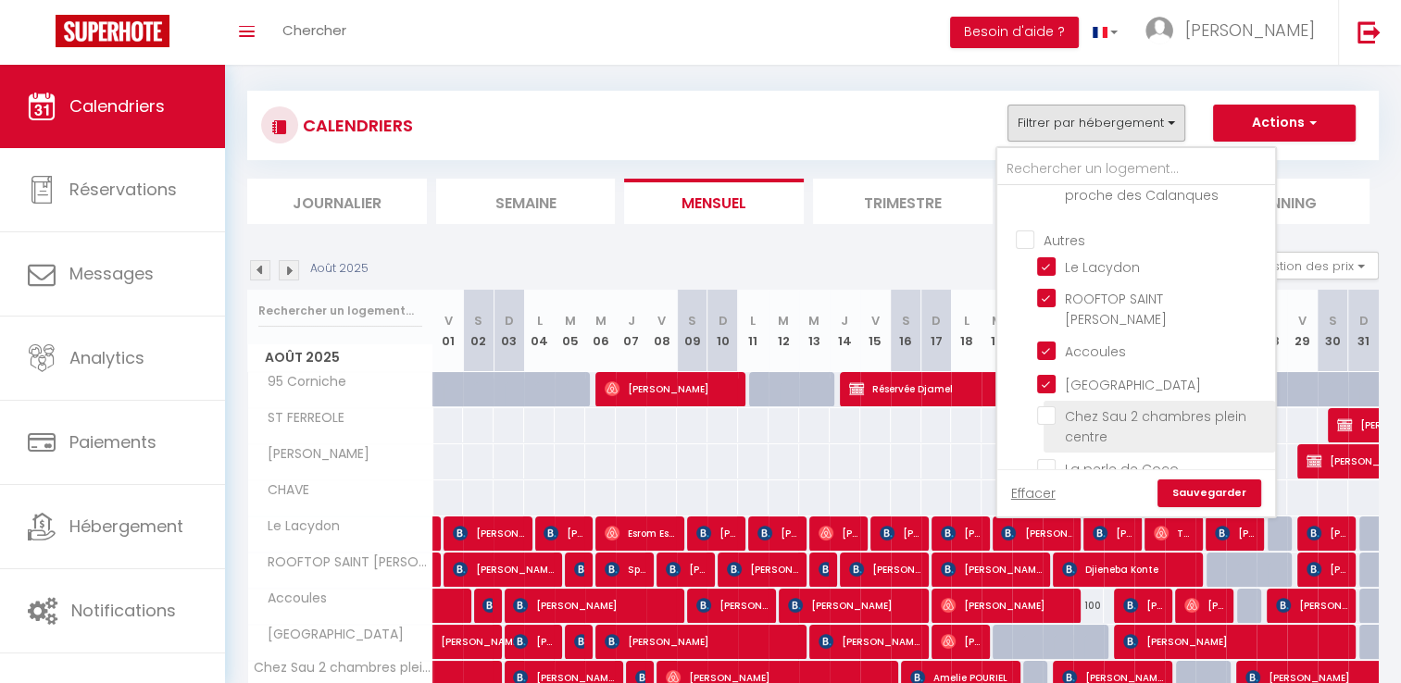
click at [1073, 413] on input "Chez Sau 2 chambres plein centre" at bounding box center [1152, 415] width 231 height 19
drag, startPoint x: 1070, startPoint y: 460, endPoint x: 1156, endPoint y: 400, distance: 105.0
click at [1070, 461] on input "La perle de Coco" at bounding box center [1152, 467] width 231 height 19
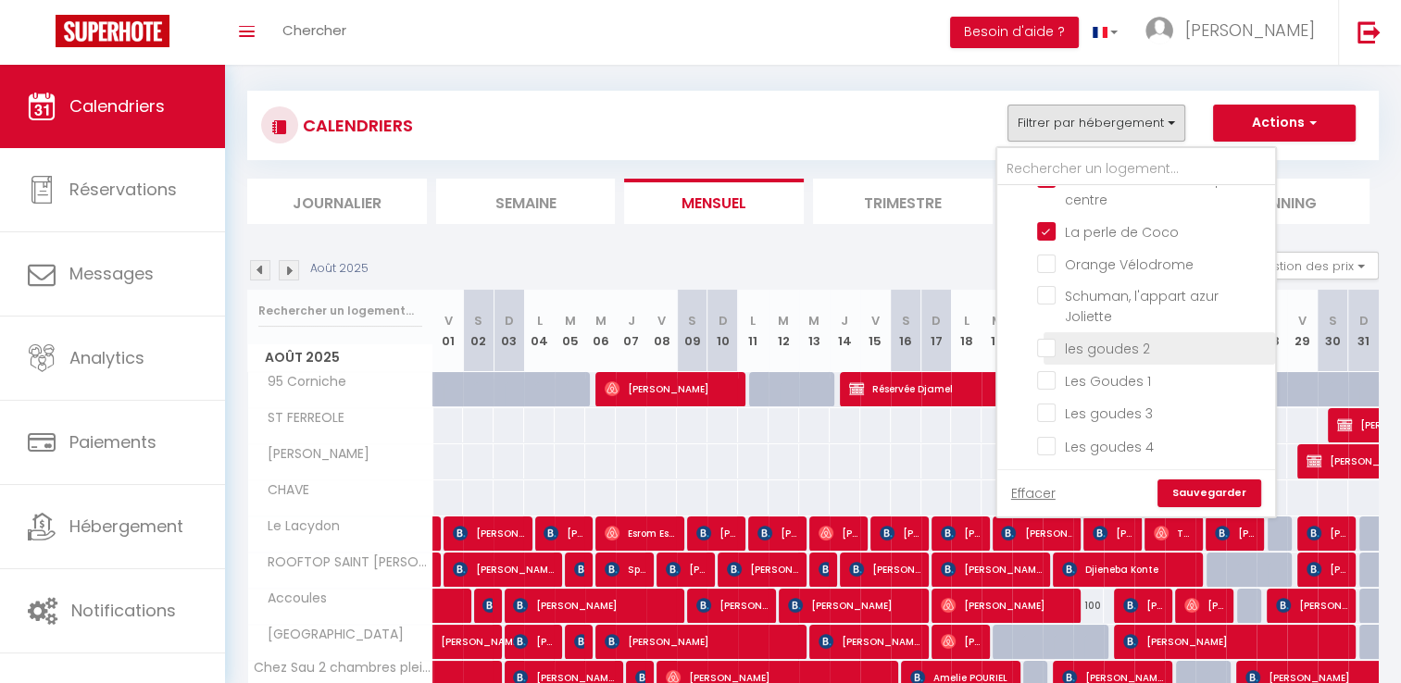
scroll to position [741, 0]
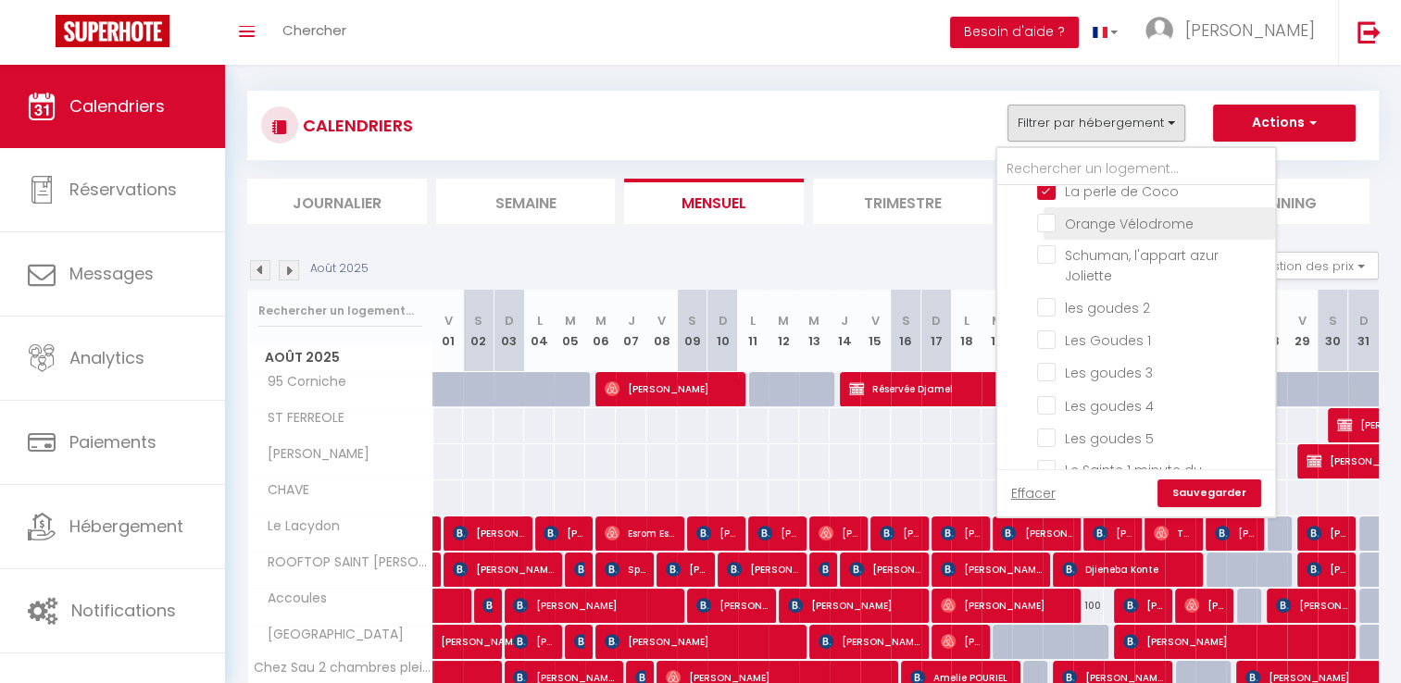
click at [1087, 213] on input "Orange Vélodrome" at bounding box center [1152, 222] width 231 height 19
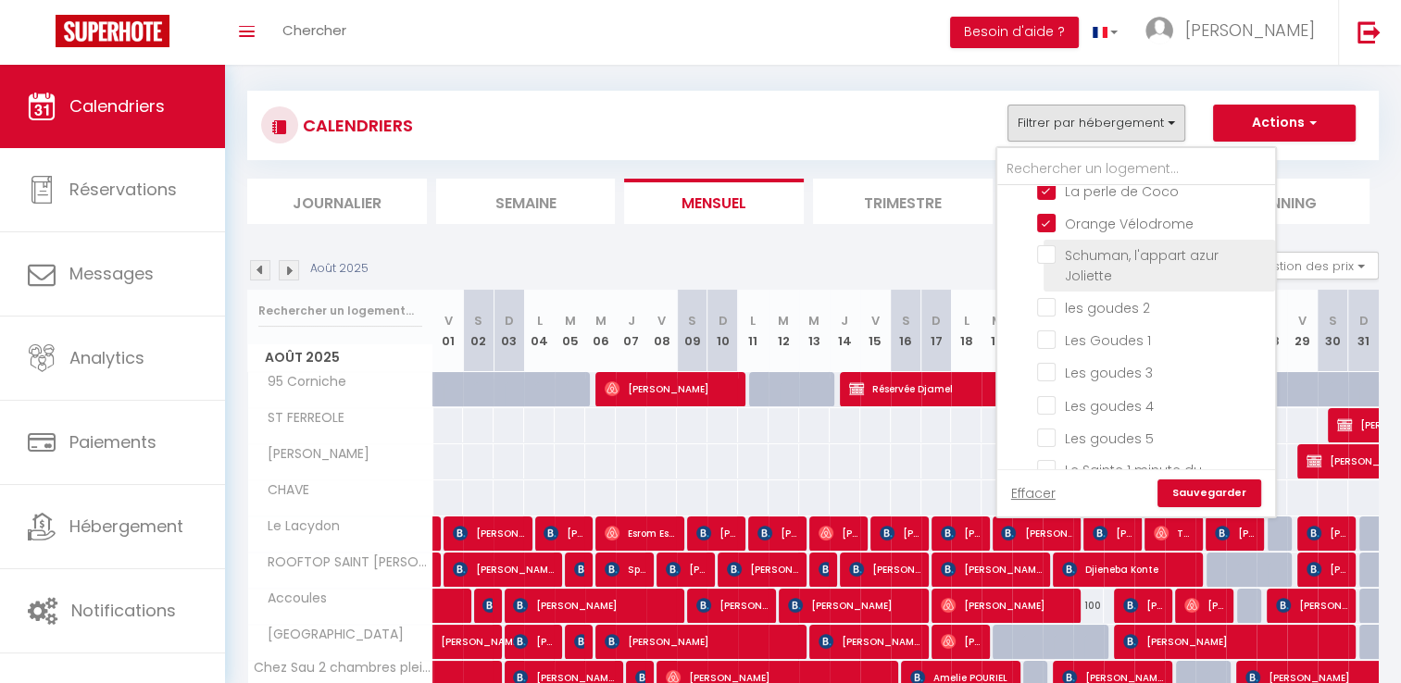
click at [1115, 247] on input "Schuman, l'appart azur Joliette" at bounding box center [1152, 254] width 231 height 19
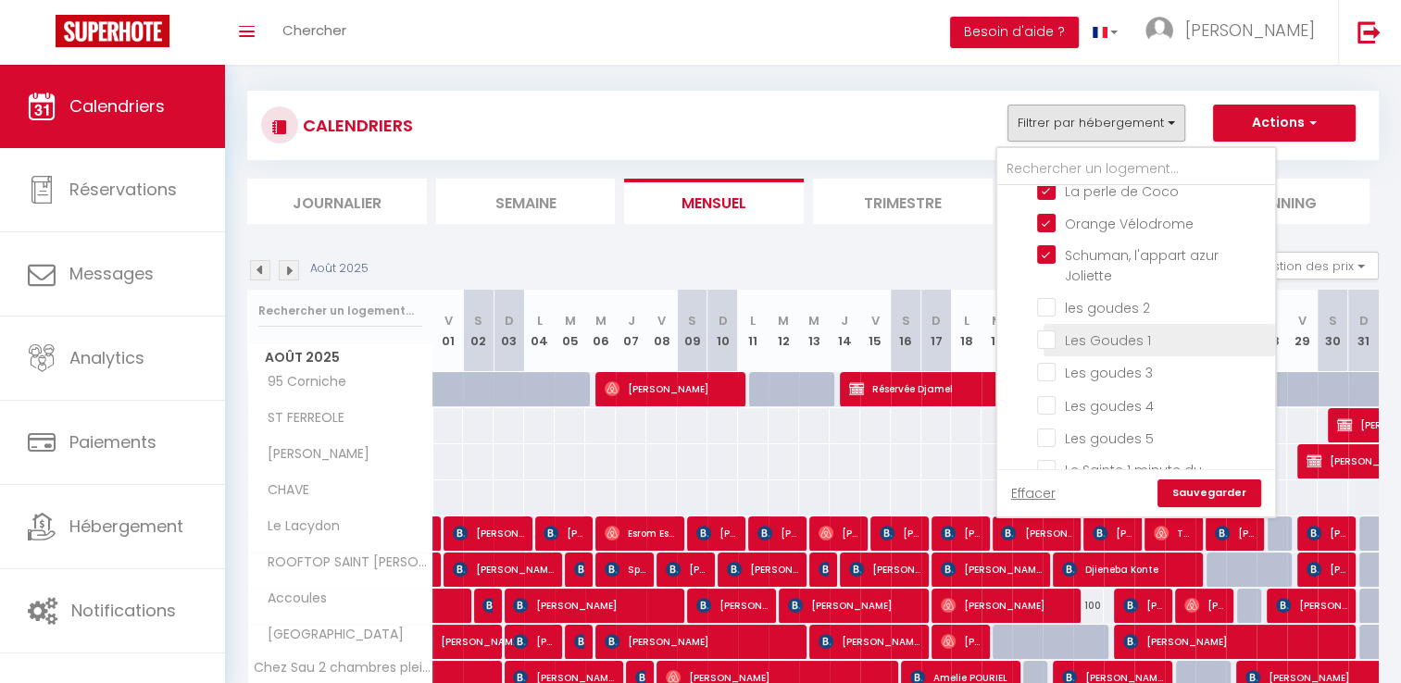
drag, startPoint x: 1125, startPoint y: 294, endPoint x: 1119, endPoint y: 329, distance: 34.7
click at [1124, 297] on input "les goudes 2" at bounding box center [1152, 306] width 231 height 19
click at [1120, 330] on input "Les Goudes 1" at bounding box center [1152, 339] width 231 height 19
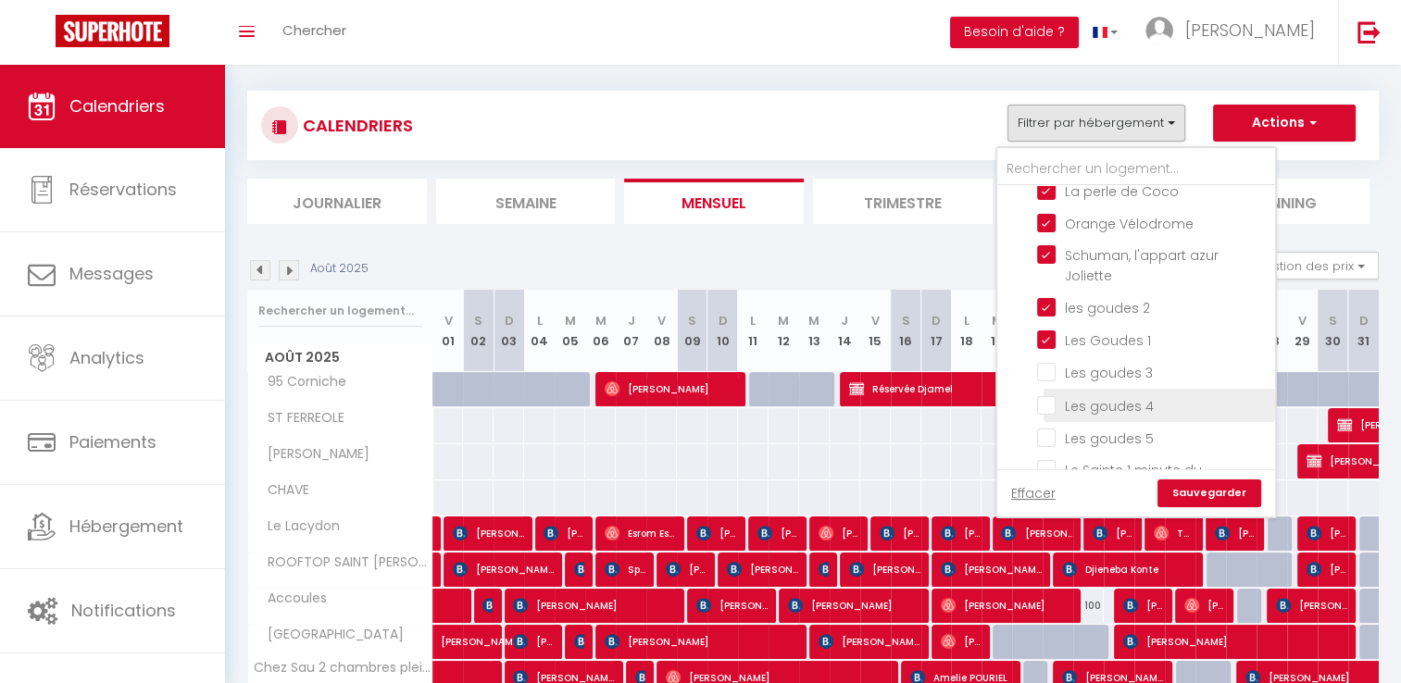
click at [1100, 362] on input "Les goudes 3" at bounding box center [1152, 371] width 231 height 19
click at [1096, 394] on input "Les goudes 4" at bounding box center [1152, 403] width 231 height 19
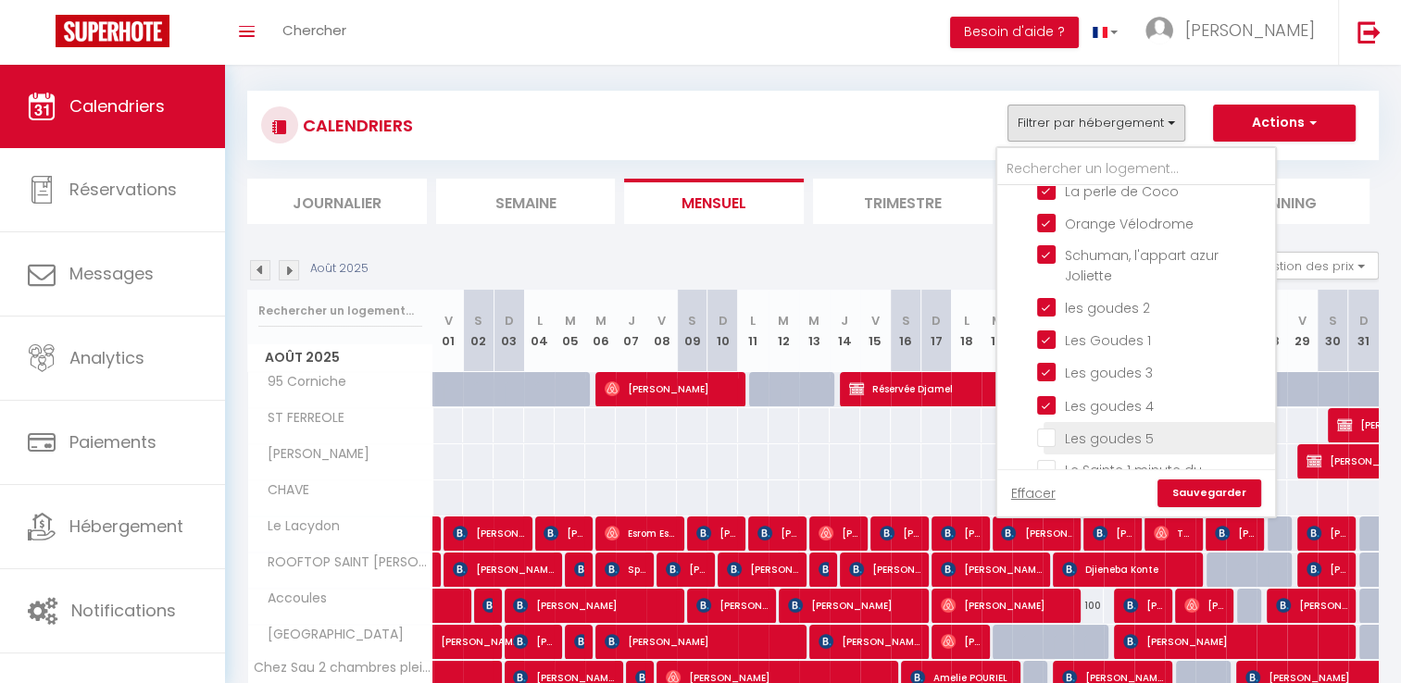
click at [1096, 428] on input "Les goudes 5" at bounding box center [1152, 437] width 231 height 19
click at [1087, 460] on input "Le Sainte 1 minute du [GEOGRAPHIC_DATA]" at bounding box center [1152, 469] width 231 height 19
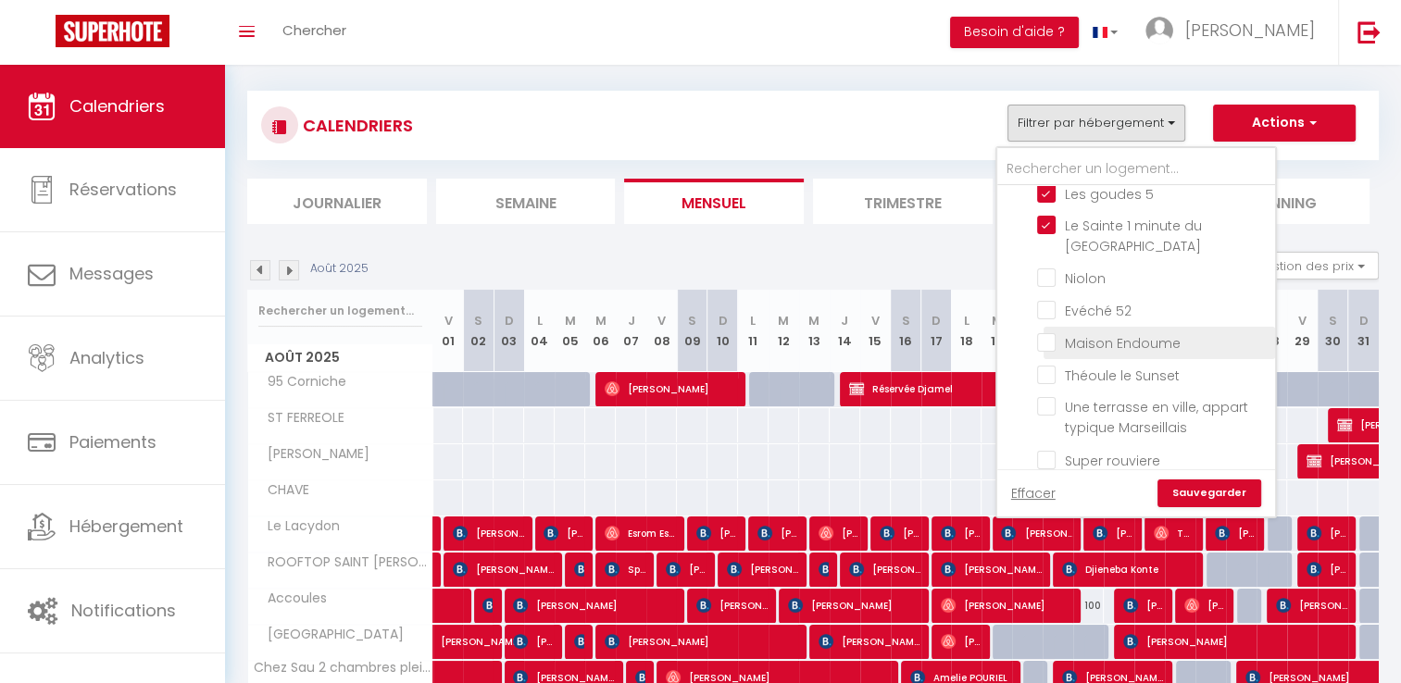
scroll to position [1018, 0]
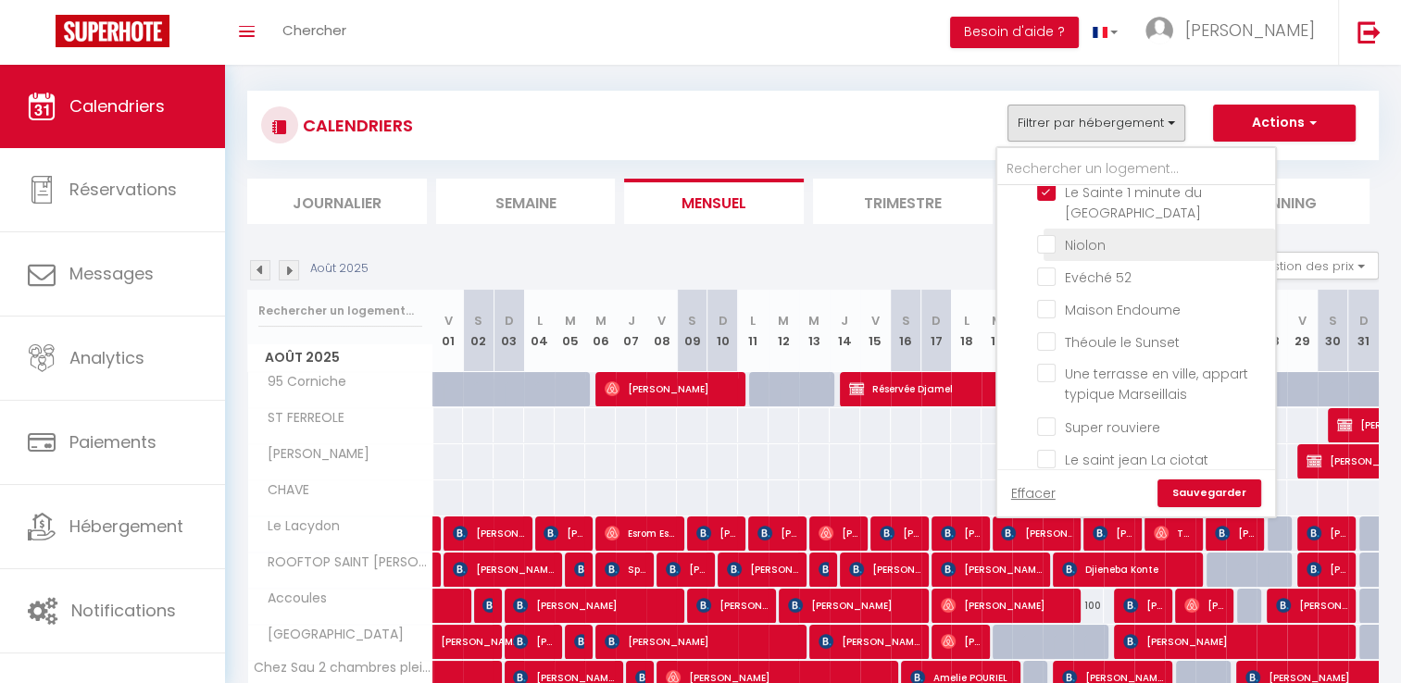
click at [1108, 239] on li "Niolon" at bounding box center [1158, 245] width 231 height 32
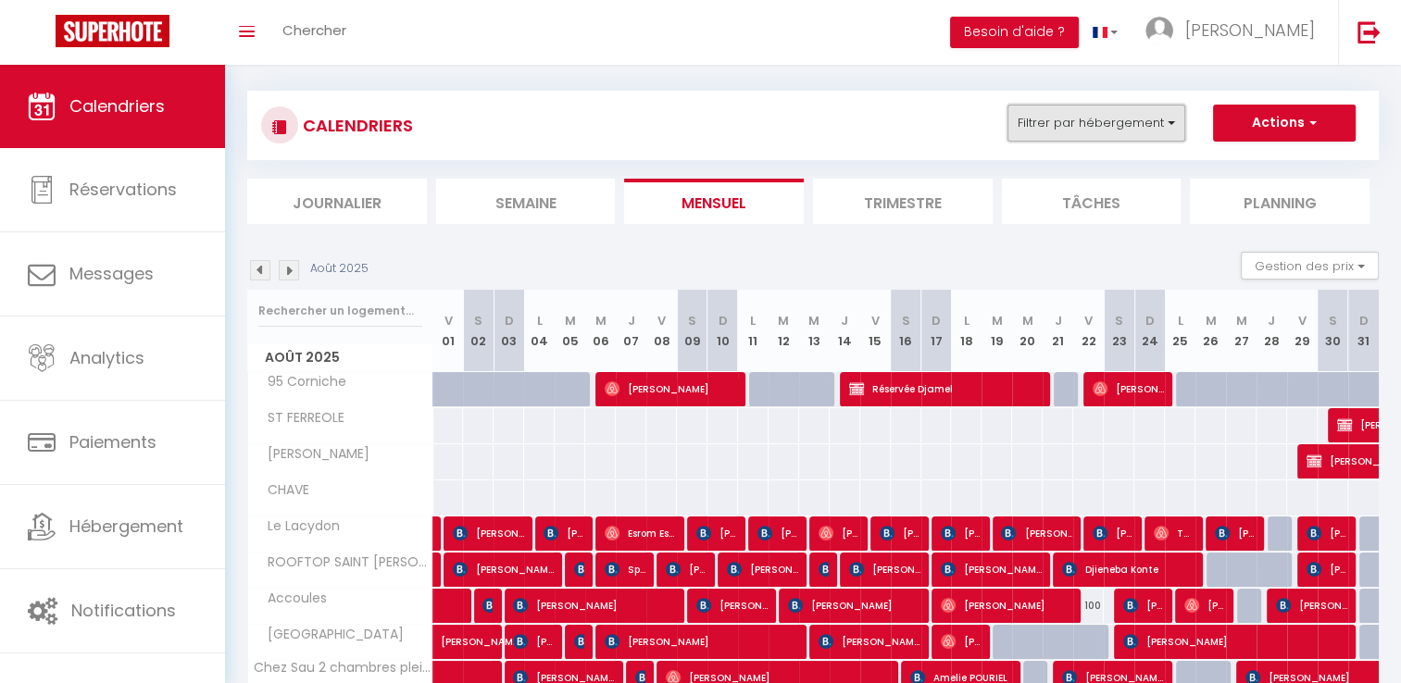
click at [1136, 130] on button "Filtrer par hébergement" at bounding box center [1096, 123] width 178 height 37
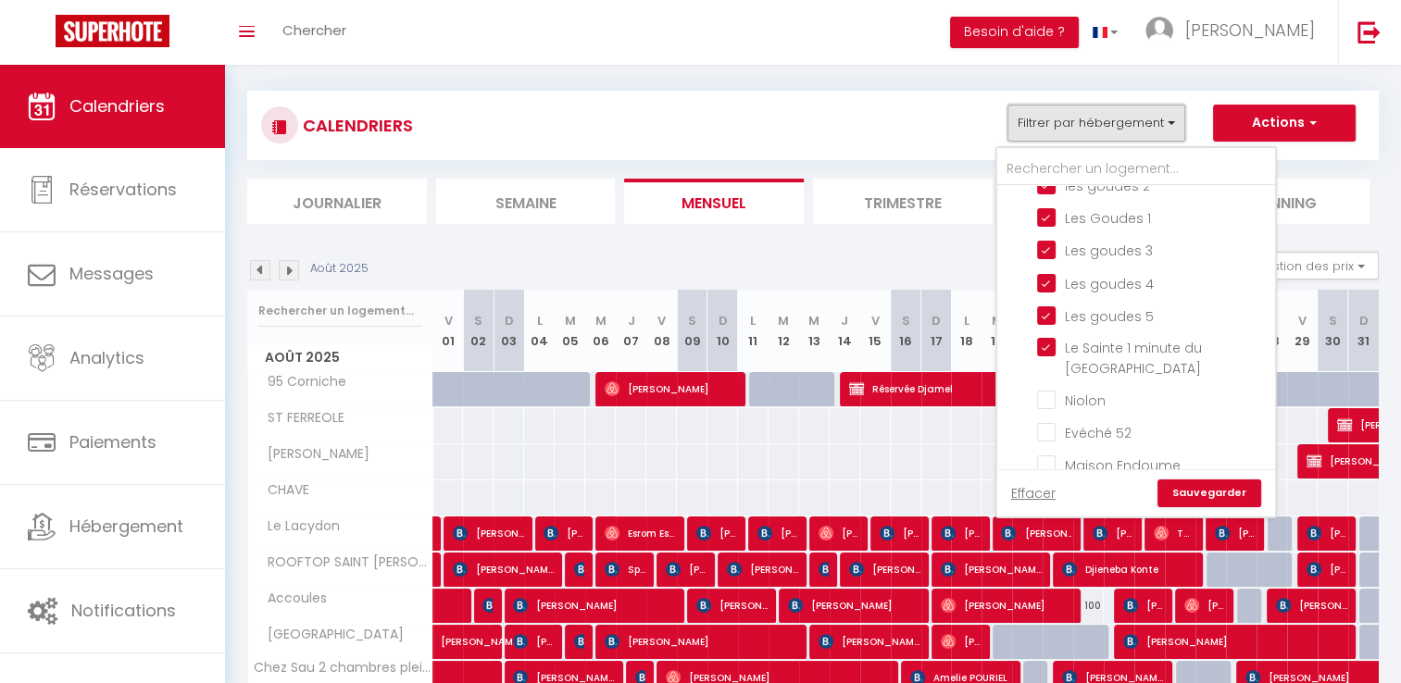
scroll to position [853, 0]
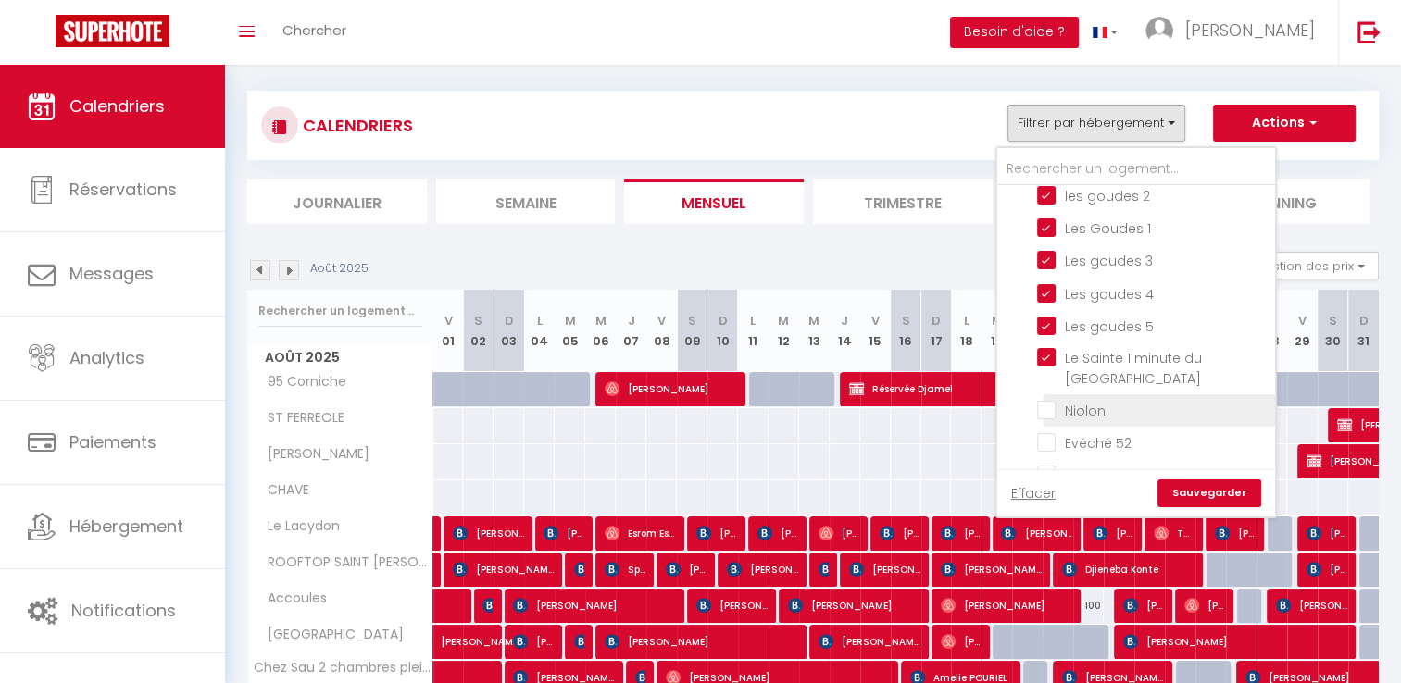
click at [1074, 400] on input "Niolon" at bounding box center [1152, 409] width 231 height 19
click at [1107, 432] on input "Evéché 52" at bounding box center [1152, 441] width 231 height 19
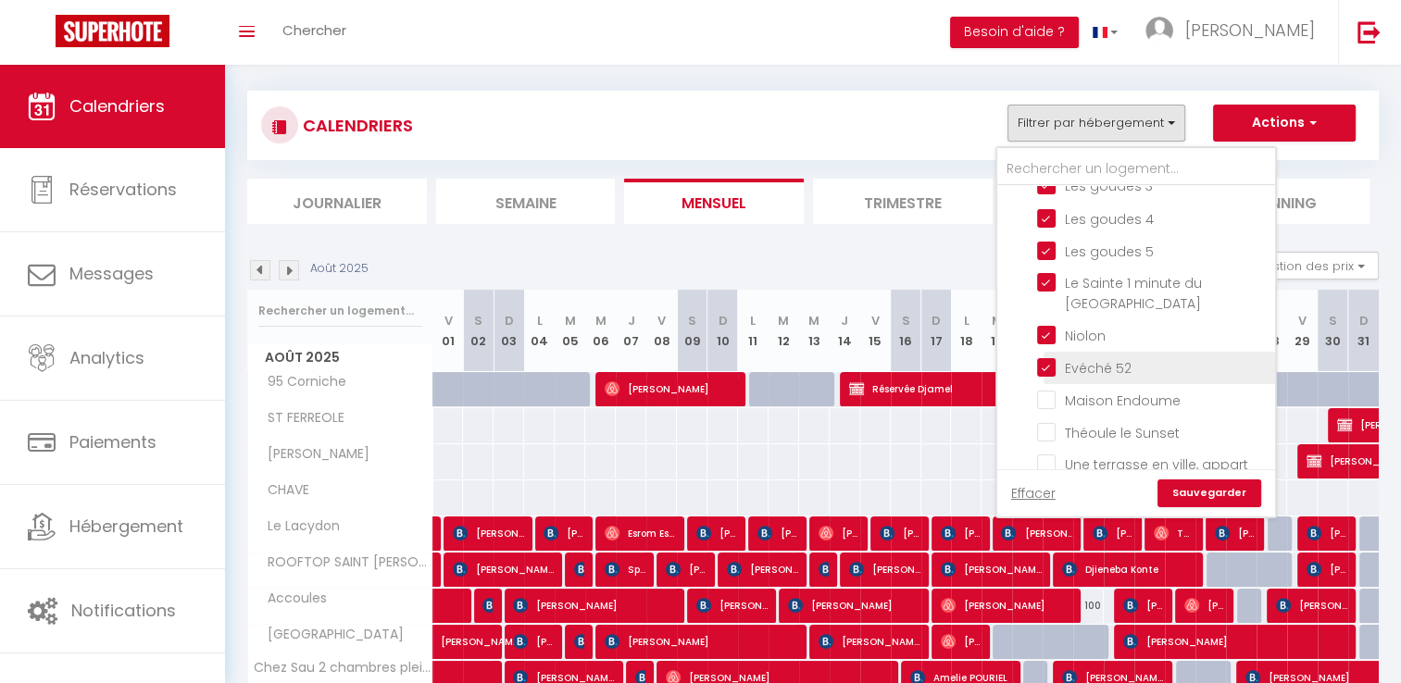
scroll to position [1038, 0]
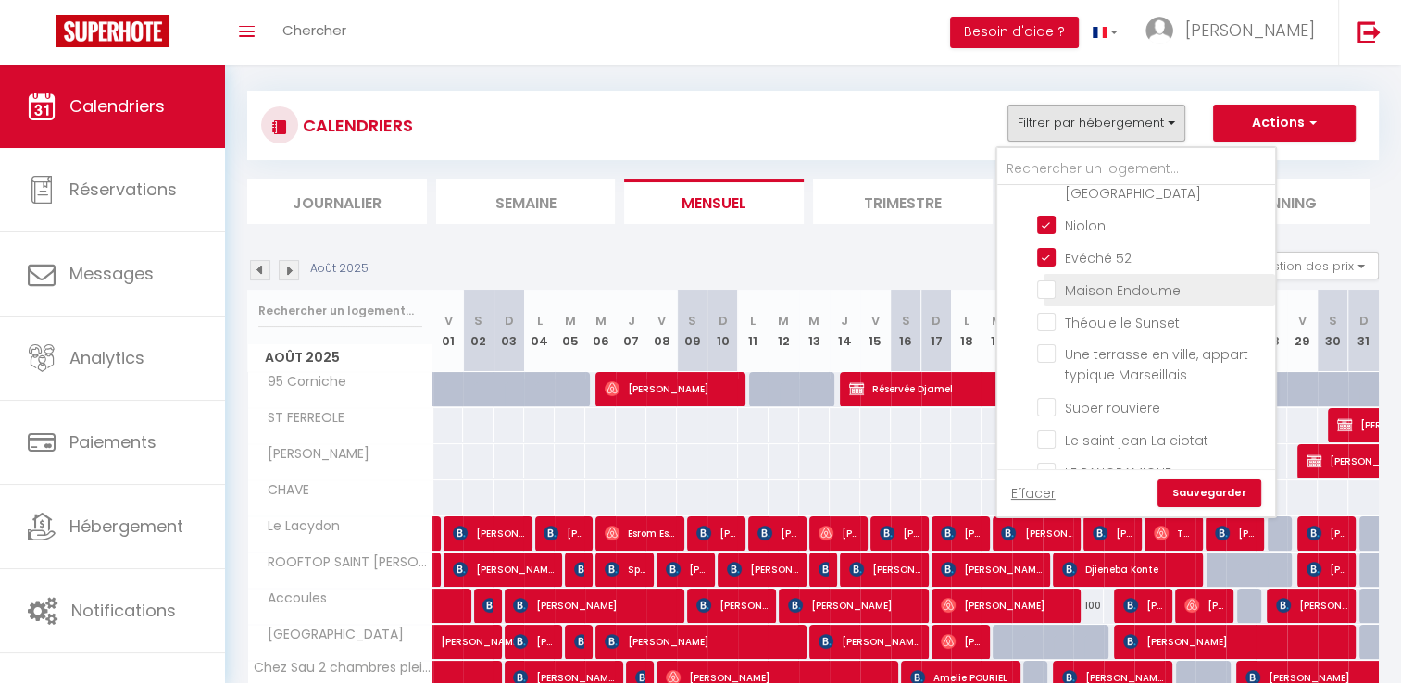
click at [1128, 280] on input "Maison Endoume" at bounding box center [1152, 289] width 231 height 19
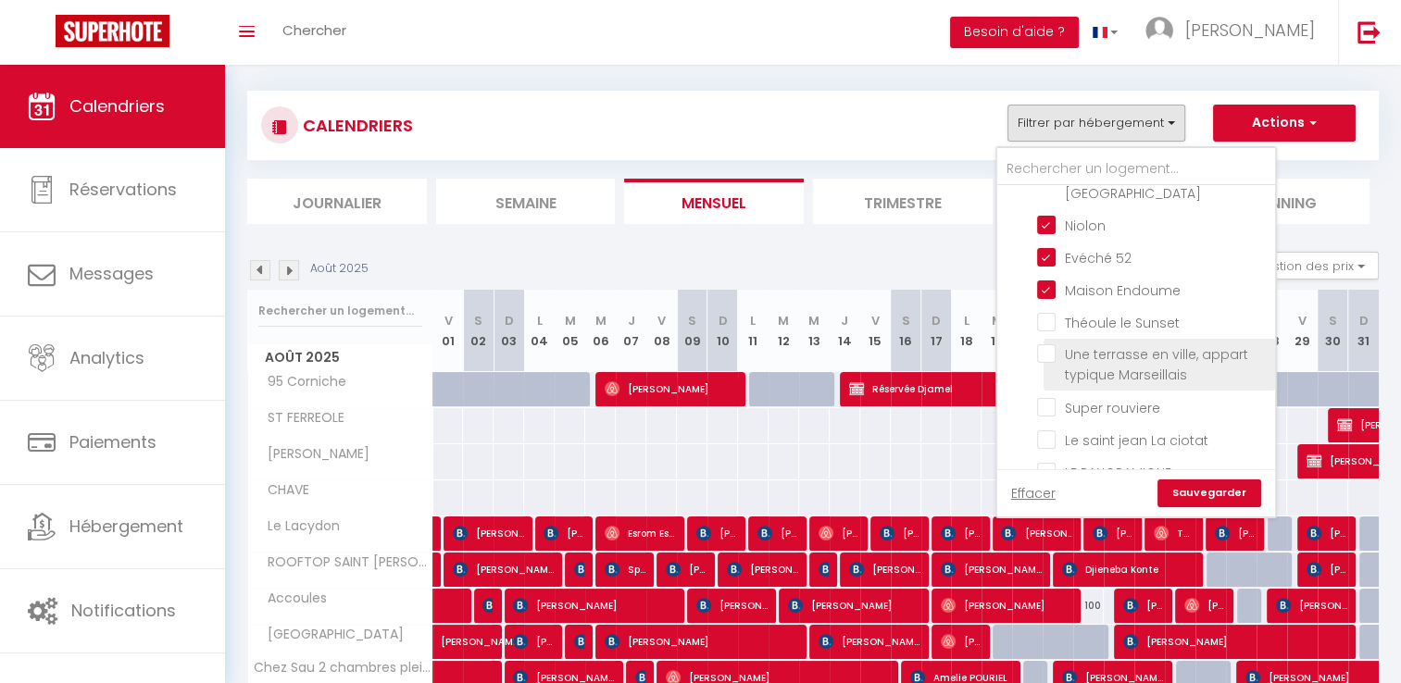
click at [1161, 312] on input "Théoule le Sunset" at bounding box center [1152, 321] width 231 height 19
click at [1177, 344] on input "Une terrasse en ville, appart typique Marseillais" at bounding box center [1152, 353] width 231 height 19
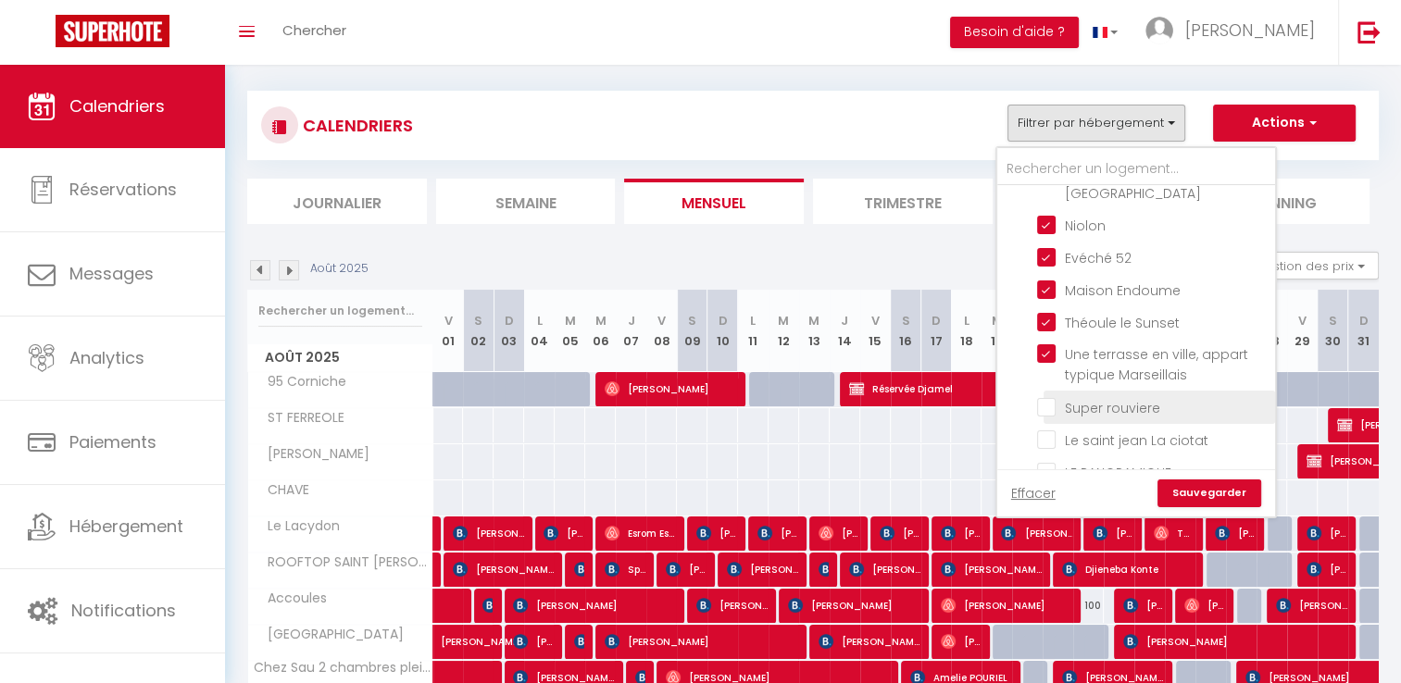
click at [1185, 399] on li "Super rouviere" at bounding box center [1158, 407] width 231 height 32
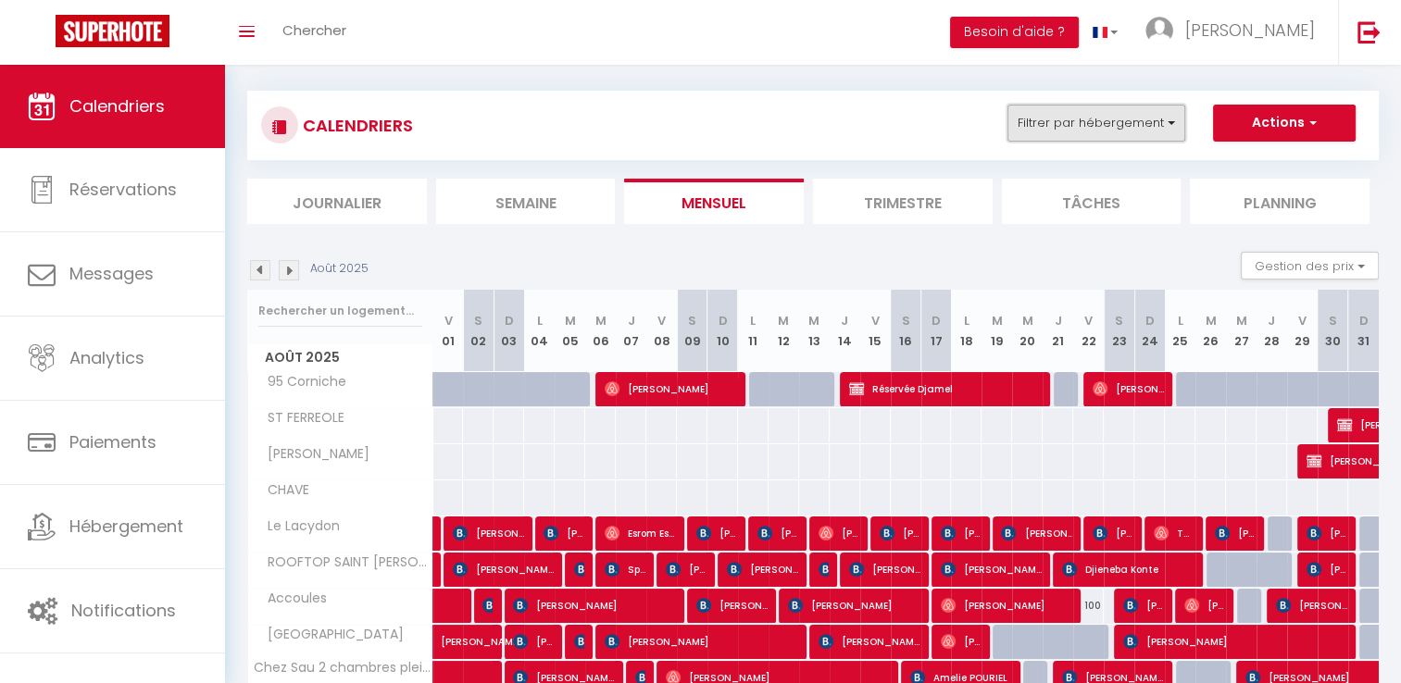
click at [1131, 115] on button "Filtrer par hébergement" at bounding box center [1096, 123] width 178 height 37
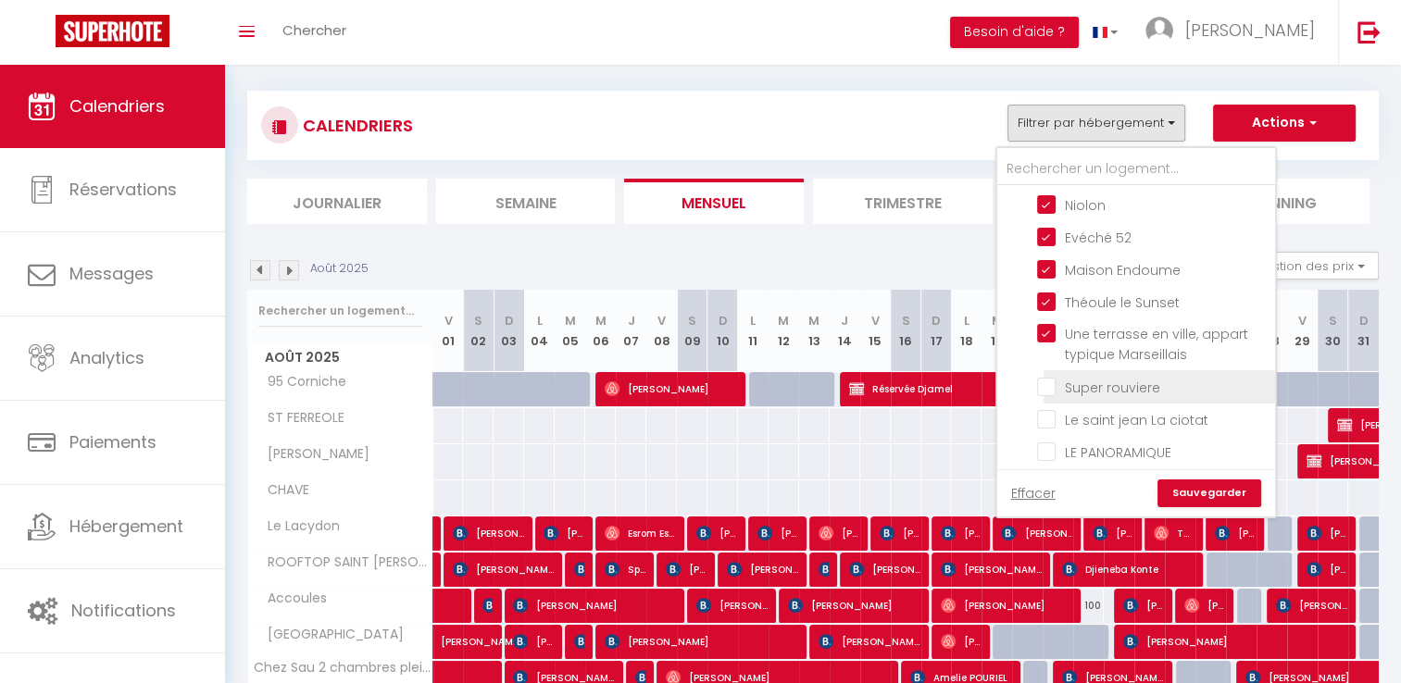
click at [1137, 376] on input "Super rouviere" at bounding box center [1152, 385] width 231 height 19
click at [1165, 409] on input "Le saint jean La ciotat" at bounding box center [1152, 418] width 231 height 19
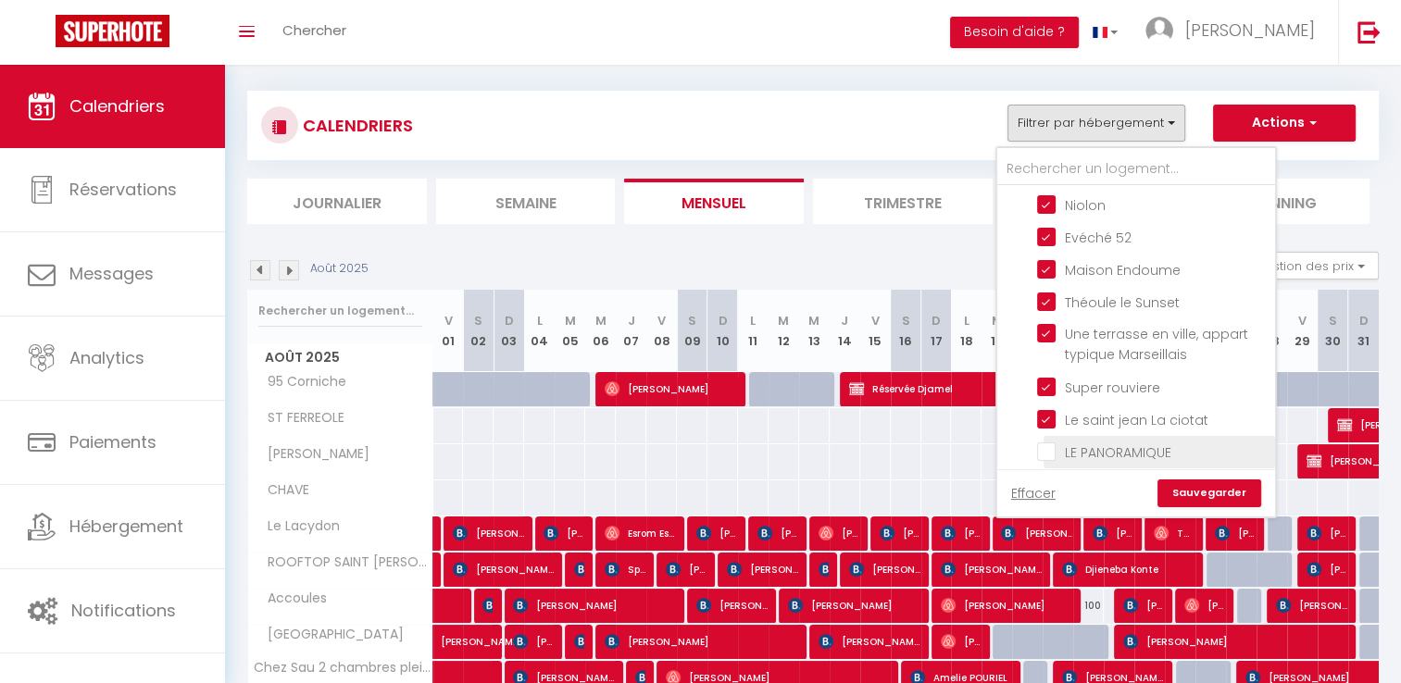
click at [1170, 442] on input "LE PANORAMIQUE" at bounding box center [1152, 451] width 231 height 19
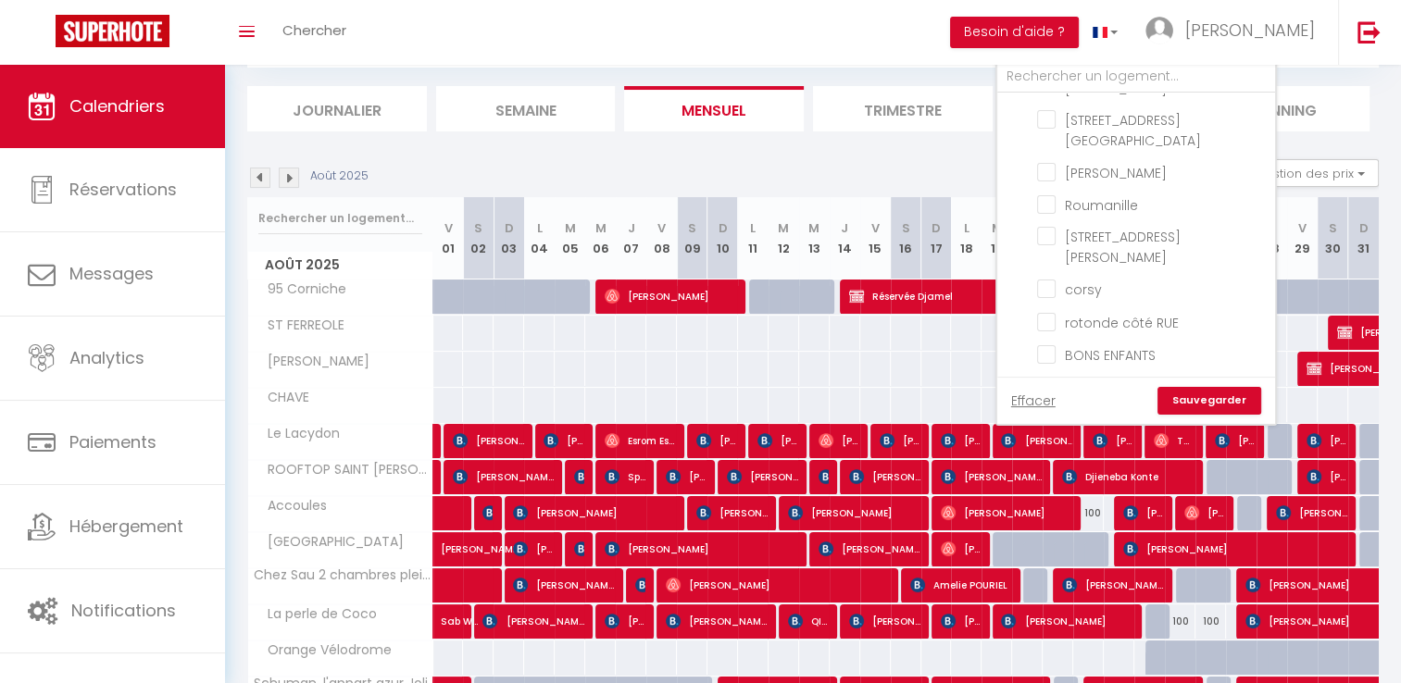
scroll to position [2381, 0]
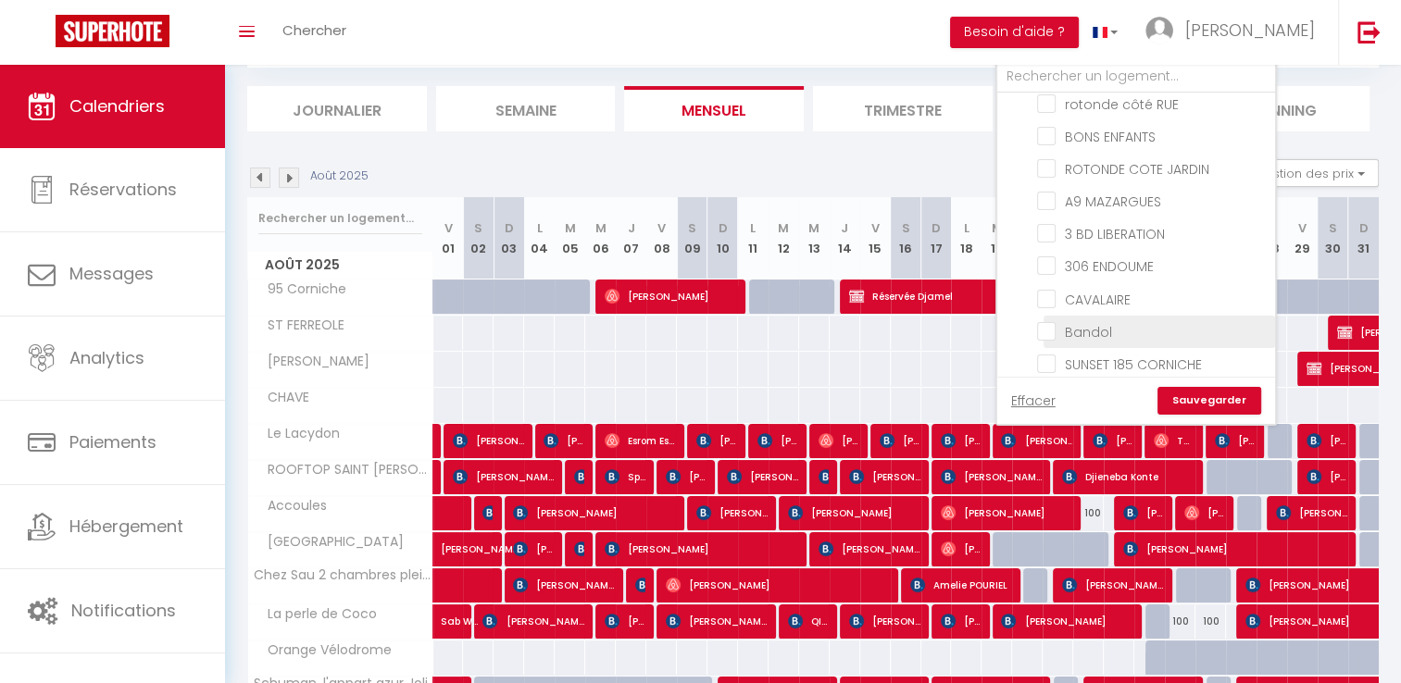
click at [1194, 316] on li "Bandol" at bounding box center [1158, 332] width 231 height 32
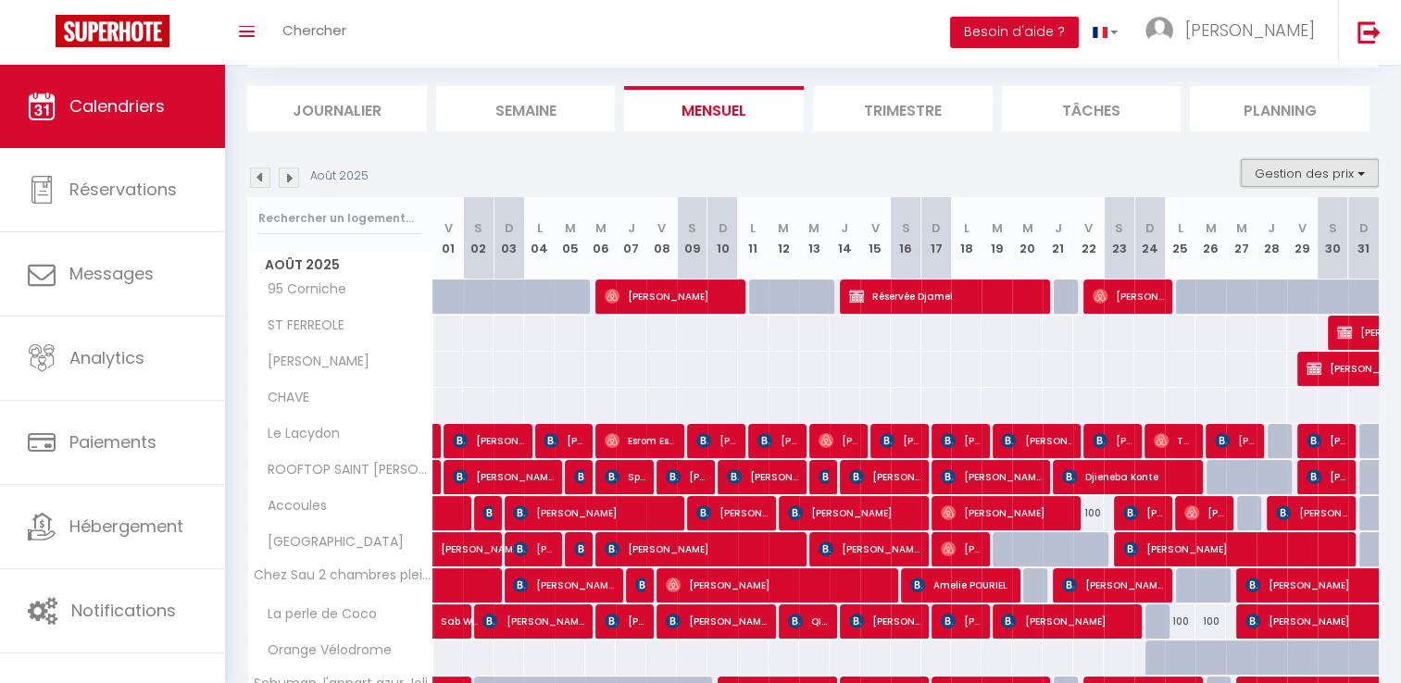
click at [1297, 172] on button "Gestion des prix" at bounding box center [1309, 173] width 138 height 28
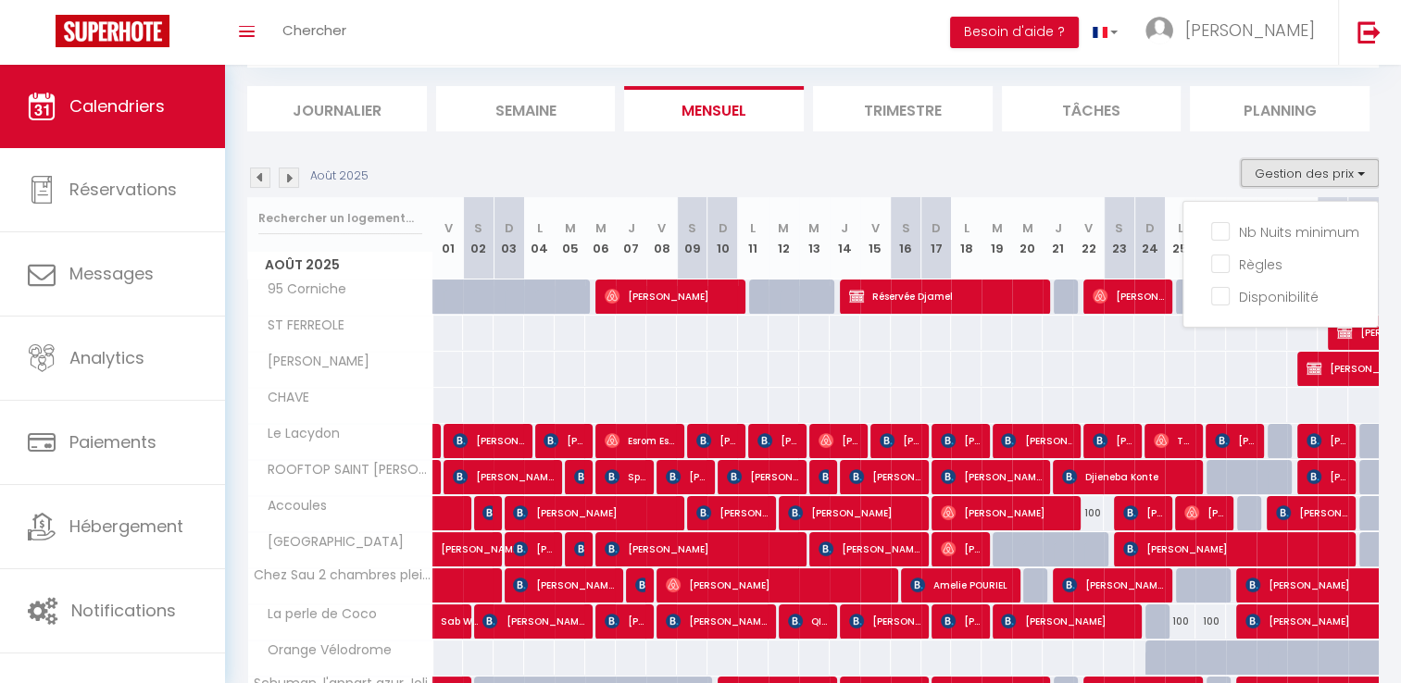
click at [1281, 169] on button "Gestion des prix" at bounding box center [1309, 173] width 138 height 28
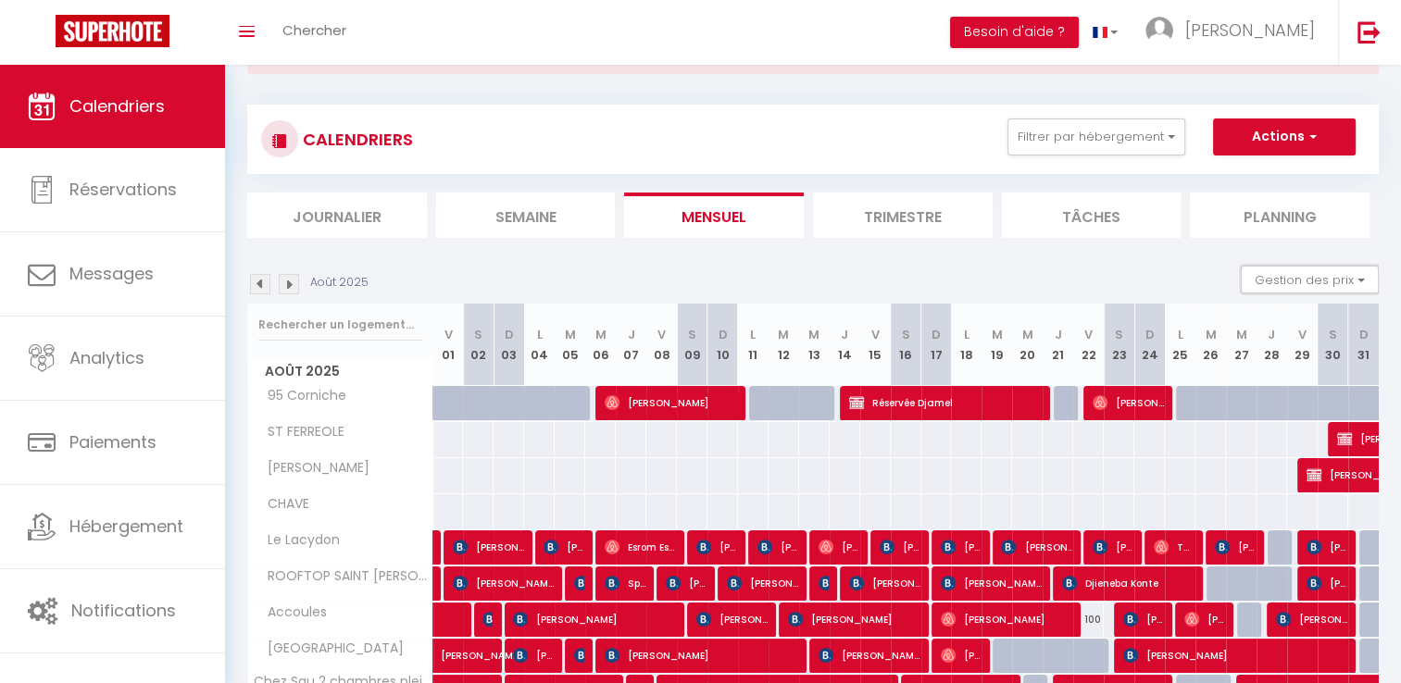
scroll to position [0, 0]
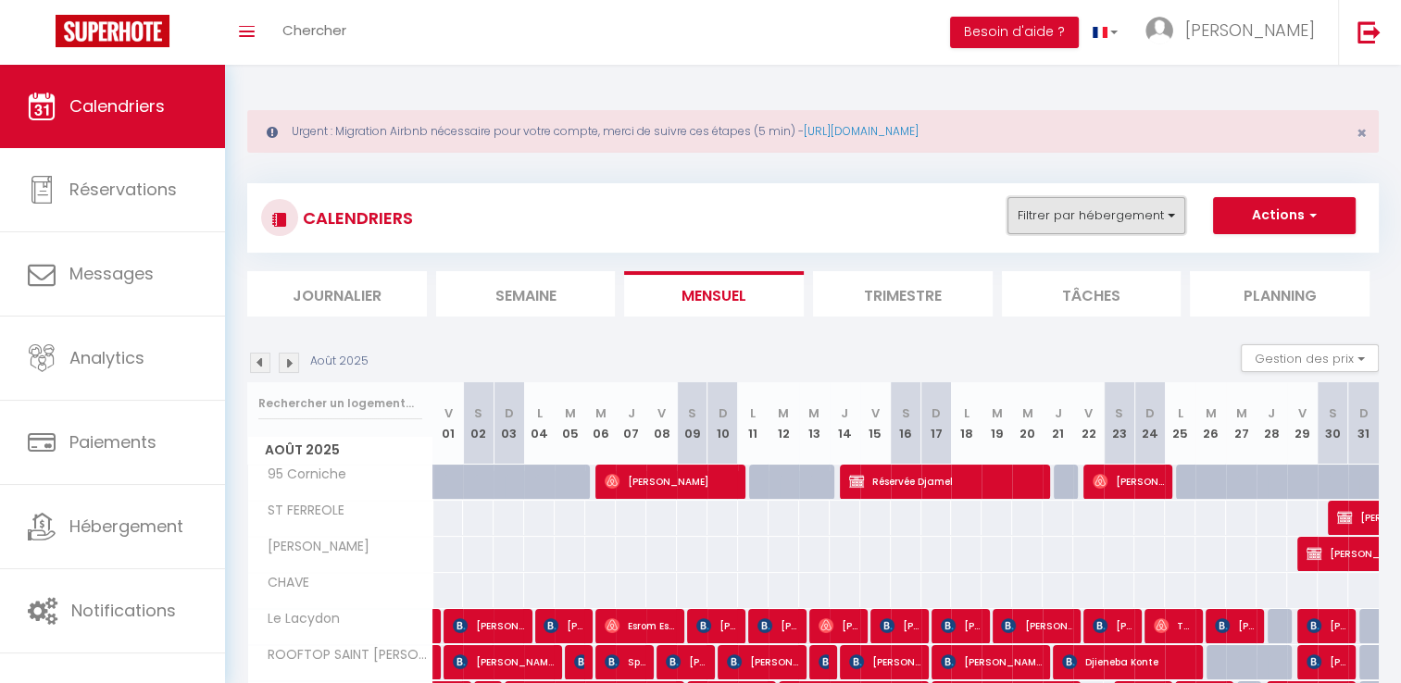
click at [1160, 218] on button "Filtrer par hébergement" at bounding box center [1096, 215] width 178 height 37
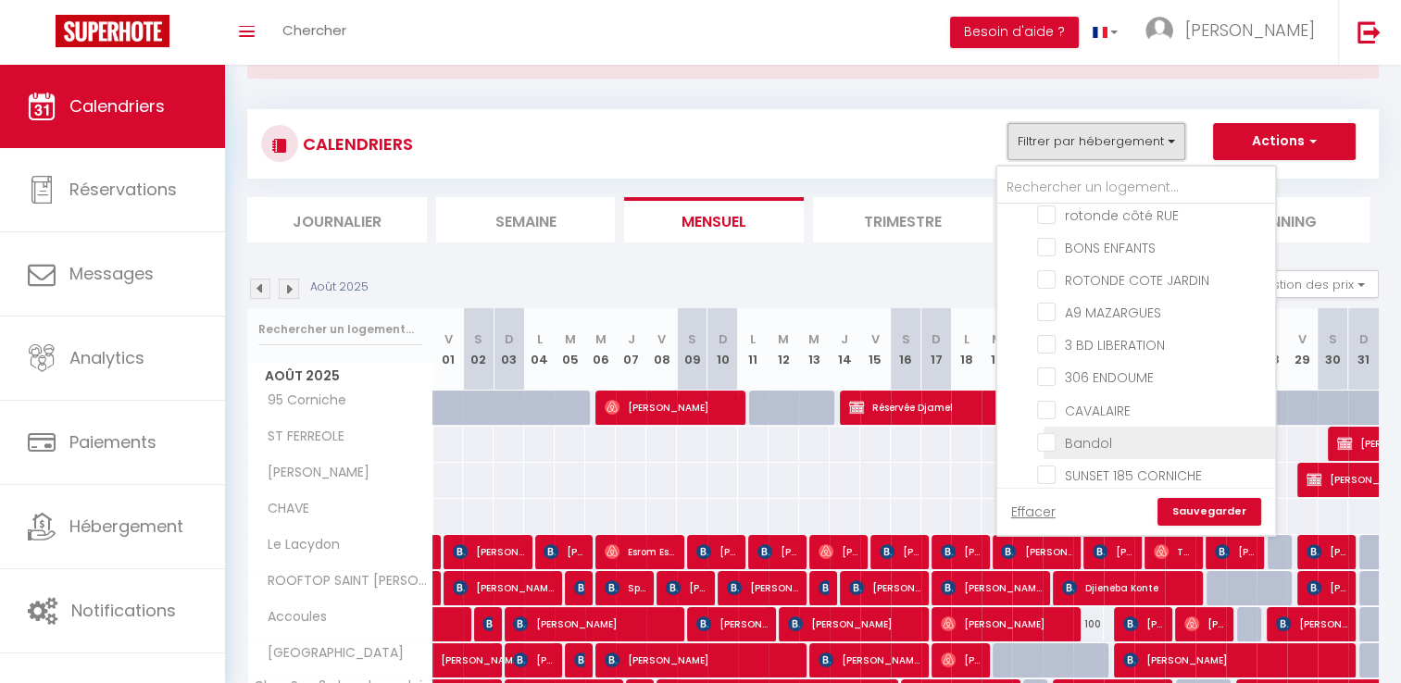
scroll to position [93, 0]
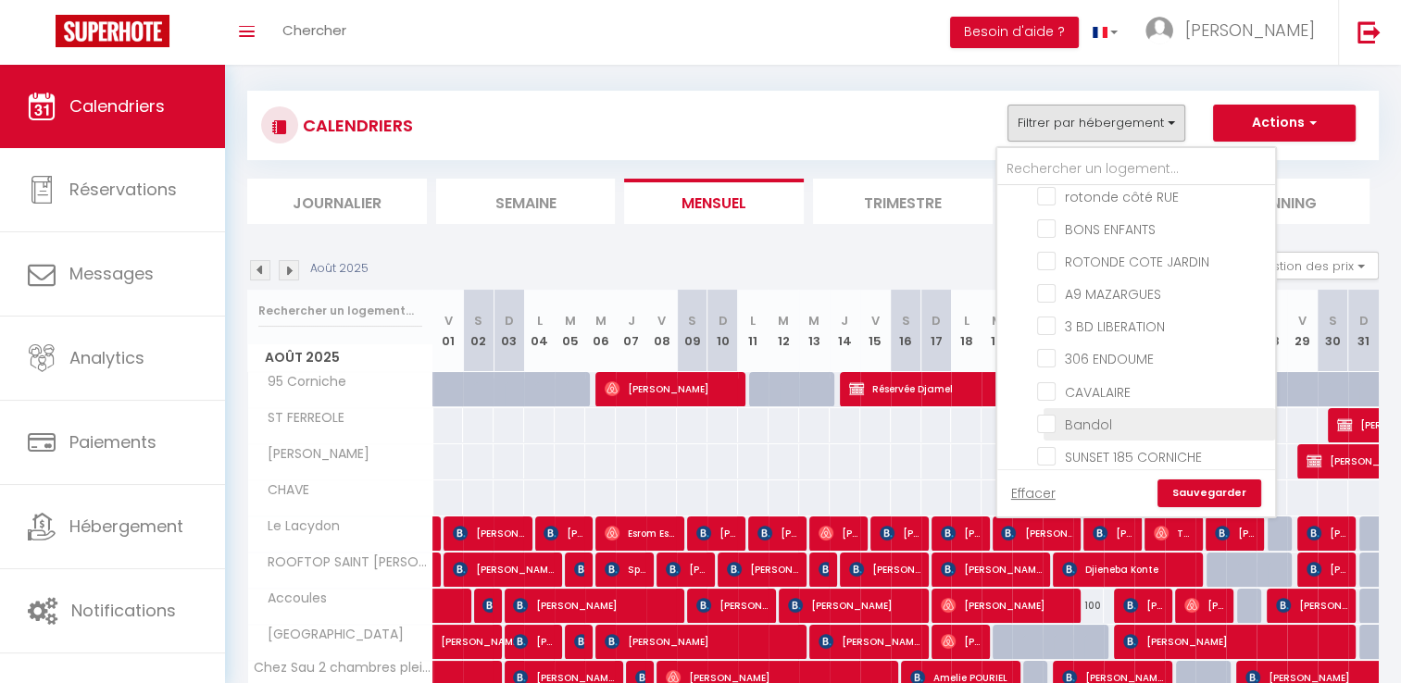
click at [1046, 414] on input "Bandol" at bounding box center [1152, 423] width 231 height 19
click at [1203, 490] on link "Sauvegarder" at bounding box center [1209, 494] width 104 height 28
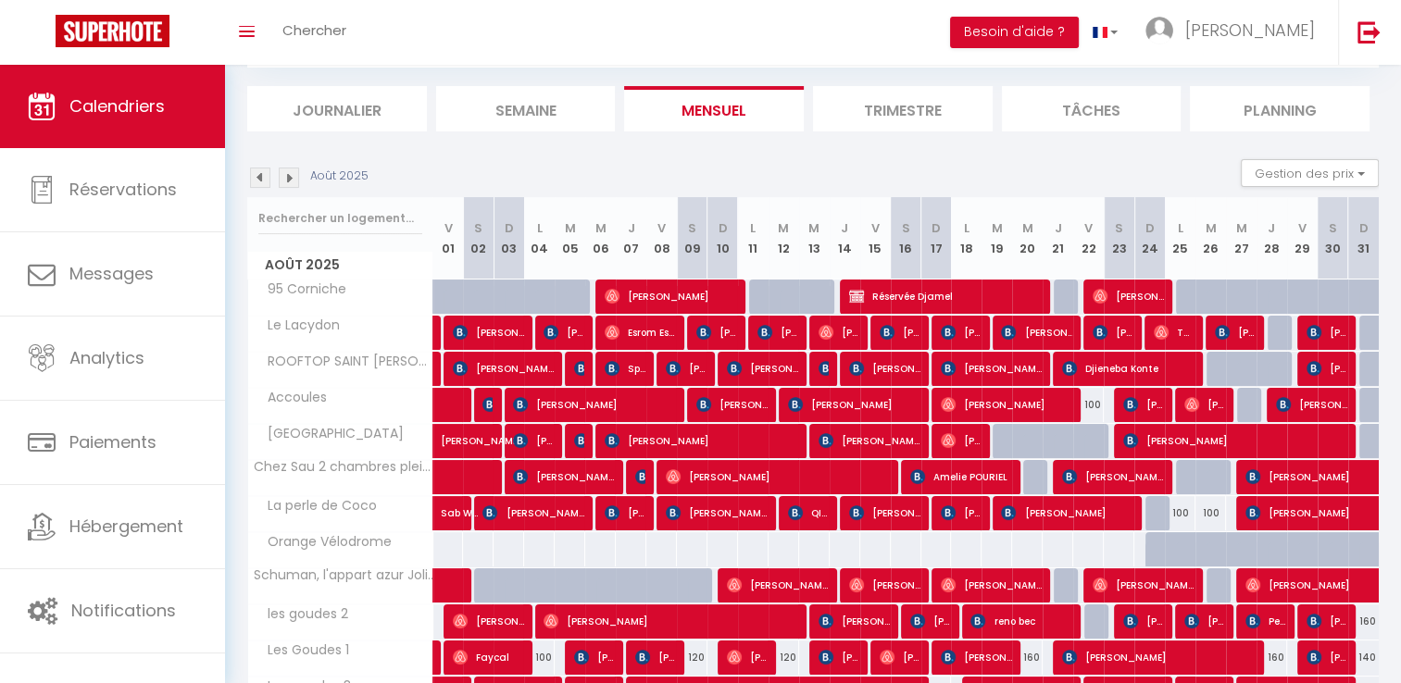
scroll to position [278, 0]
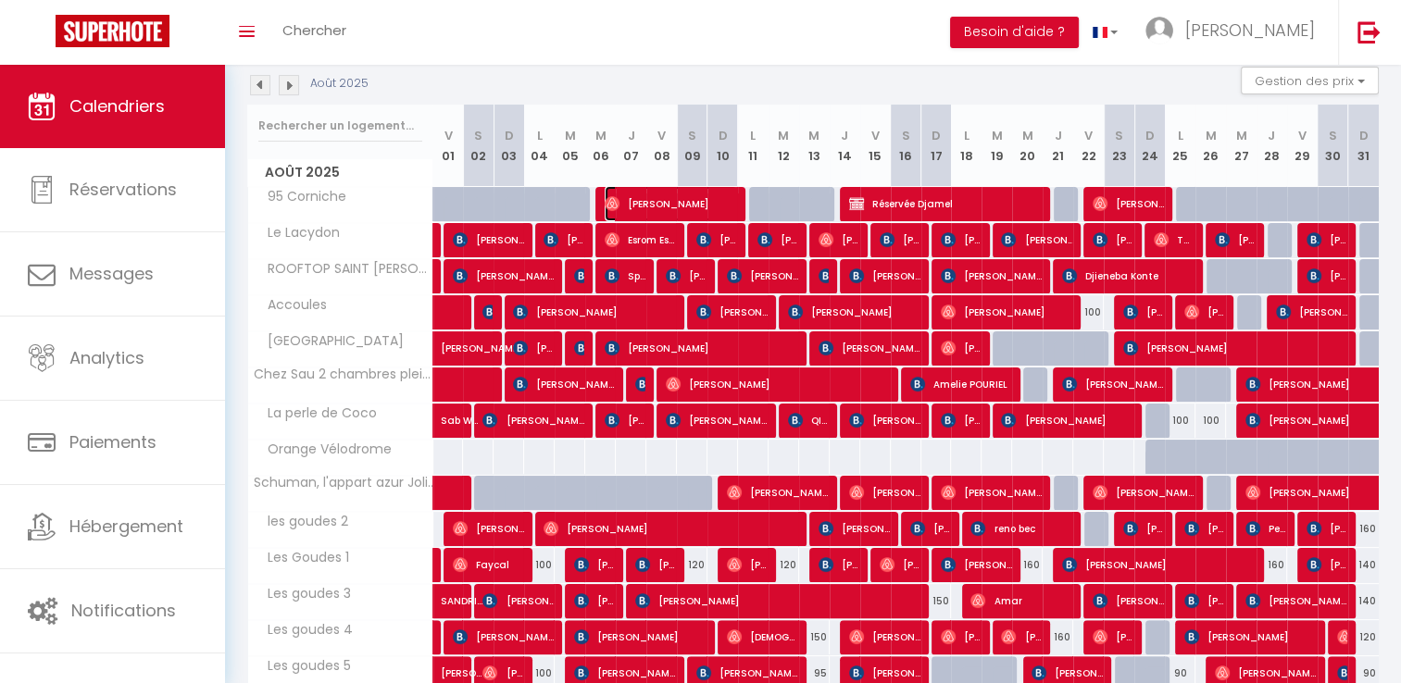
click at [663, 202] on span "[PERSON_NAME]" at bounding box center [670, 203] width 132 height 35
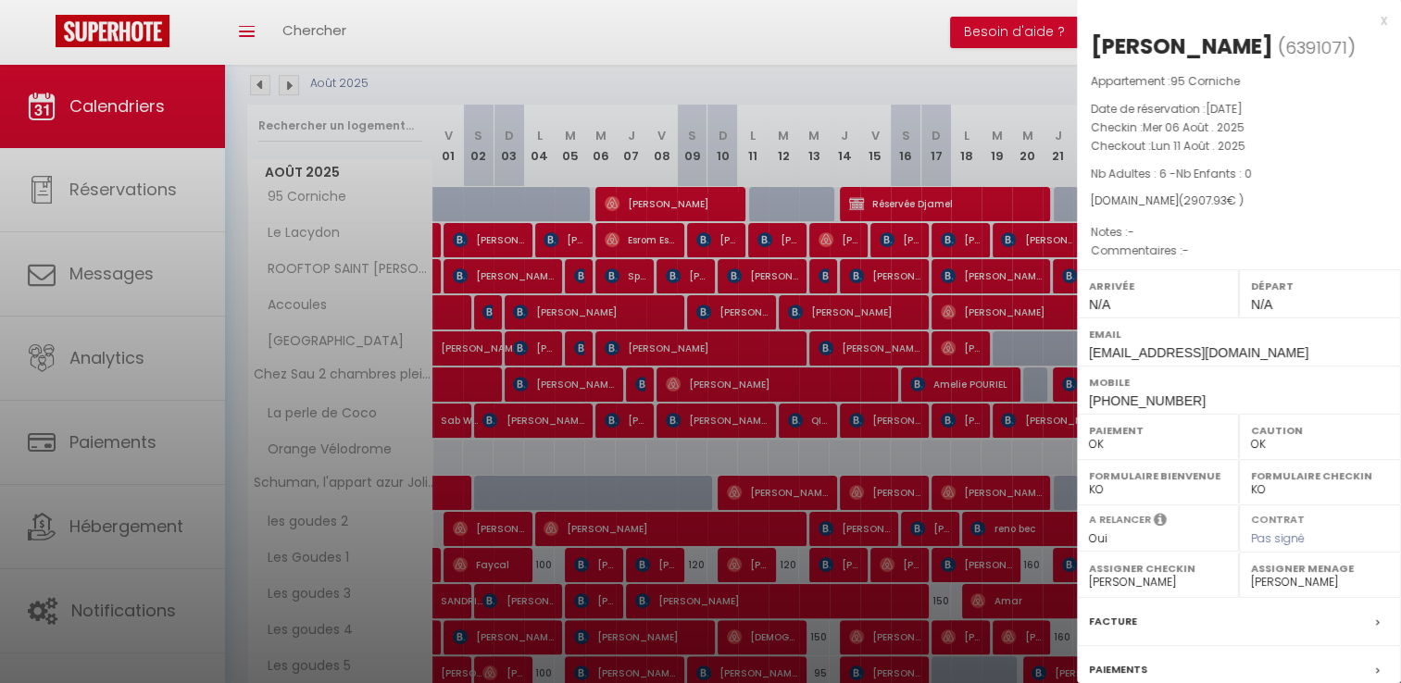
drag, startPoint x: 1085, startPoint y: 129, endPoint x: 1266, endPoint y: 150, distance: 182.7
click at [1266, 150] on div "Appartement : 95 Corniche Date de réservation : [DATE] Checkin : [DATE] Checkou…" at bounding box center [1239, 166] width 324 height 189
copy div "Checkin : [DATE] Checkout : [DATE]"
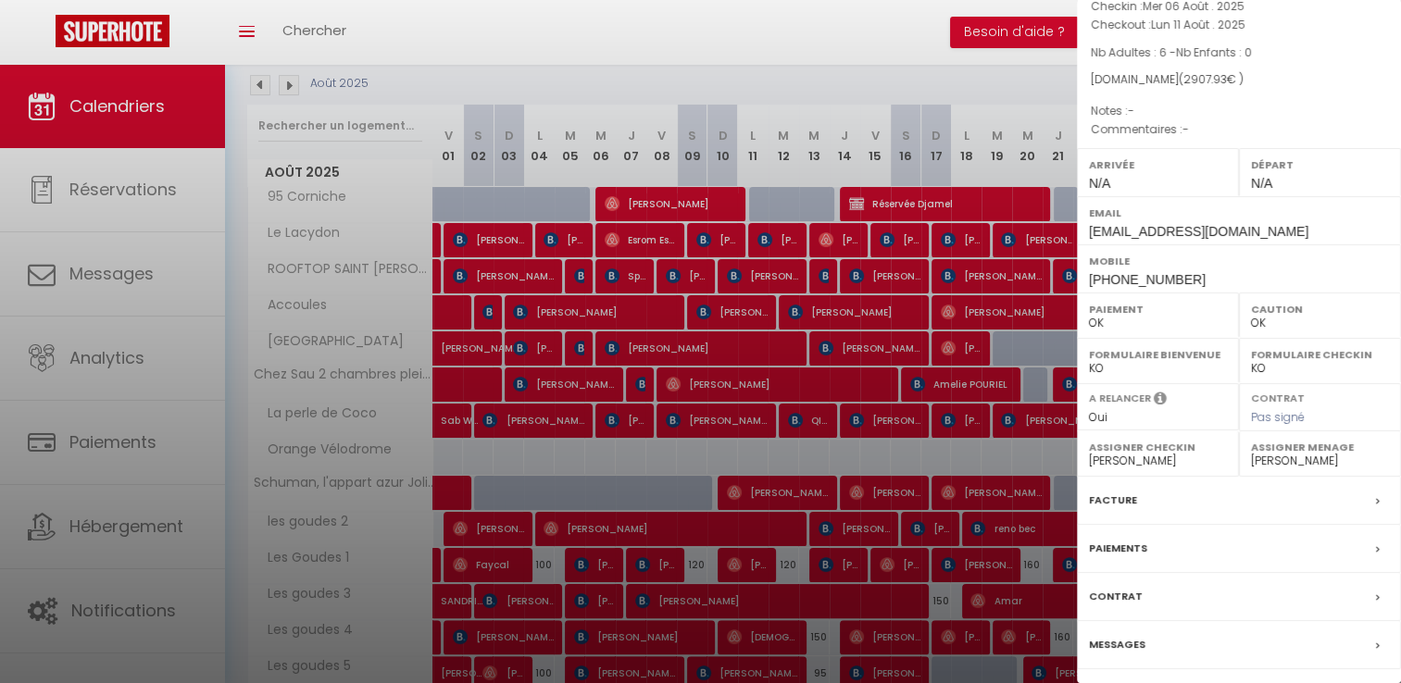
scroll to position [176, 0]
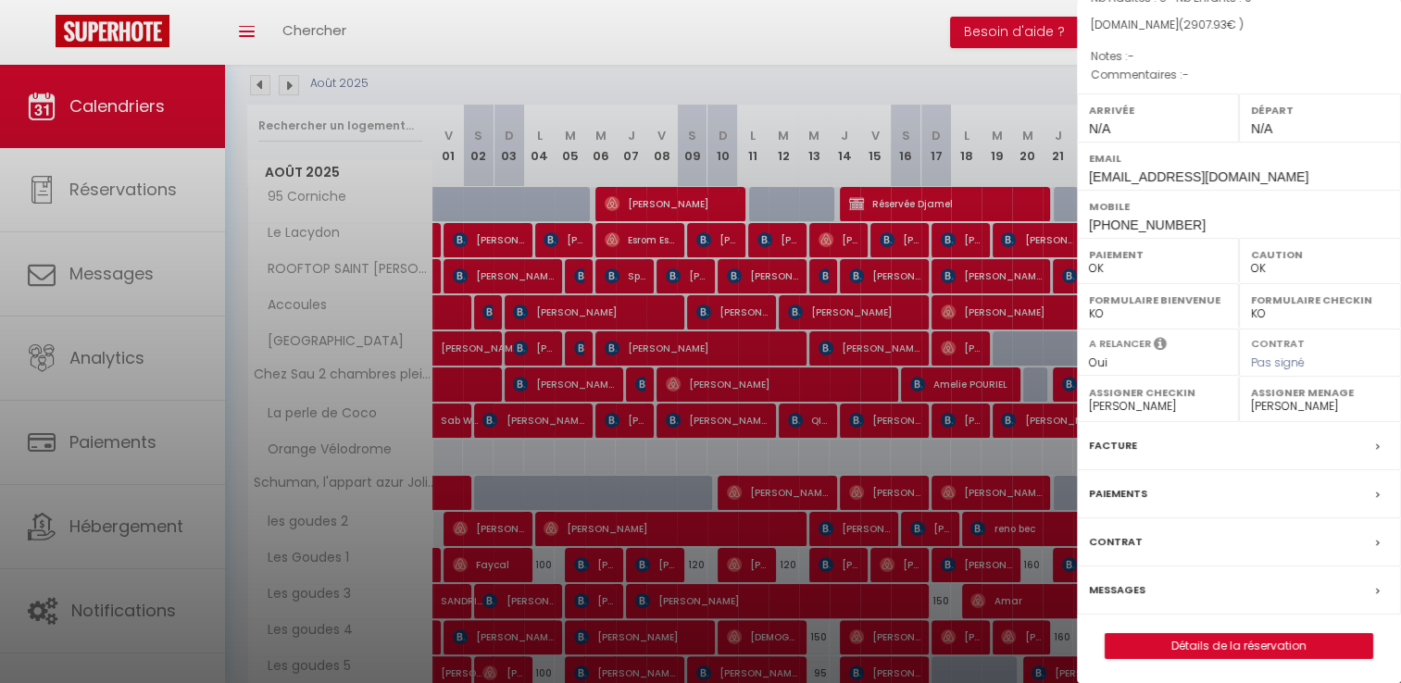
click at [1113, 439] on label "Facture" at bounding box center [1113, 445] width 48 height 19
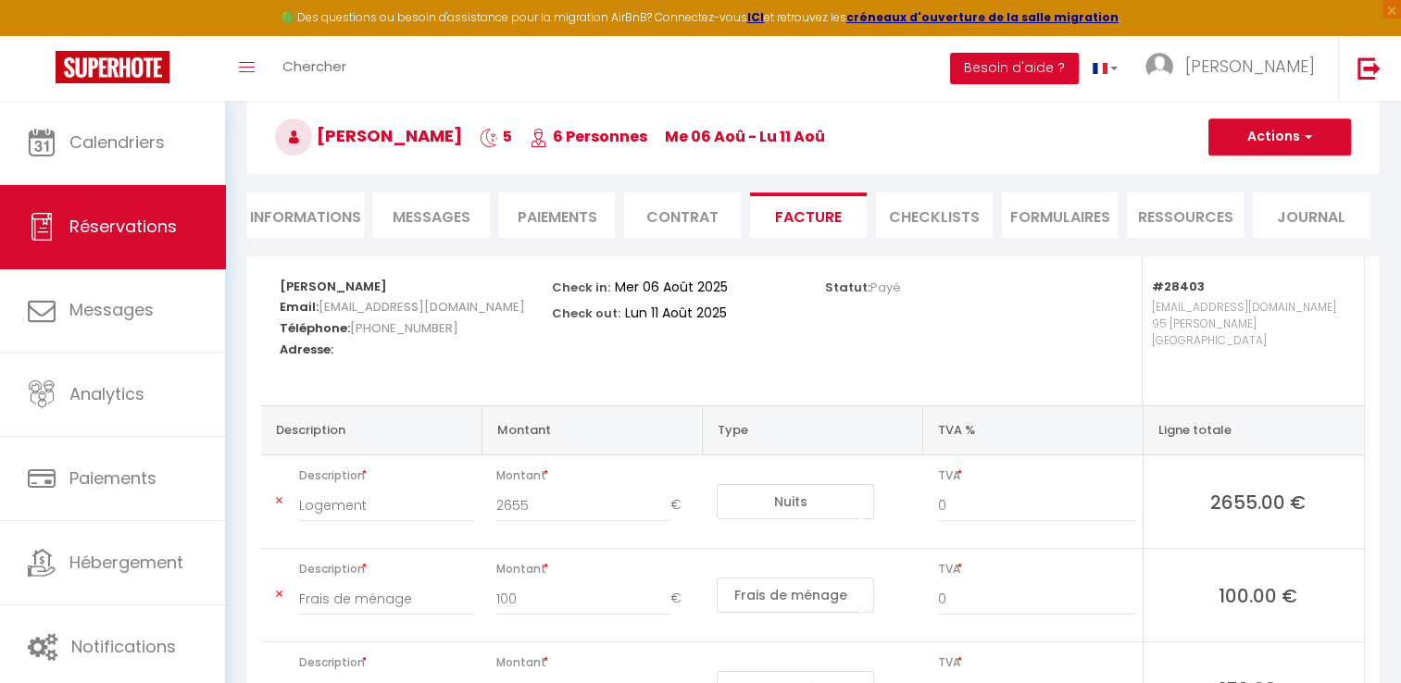
scroll to position [278, 0]
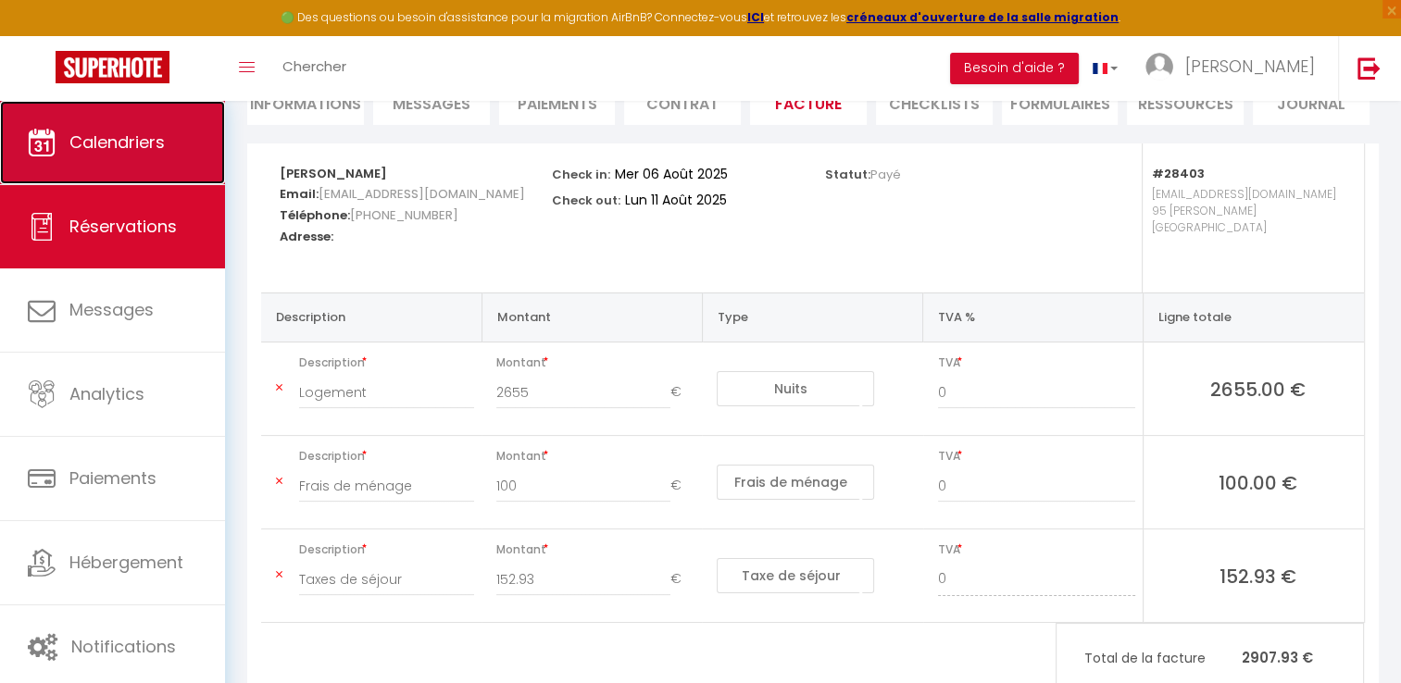
click at [136, 148] on span "Calendriers" at bounding box center [116, 142] width 95 height 23
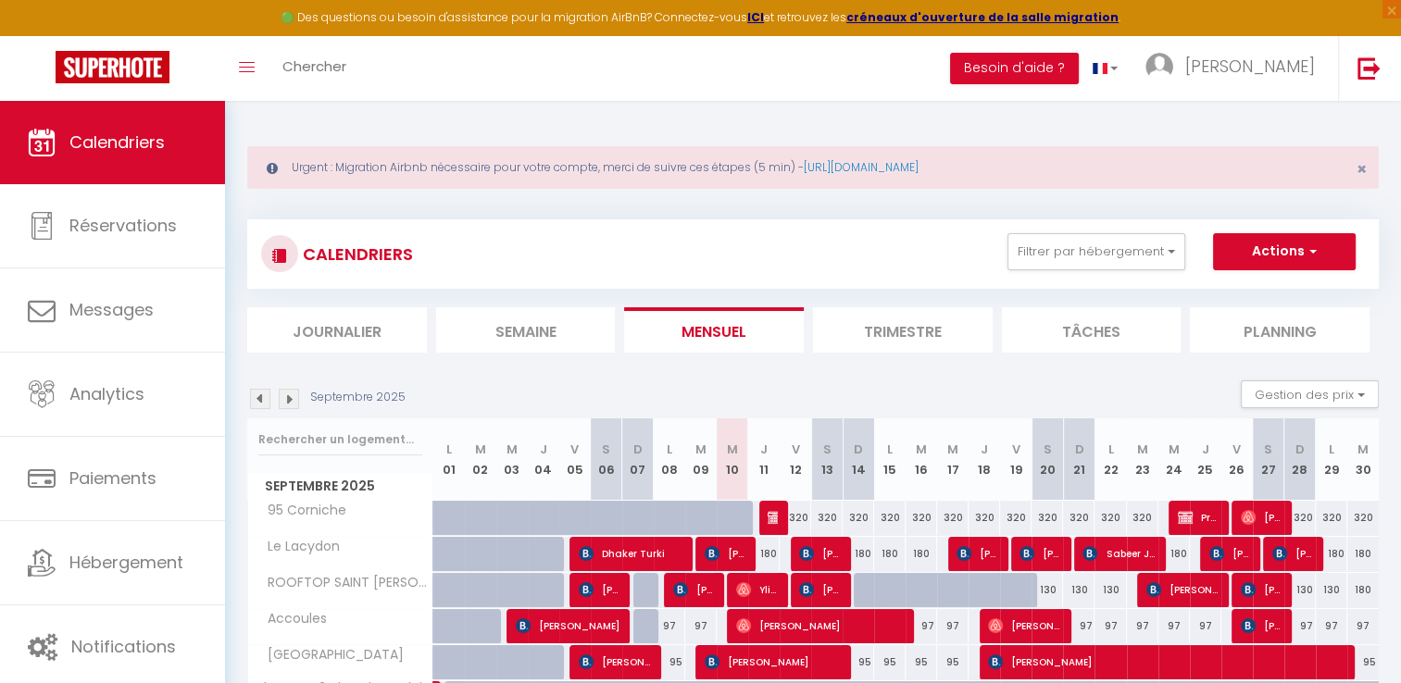
scroll to position [93, 0]
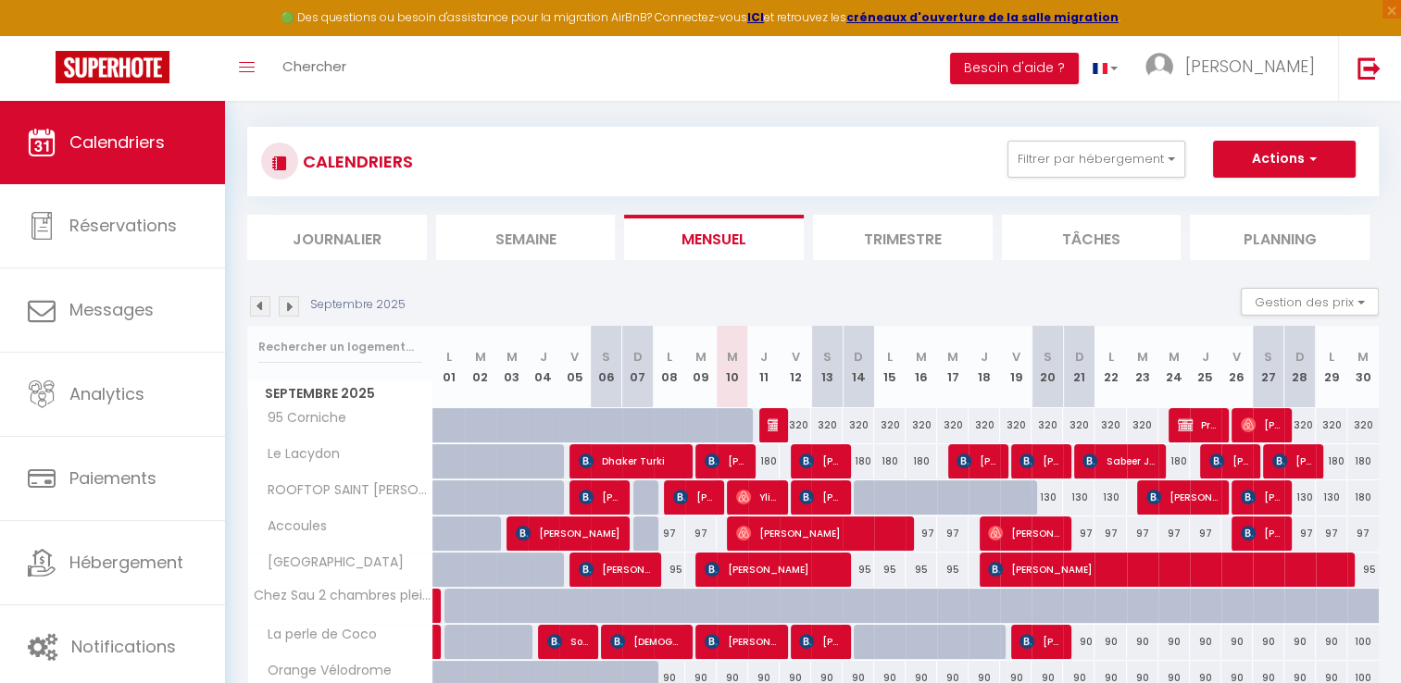
click at [253, 311] on img at bounding box center [260, 306] width 20 height 20
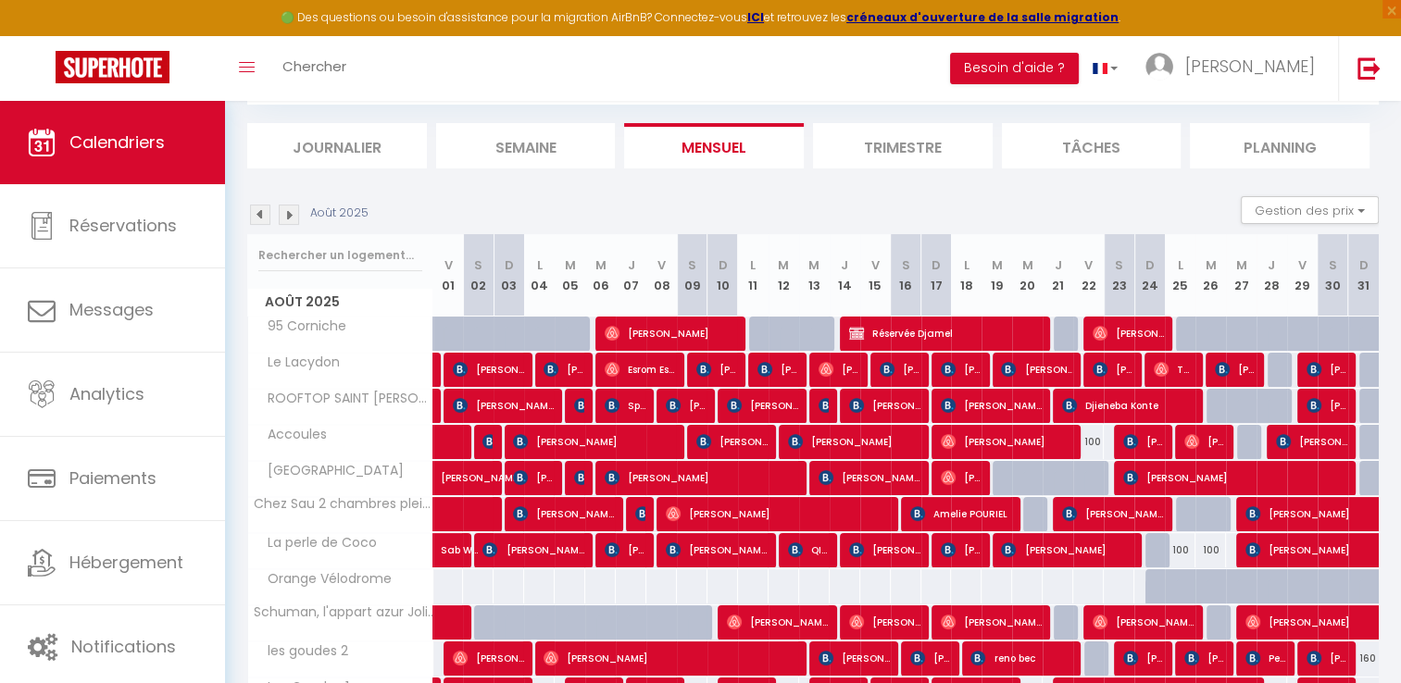
scroll to position [185, 0]
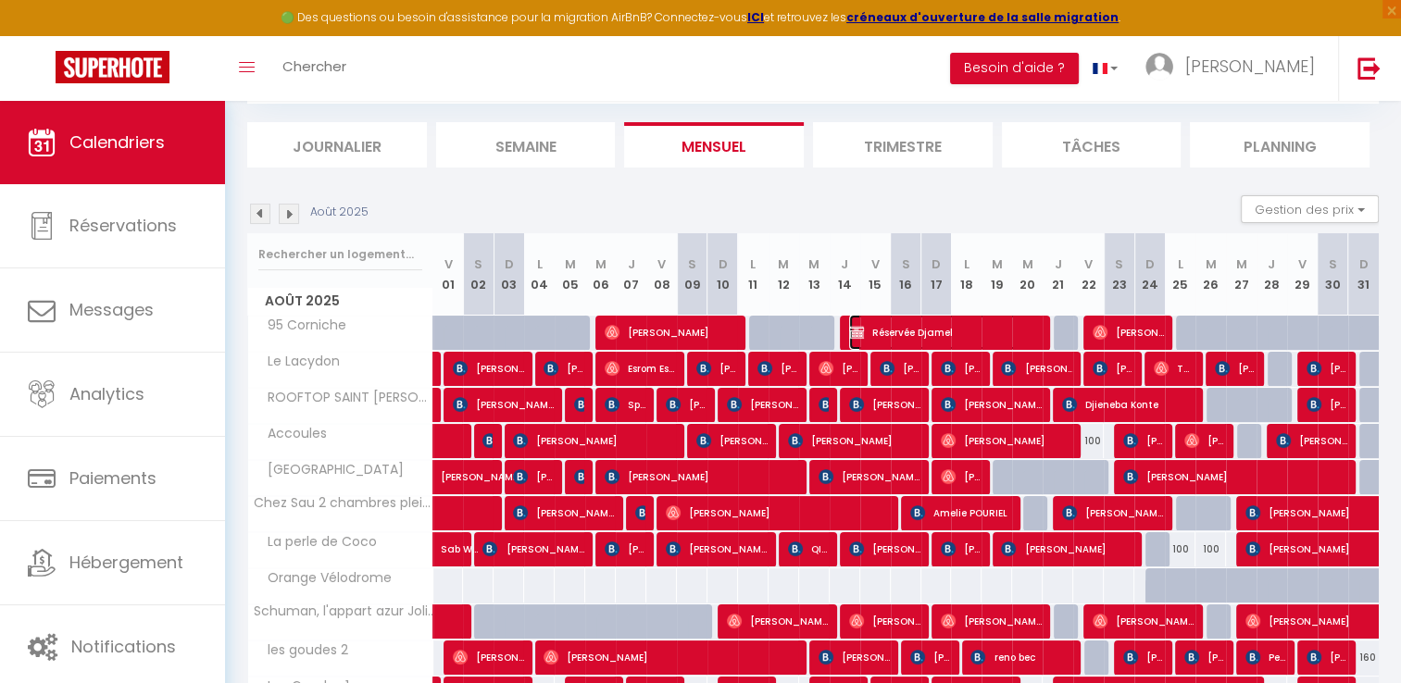
click at [898, 333] on span "Réservée Djamel" at bounding box center [945, 332] width 193 height 35
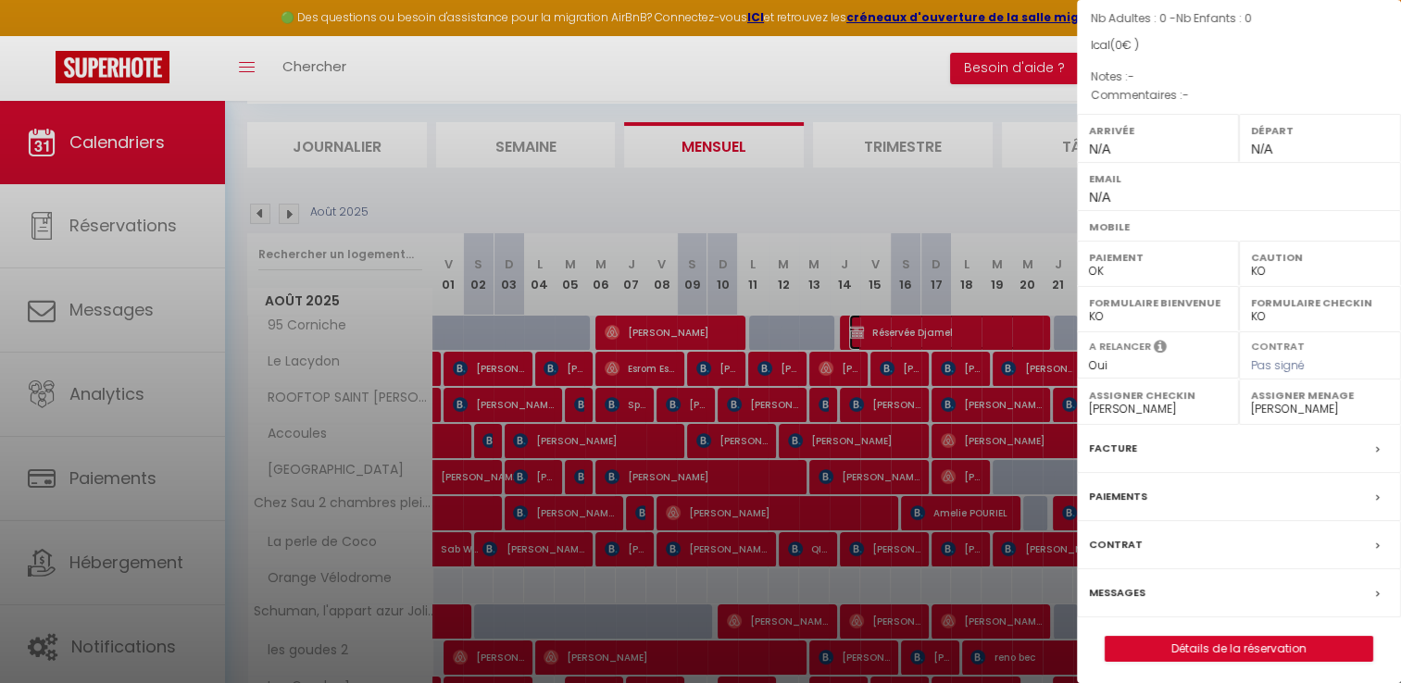
scroll to position [158, 0]
click at [1100, 442] on label "Facture" at bounding box center [1113, 445] width 48 height 19
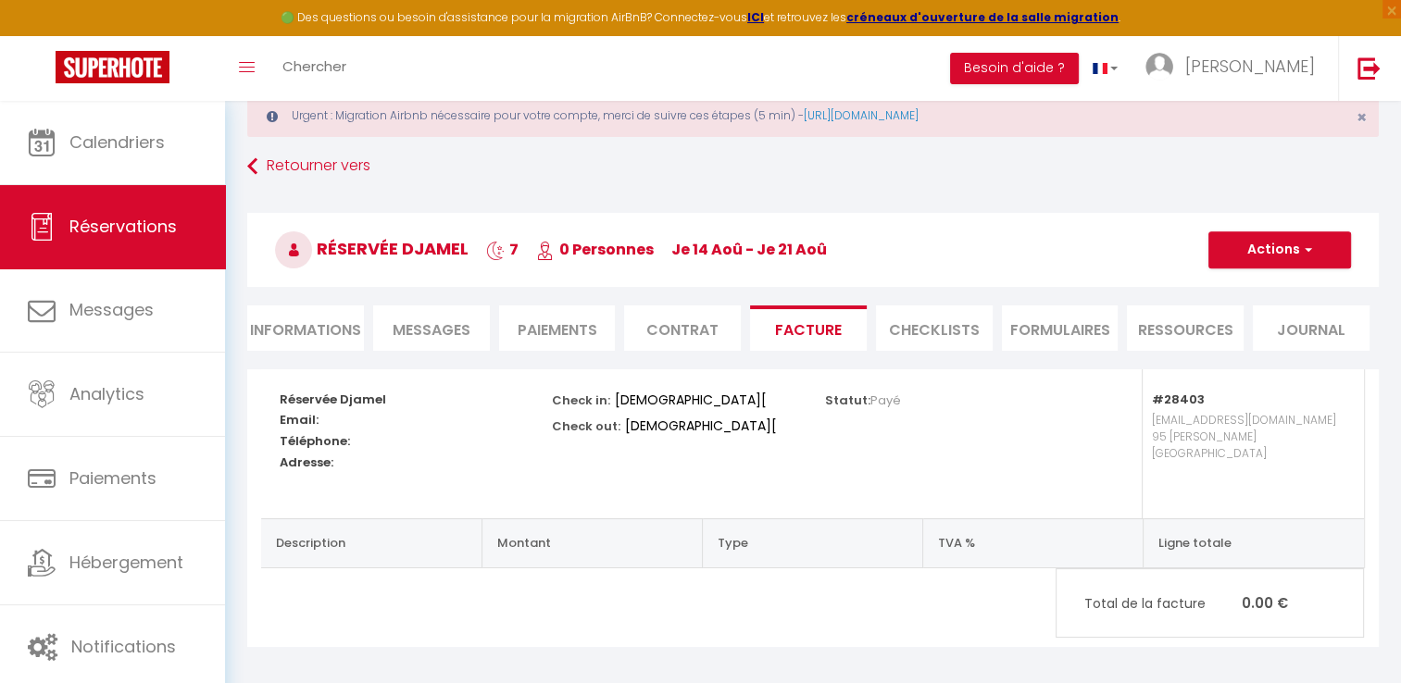
scroll to position [7, 0]
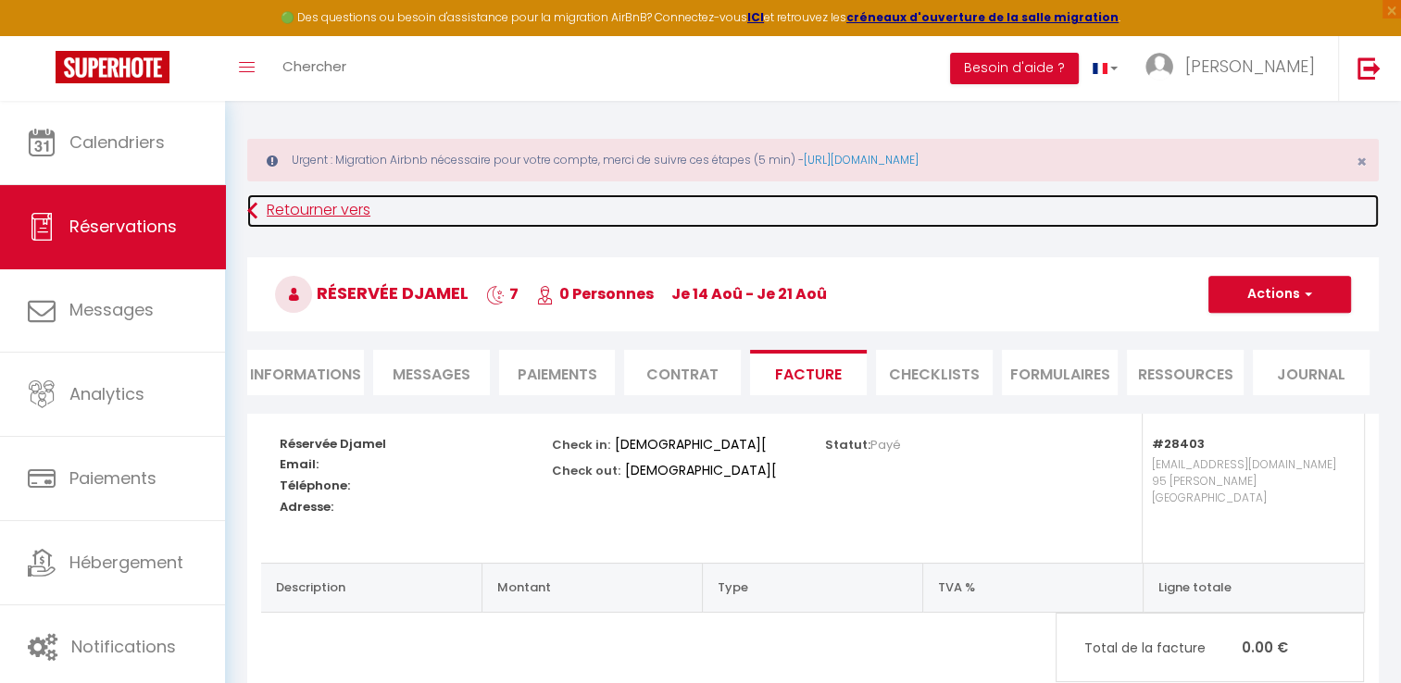
click at [278, 205] on link "Retourner vers" at bounding box center [812, 210] width 1131 height 33
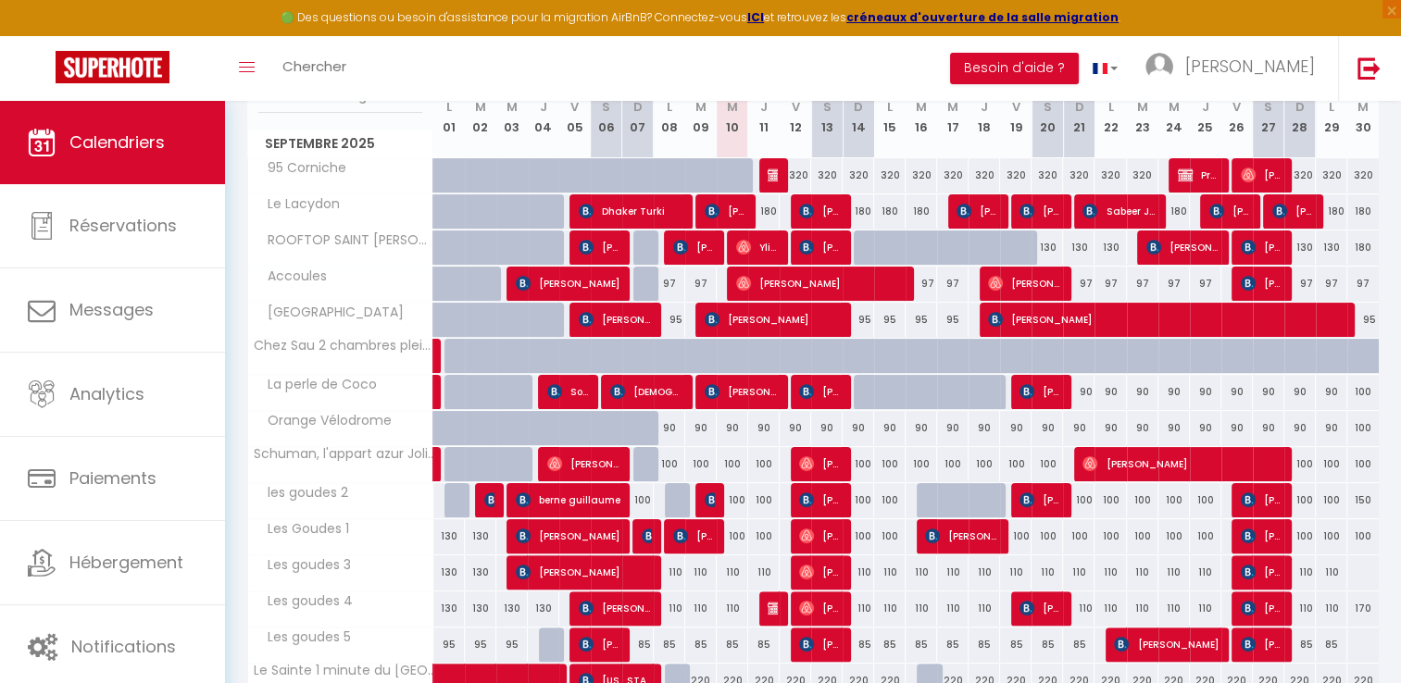
scroll to position [250, 0]
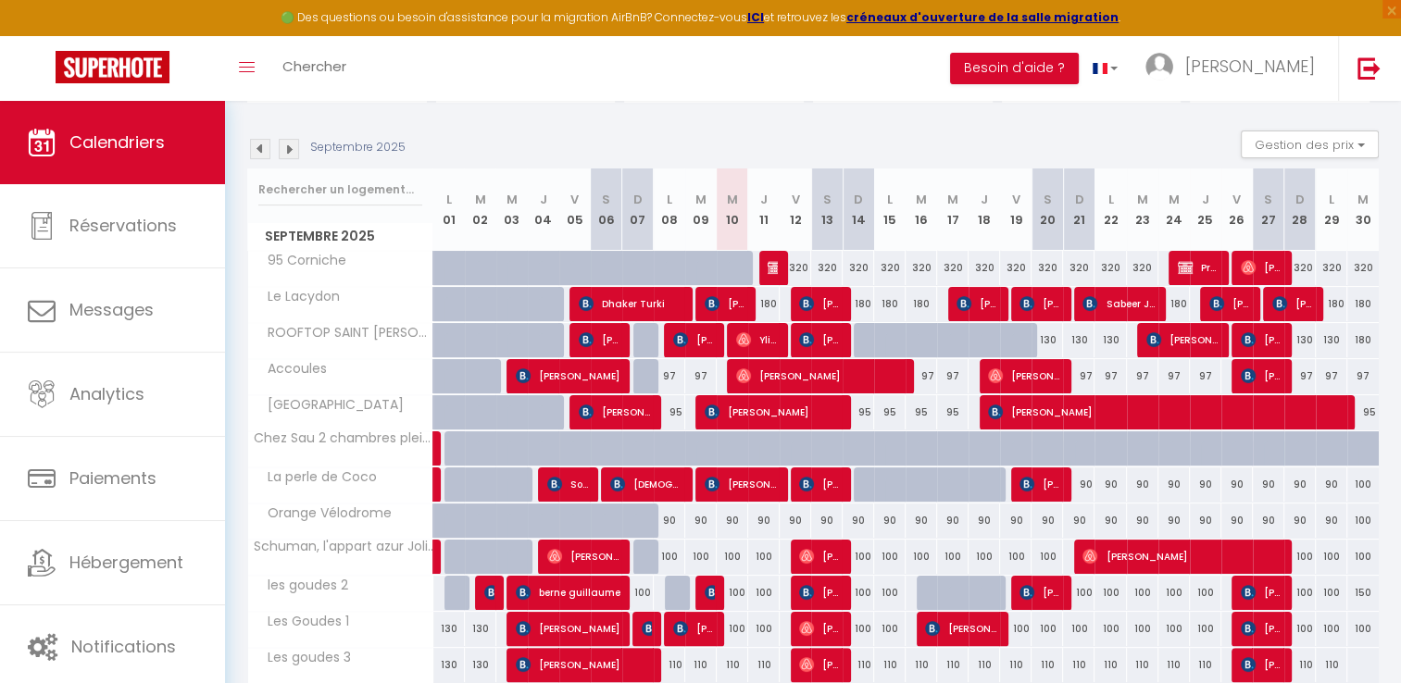
click at [255, 144] on img at bounding box center [260, 149] width 20 height 20
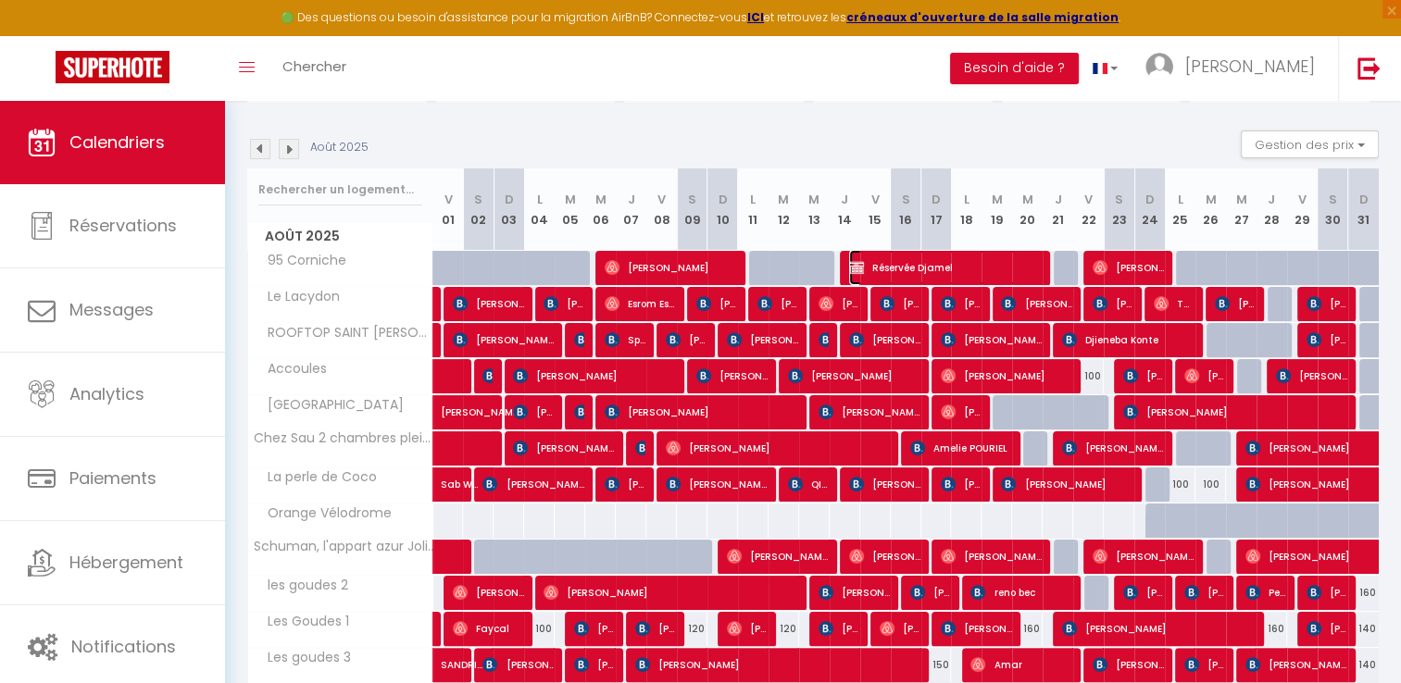
click at [903, 261] on span "Réservée Djamel" at bounding box center [945, 267] width 193 height 35
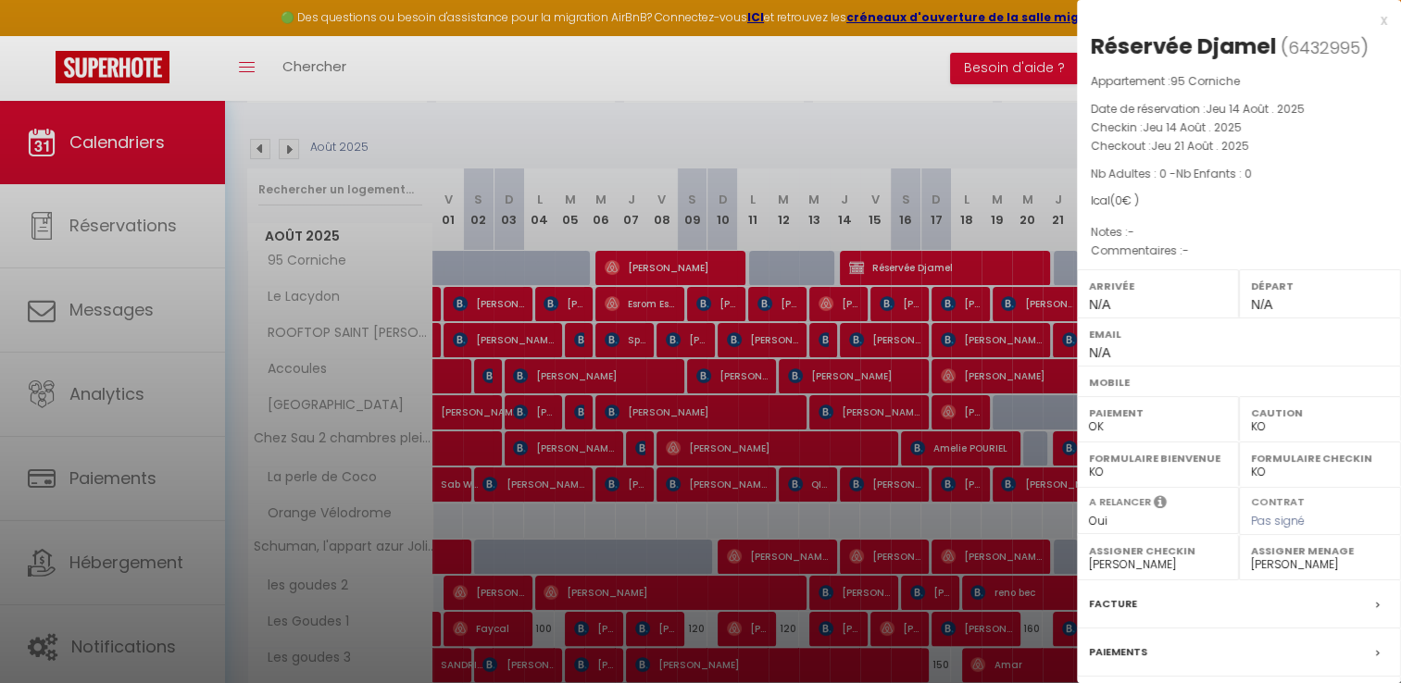
drag, startPoint x: 1107, startPoint y: 135, endPoint x: 1263, endPoint y: 139, distance: 155.6
click at [1263, 139] on div "Appartement : 95 Corniche Date de réservation : [DATE] Checkin : [DATE] Checkou…" at bounding box center [1239, 166] width 324 height 189
copy div "Checkin : [DATE] Checkout : [DATE]"
click at [1374, 11] on div "x Réservée Djamel ( 6432995 ) Appartement : 95 Corniche Date de réservation : […" at bounding box center [1239, 422] width 324 height 845
click at [1363, 18] on div "x" at bounding box center [1232, 20] width 310 height 22
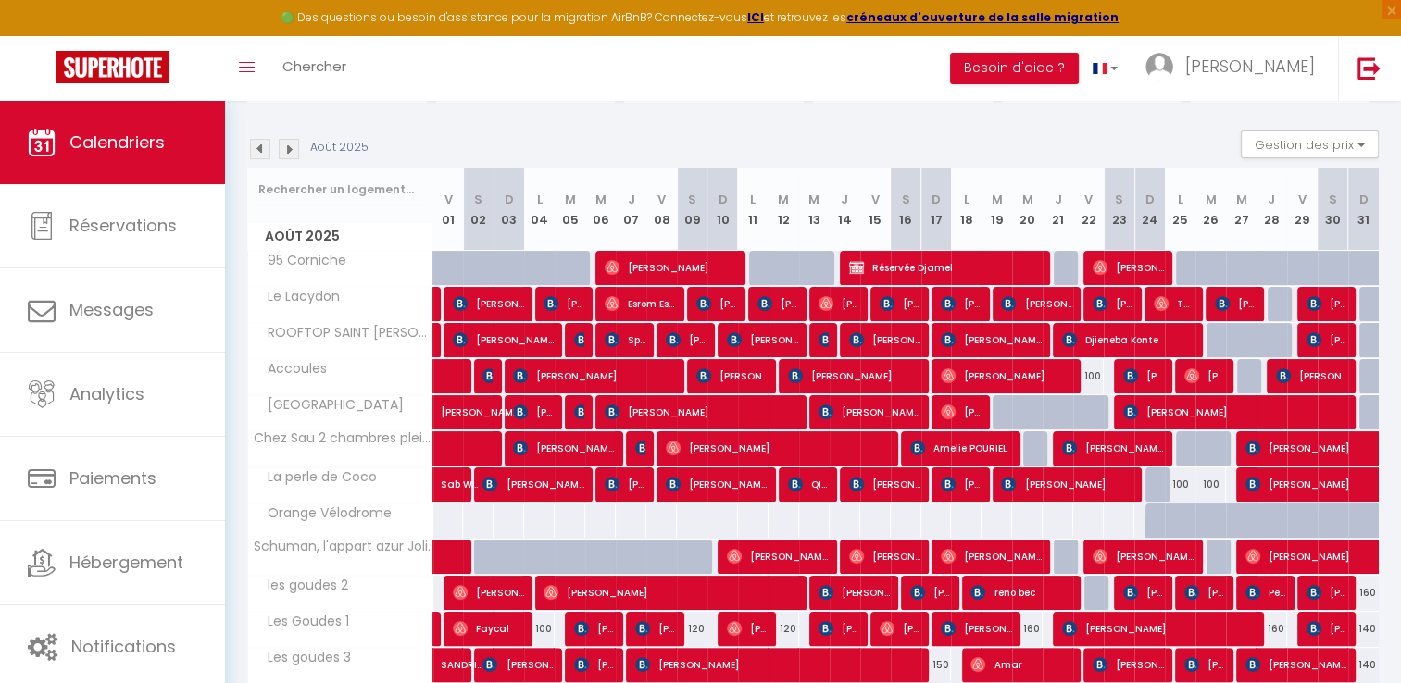
click at [255, 143] on img at bounding box center [260, 149] width 20 height 20
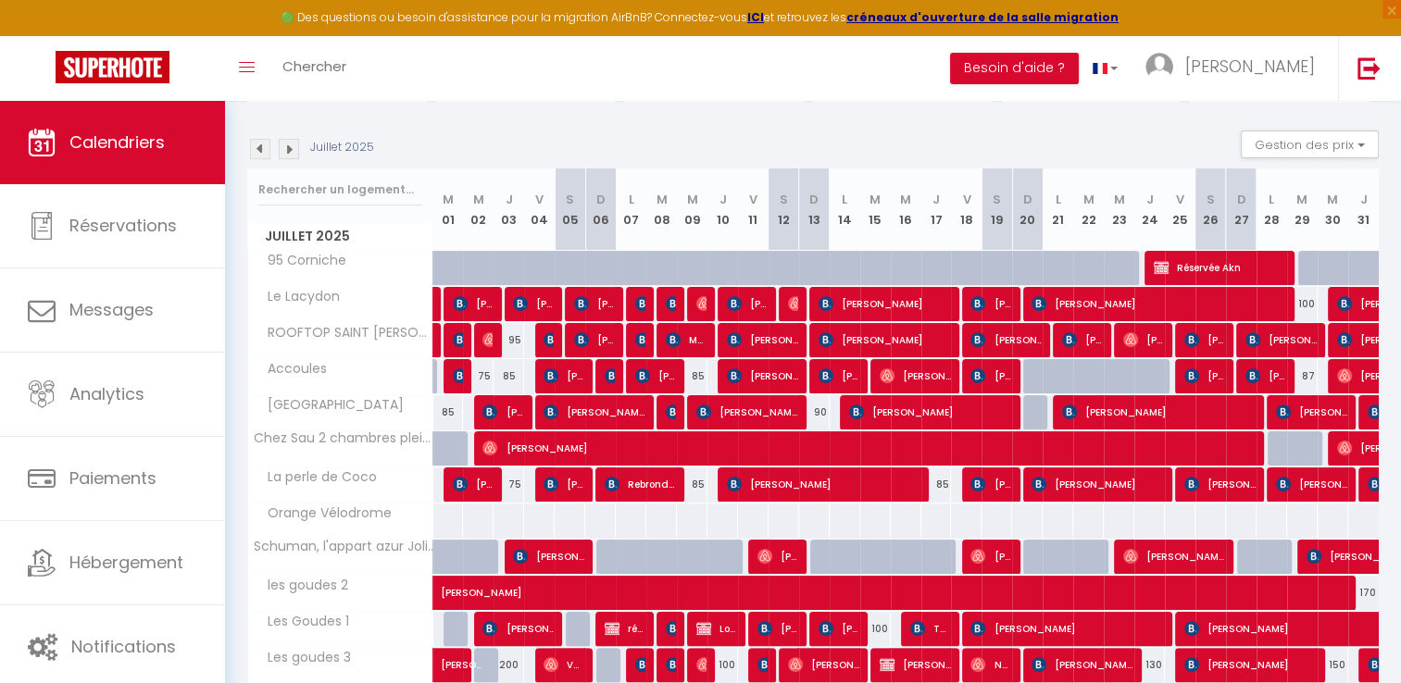
click at [292, 149] on img at bounding box center [289, 149] width 20 height 20
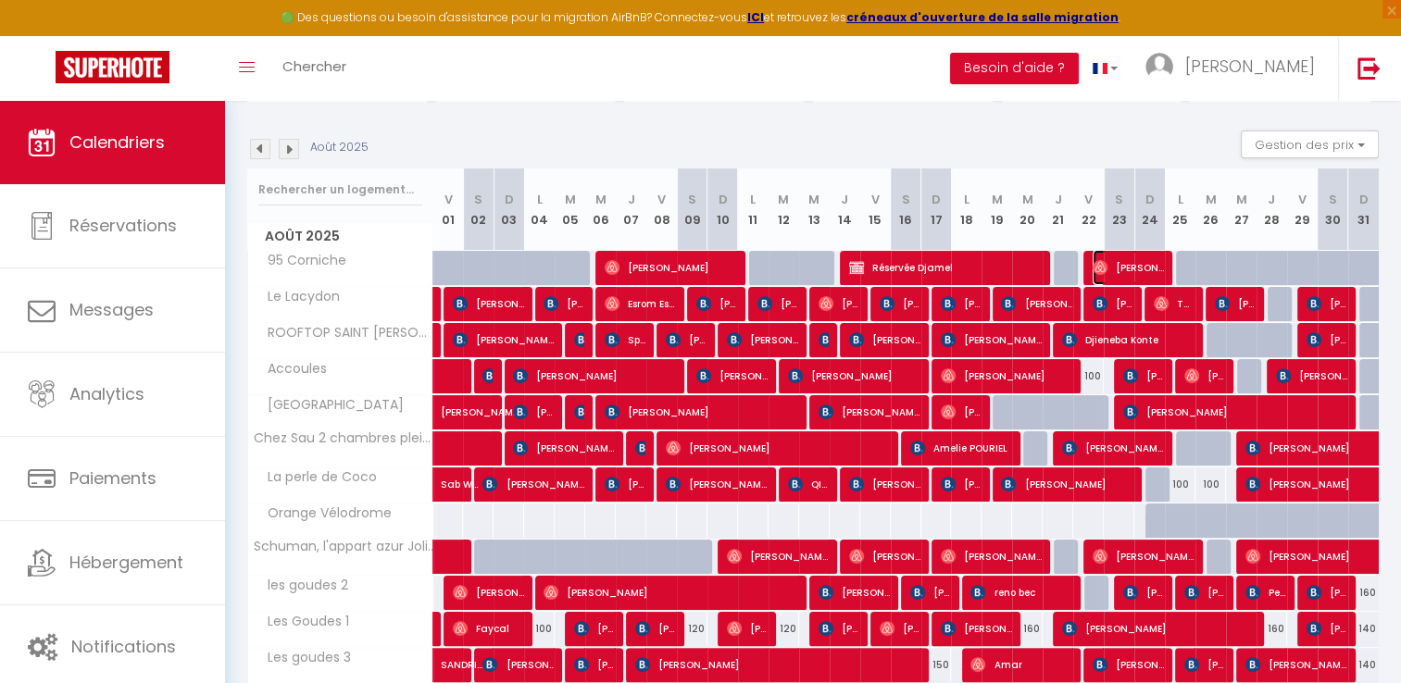
click at [1115, 265] on span "[PERSON_NAME]" at bounding box center [1127, 267] width 71 height 35
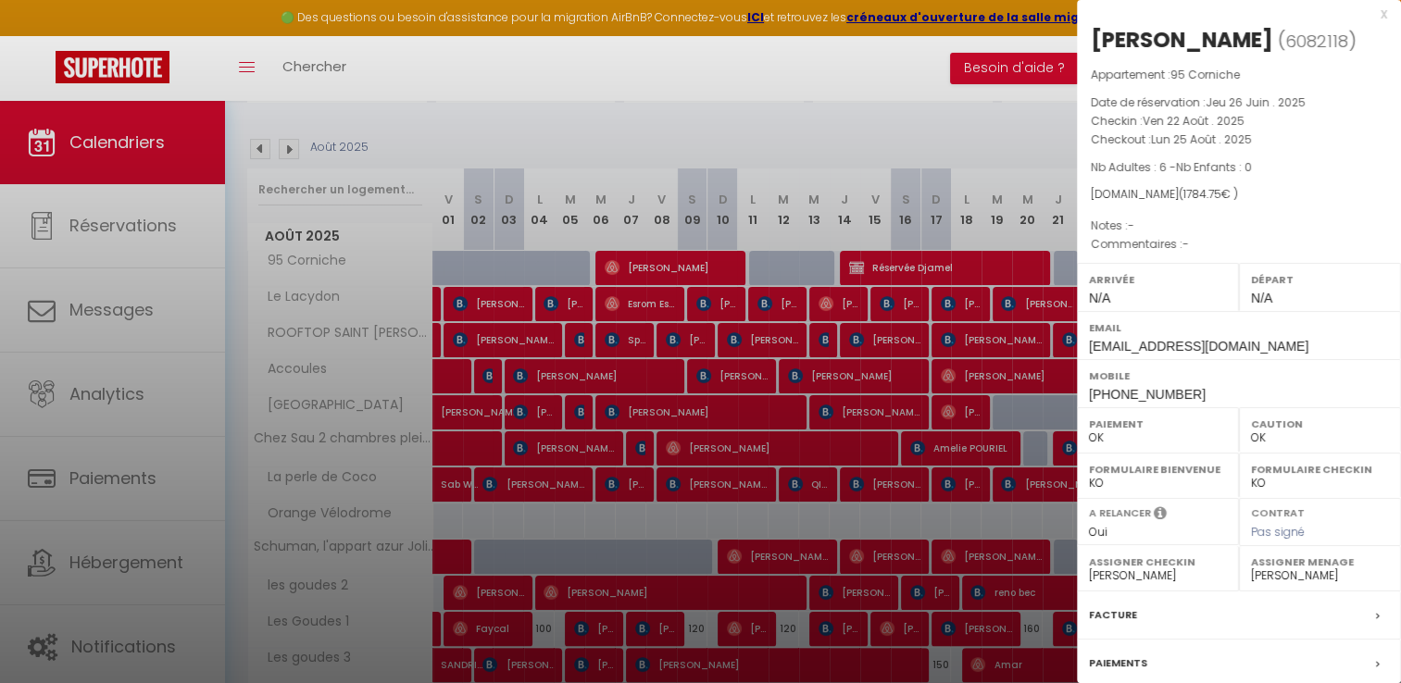
scroll to position [0, 0]
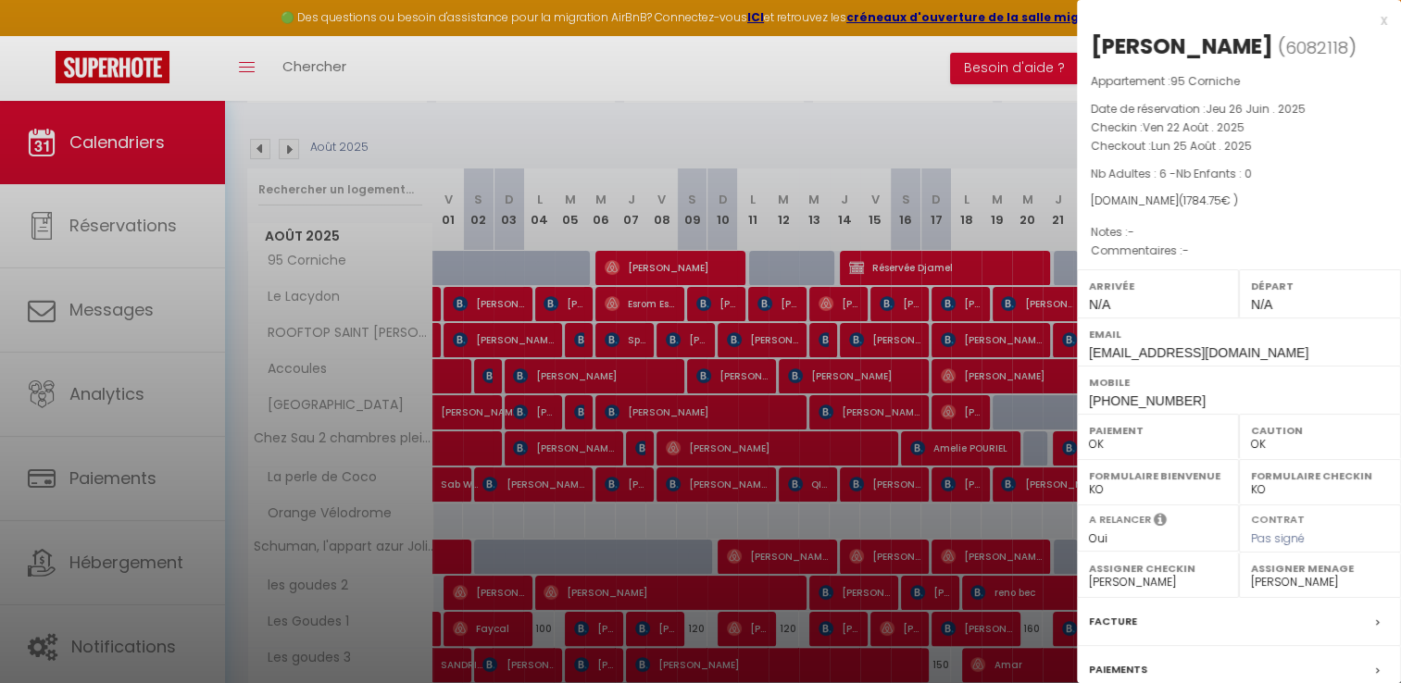
drag, startPoint x: 1089, startPoint y: 122, endPoint x: 1284, endPoint y: 152, distance: 197.6
click at [1284, 152] on div "Appartement : 95 Corniche Date de réservation : [DATE] . 2025 Checkin : [DATE] …" at bounding box center [1239, 166] width 324 height 189
copy div "Checkin : [DATE] Checkout : [DATE]"
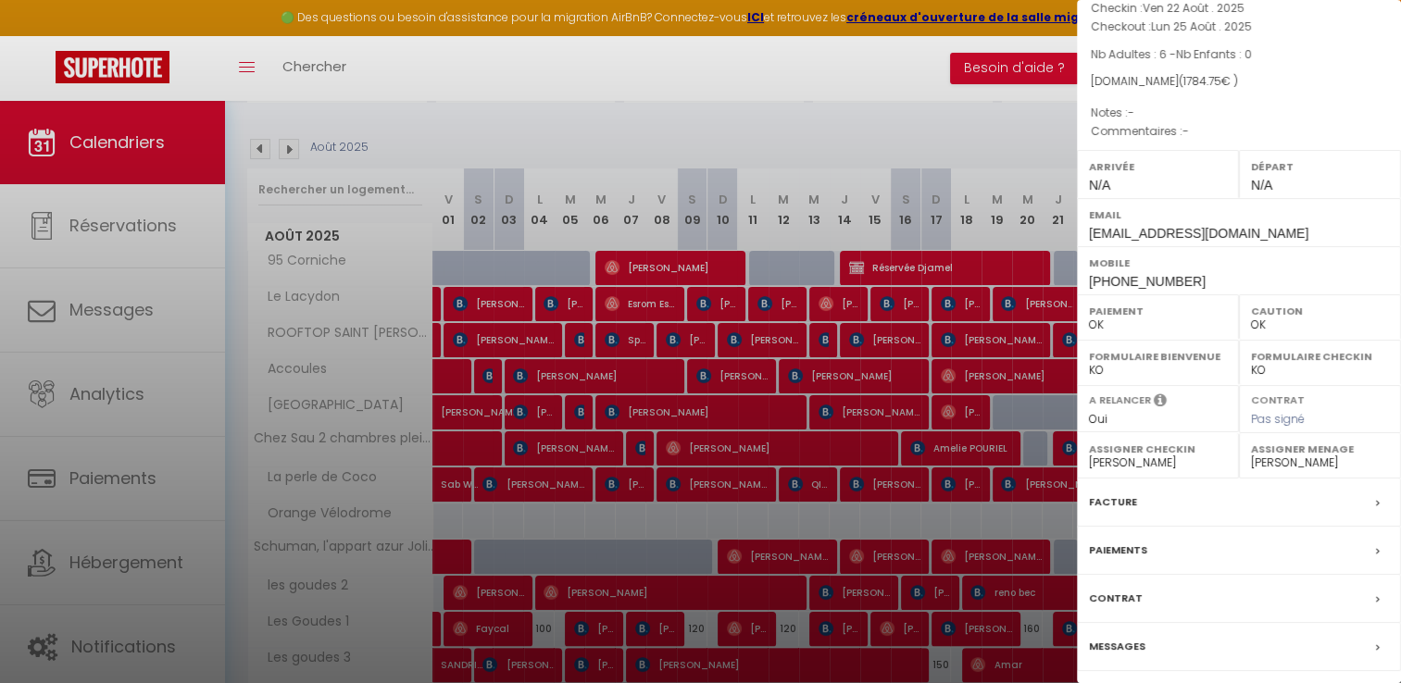
scroll to position [176, 0]
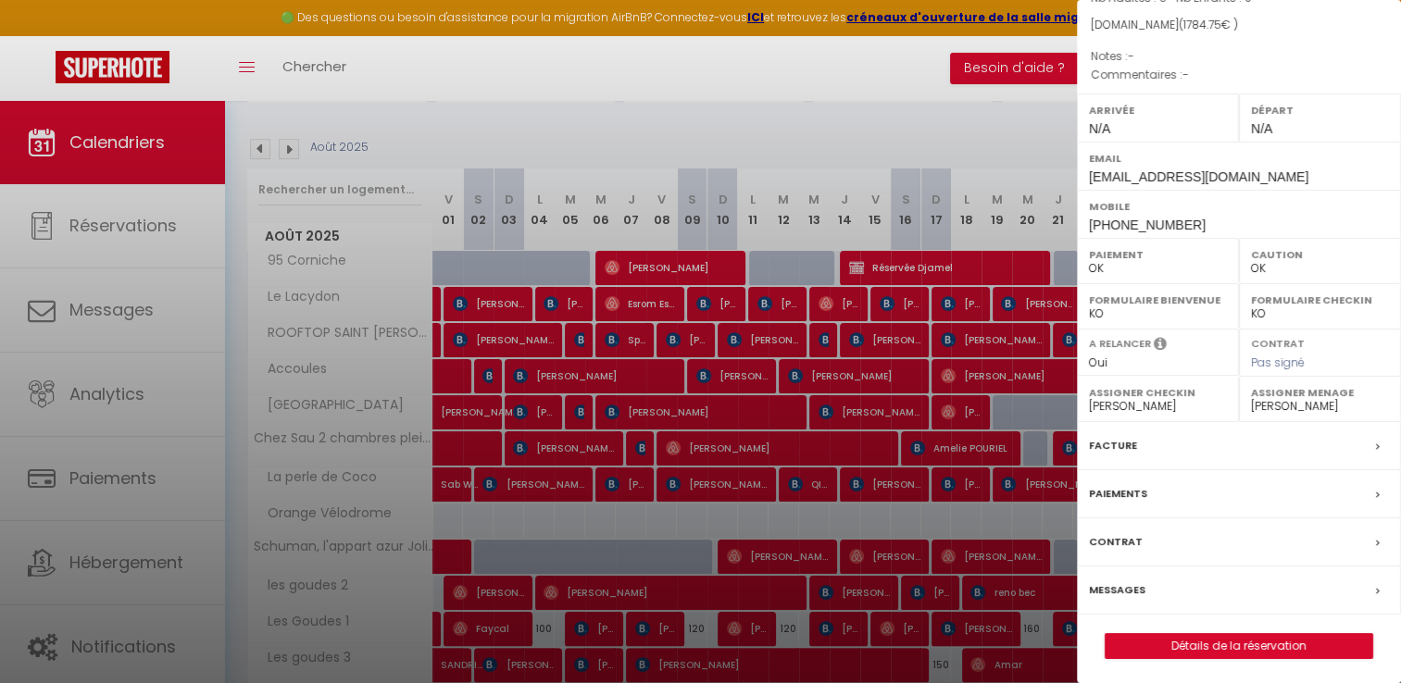
click at [1103, 442] on label "Facture" at bounding box center [1113, 445] width 48 height 19
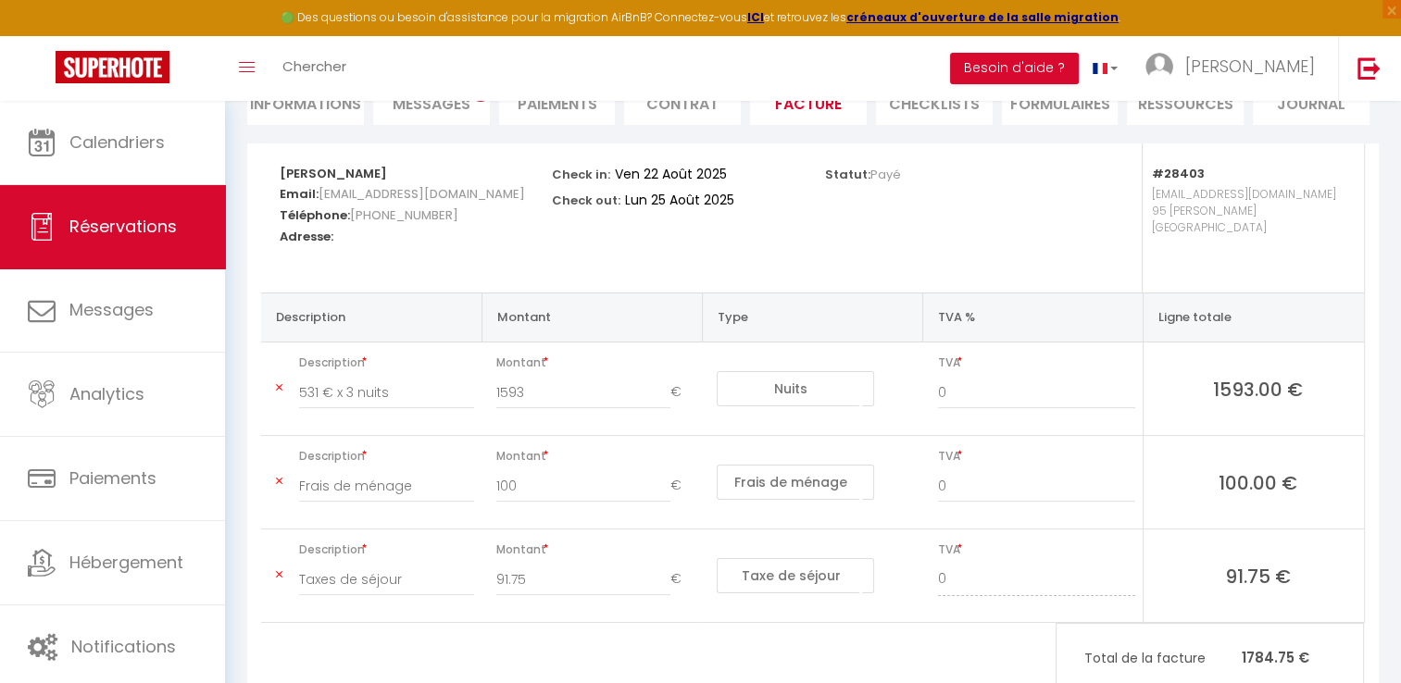
scroll to position [341, 0]
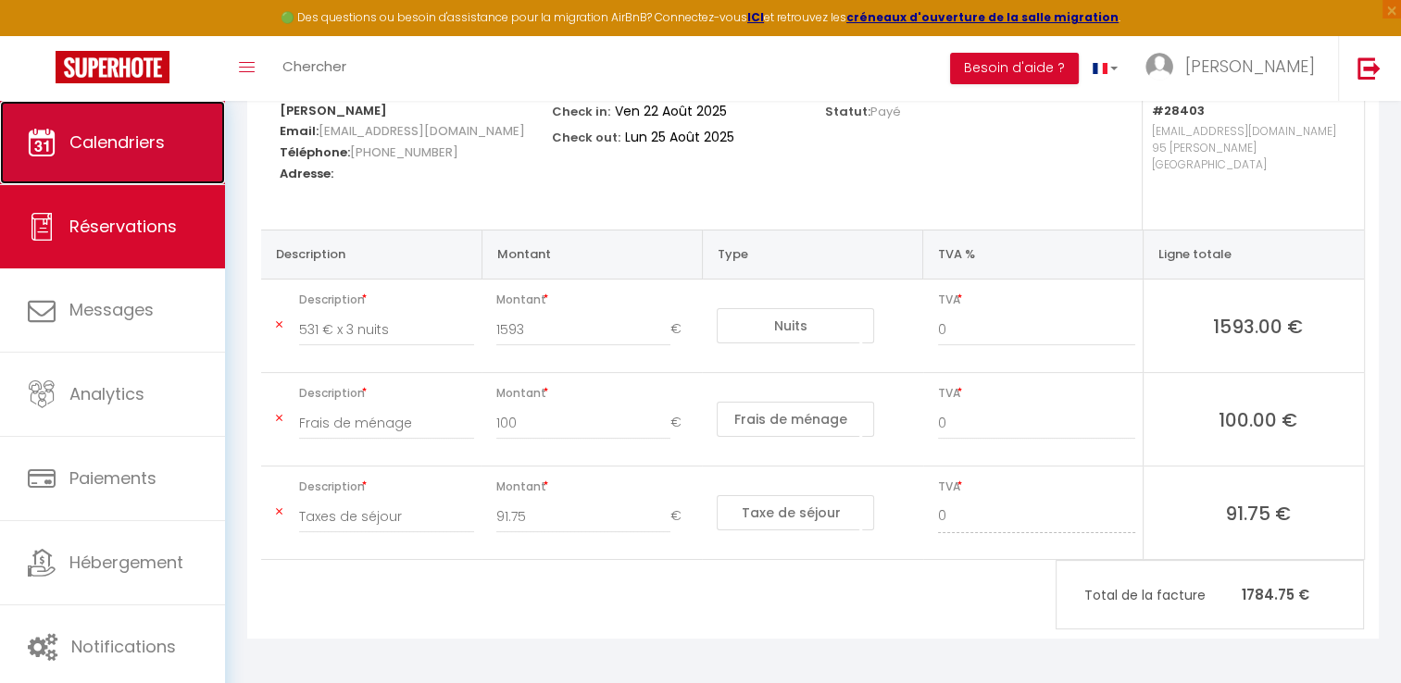
click at [155, 162] on link "Calendriers" at bounding box center [112, 142] width 225 height 83
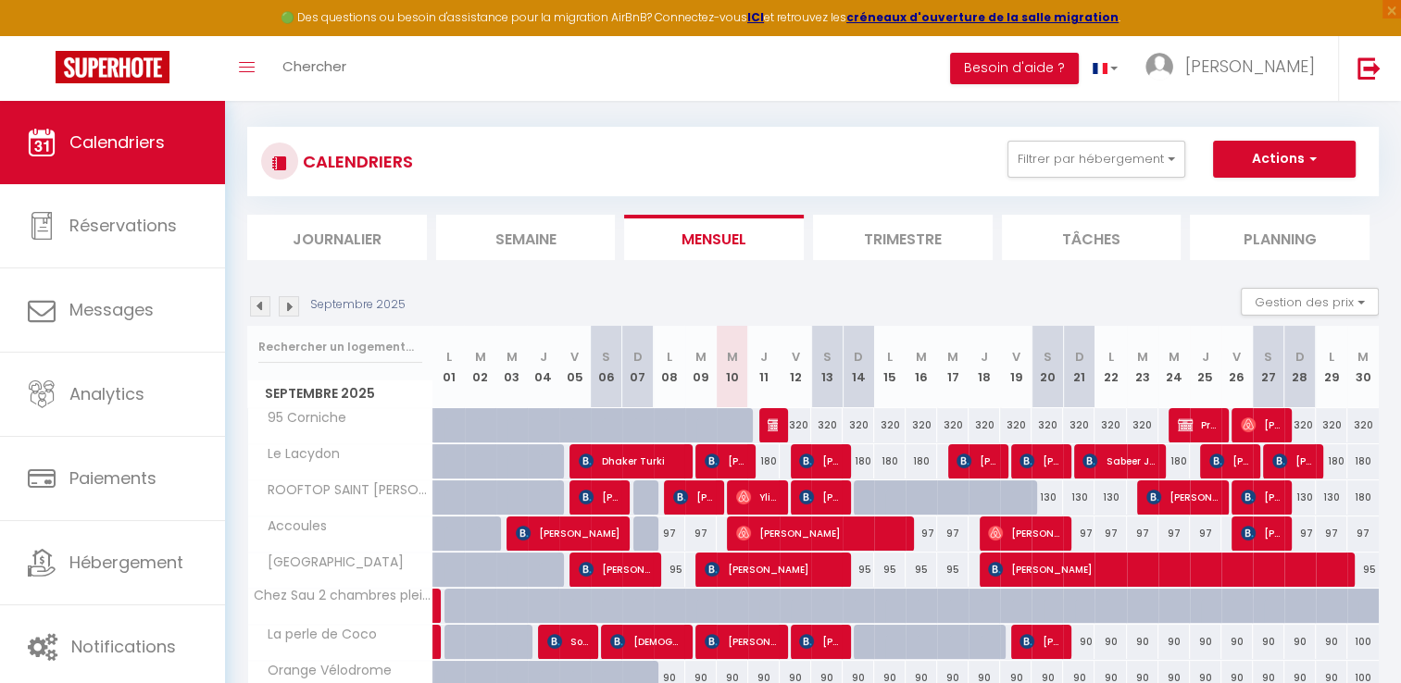
scroll to position [185, 0]
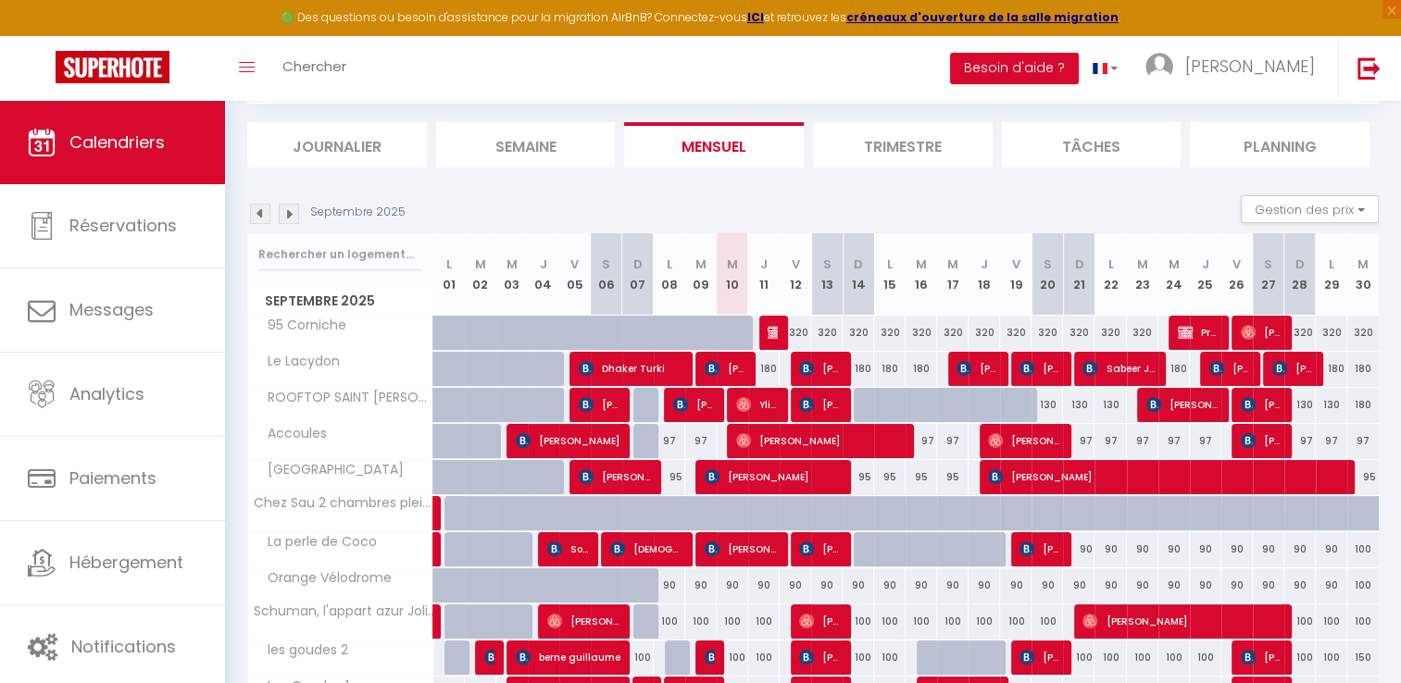
click at [255, 218] on img at bounding box center [260, 214] width 20 height 20
